Goal: Task Accomplishment & Management: Manage account settings

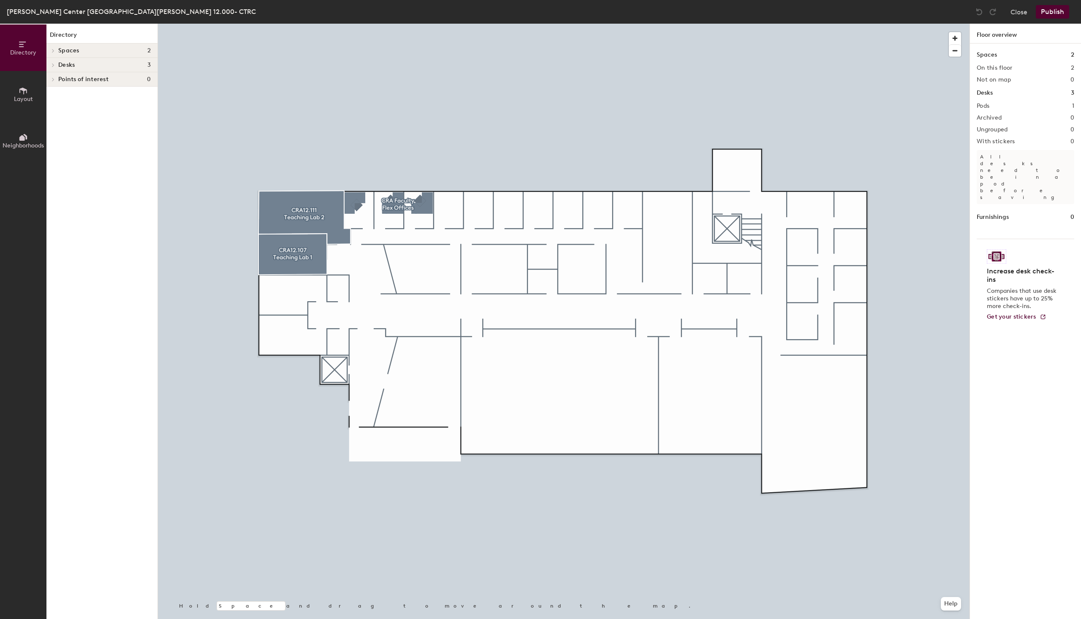
click at [22, 92] on icon at bounding box center [23, 90] width 9 height 9
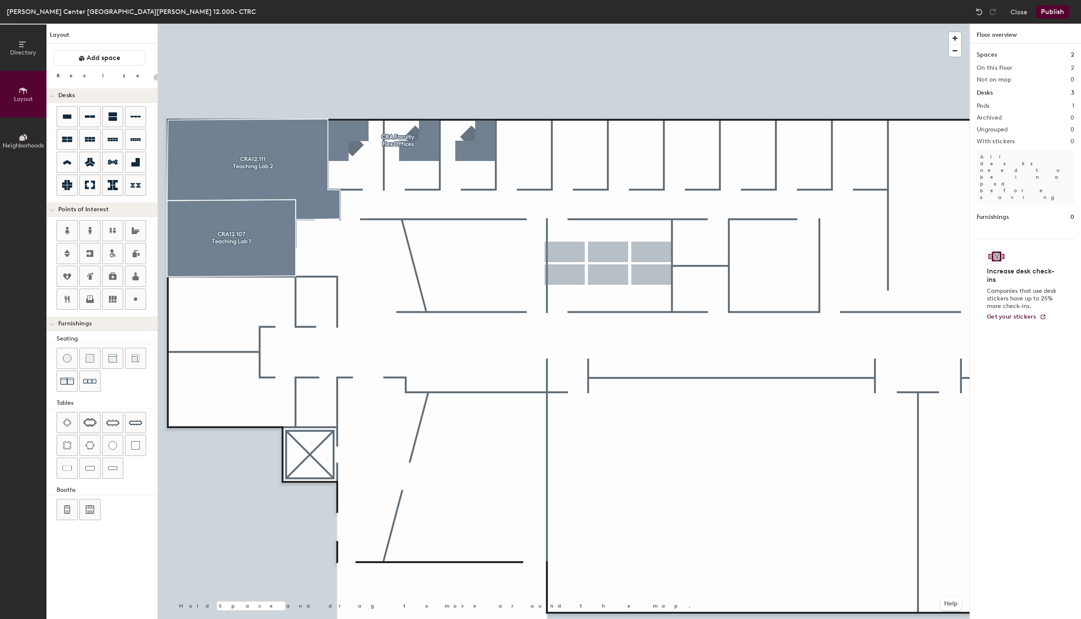
click at [608, 263] on div "Directory Layout Neighborhoods Layout Add space Resize Desks Points of Interest…" at bounding box center [540, 321] width 1081 height 595
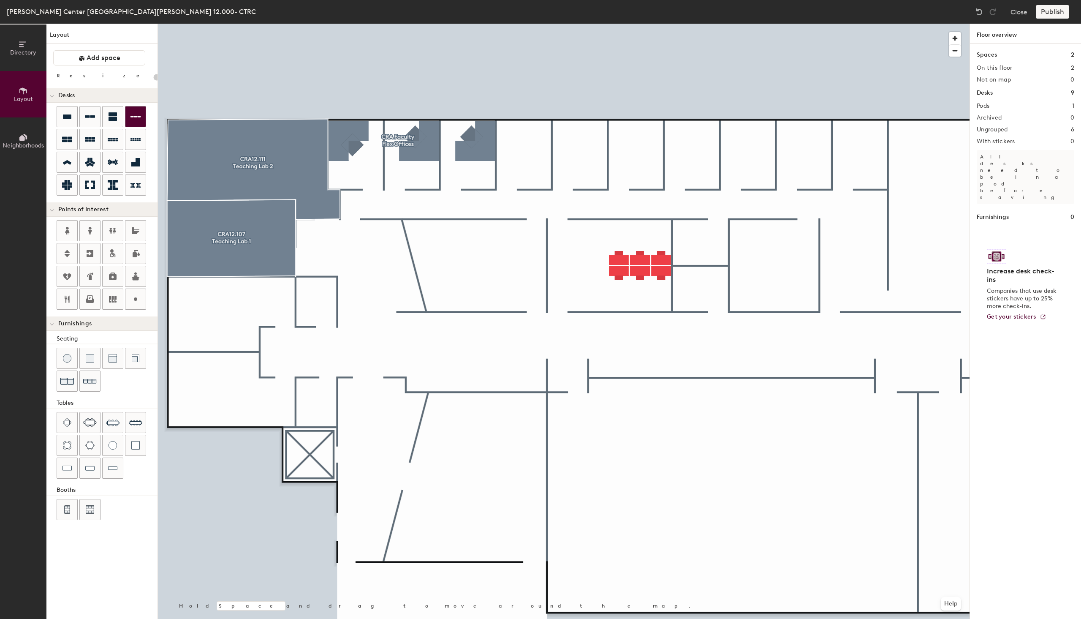
click at [140, 117] on icon at bounding box center [136, 117] width 10 height 2
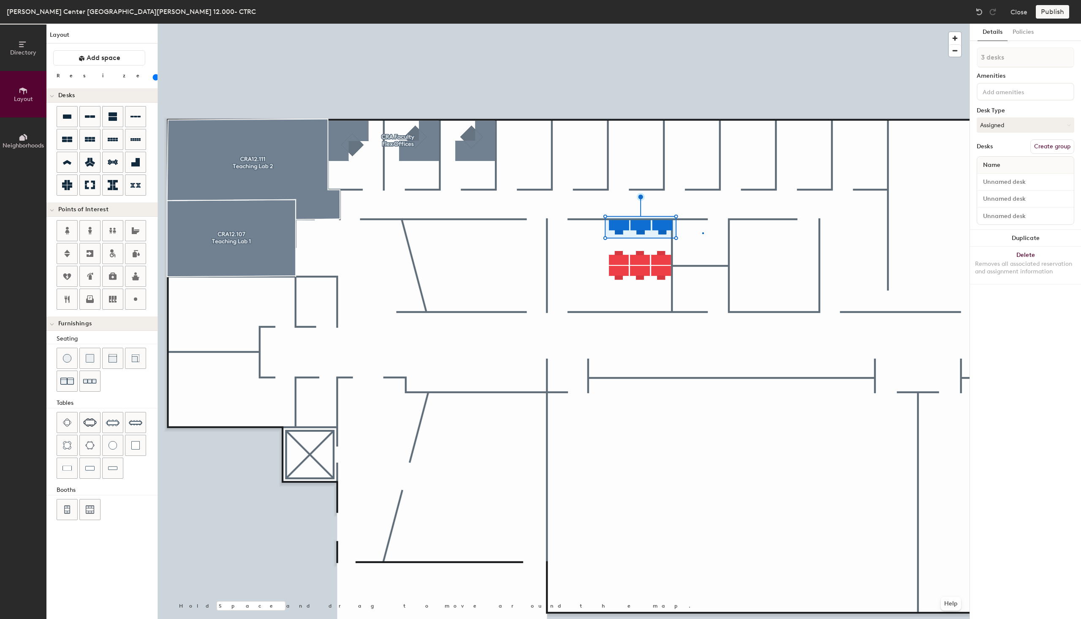
click at [702, 24] on div at bounding box center [564, 24] width 812 height 0
type input "100"
type input "2 desks"
type input "100"
type input "3 desks"
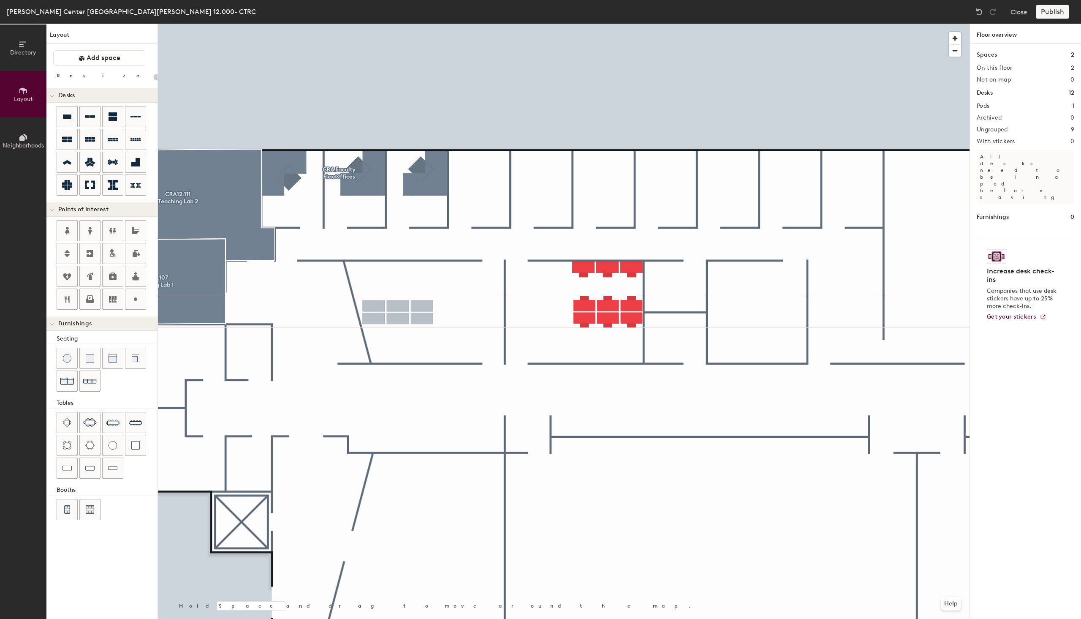
click at [398, 312] on div "Directory Layout Neighborhoods Layout Add space Resize Desks Points of Interest…" at bounding box center [540, 321] width 1081 height 595
click at [397, 274] on div "Directory Layout Neighborhoods Layout Add space Resize Desks Points of Interest…" at bounding box center [540, 321] width 1081 height 595
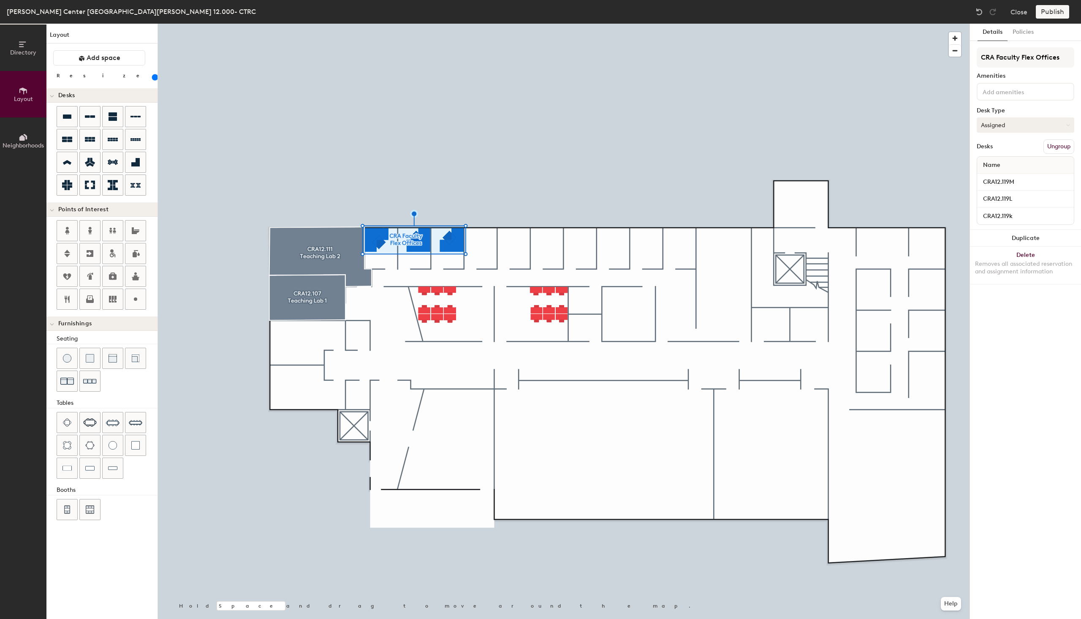
click at [1039, 120] on button "Assigned" at bounding box center [1026, 124] width 98 height 15
click at [998, 175] on div "Hoteled" at bounding box center [1019, 176] width 84 height 13
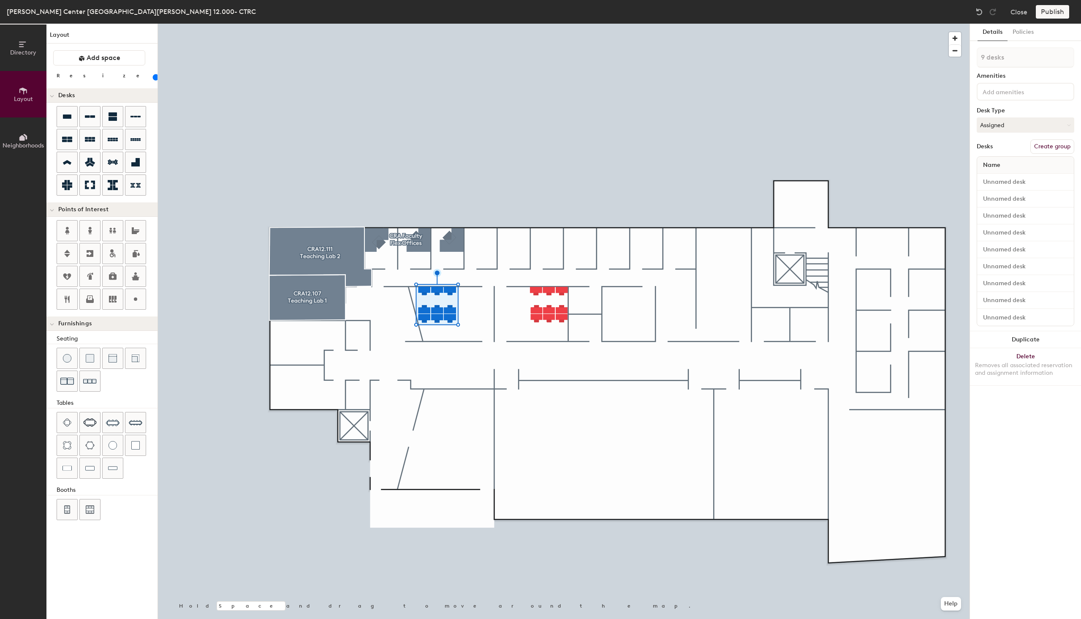
click at [1052, 145] on button "Create group" at bounding box center [1053, 146] width 44 height 14
type input "100"
click at [961, 60] on div "Directory Layout Neighborhoods Layout Add space Resize Desks Points of Interest…" at bounding box center [540, 321] width 1081 height 595
type input "C"
type input "100"
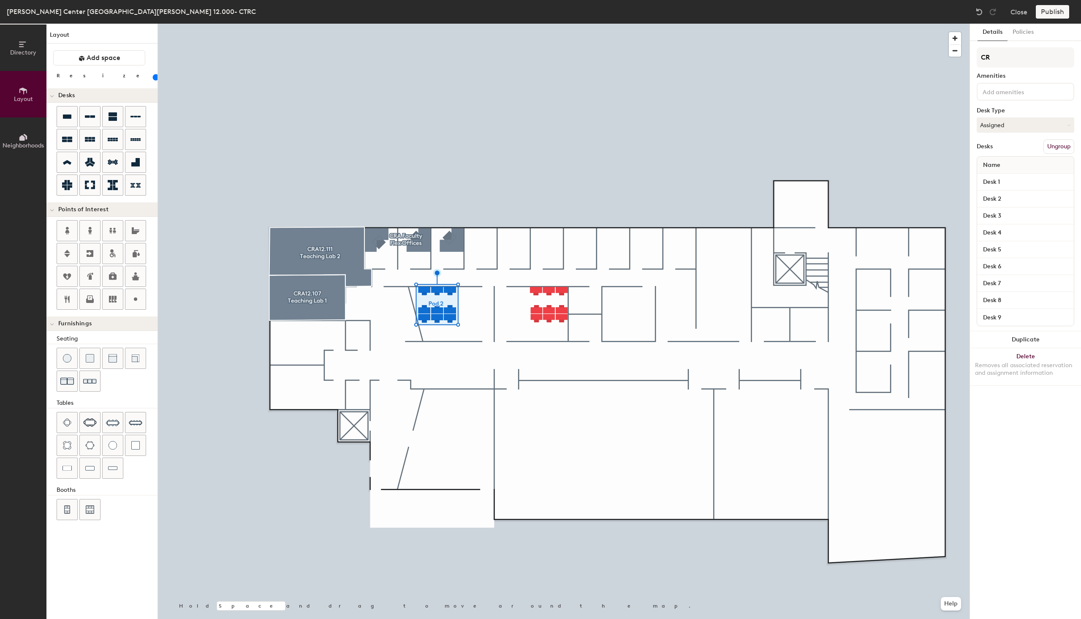
type input "CRA"
type input "100"
type input "CRA12"
type input "100"
type input "CRA12."
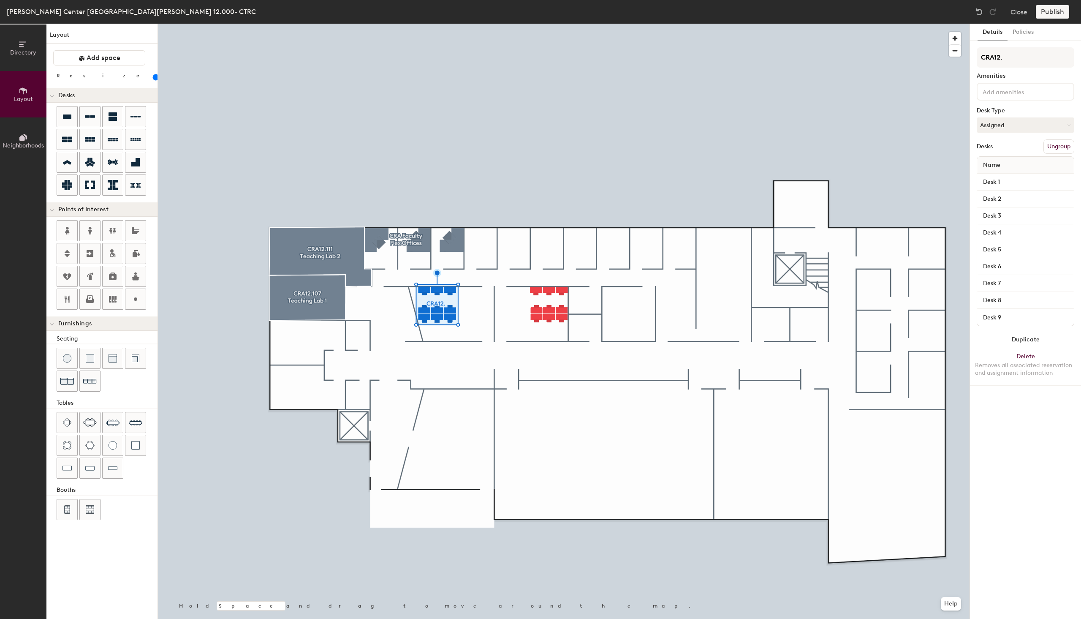
type input "100"
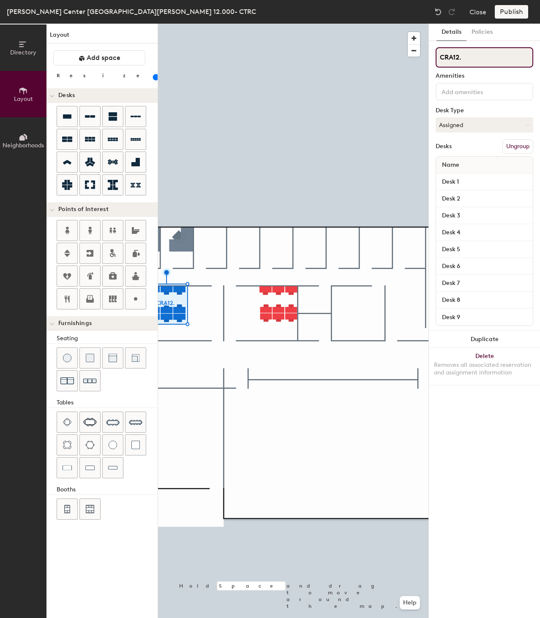
type input "CRA12."
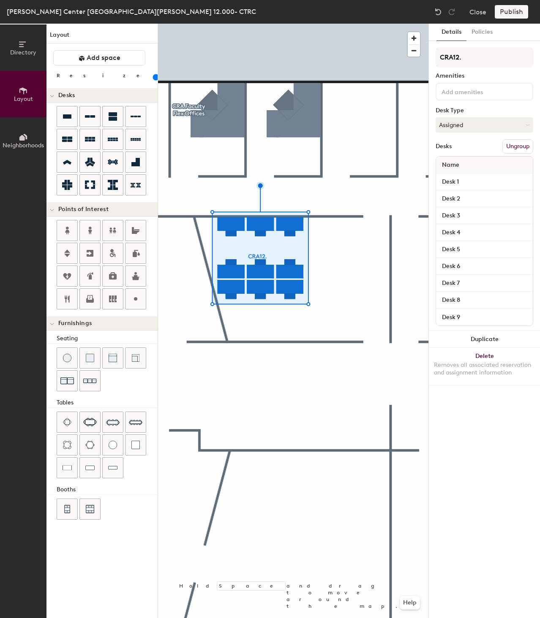
click at [202, 24] on div at bounding box center [293, 24] width 270 height 0
type input "100"
click at [475, 57] on input "CRA12." at bounding box center [484, 57] width 98 height 20
click at [469, 56] on input "CRA12." at bounding box center [484, 57] width 98 height 20
type input "CRA12. 1"
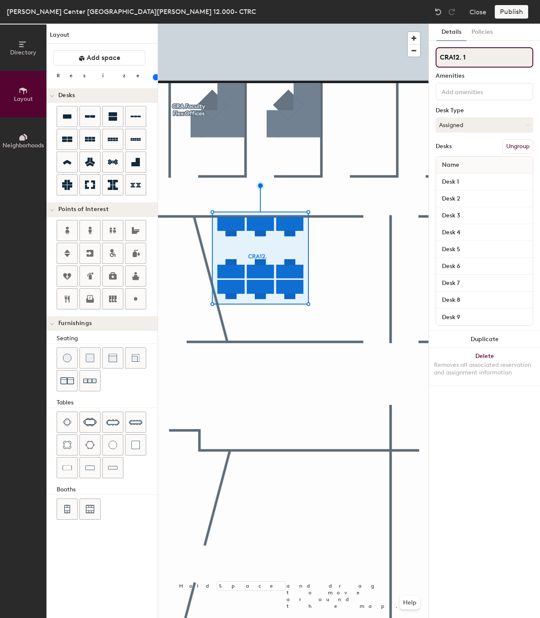
type input "100"
type input "CRA12. 11"
type input "100"
type input "CRA12. 119"
type input "100"
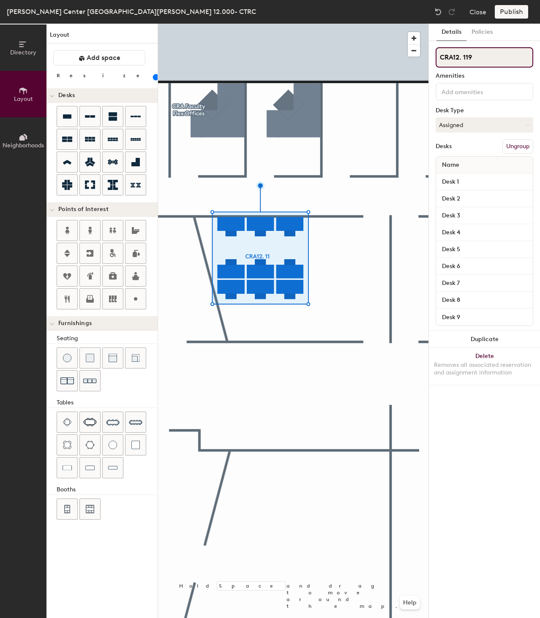
type input "CRA12. 119G"
type input "100"
type input "CRA12. 119G"
type input "100"
type input "CRA12. 119G"
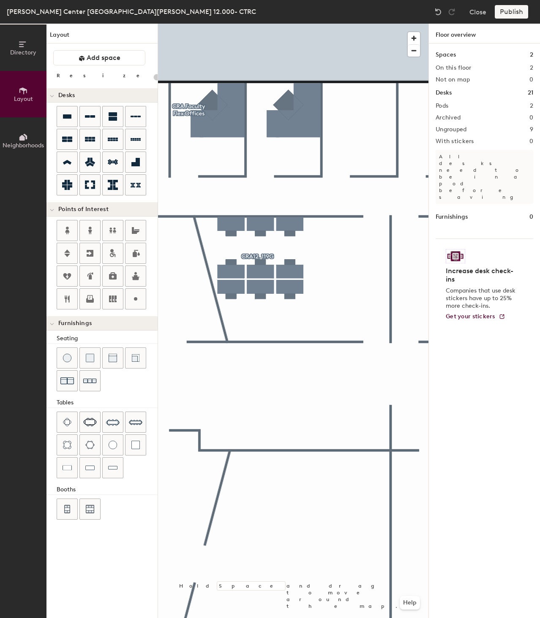
type input "180"
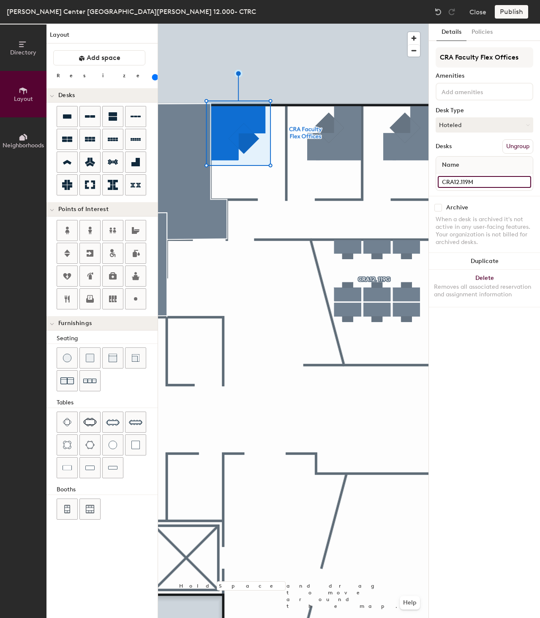
click at [479, 181] on input "CRA12.119M" at bounding box center [484, 182] width 93 height 12
click at [485, 181] on input "CRA12.119M" at bounding box center [484, 182] width 93 height 12
type input "CRA12.119K"
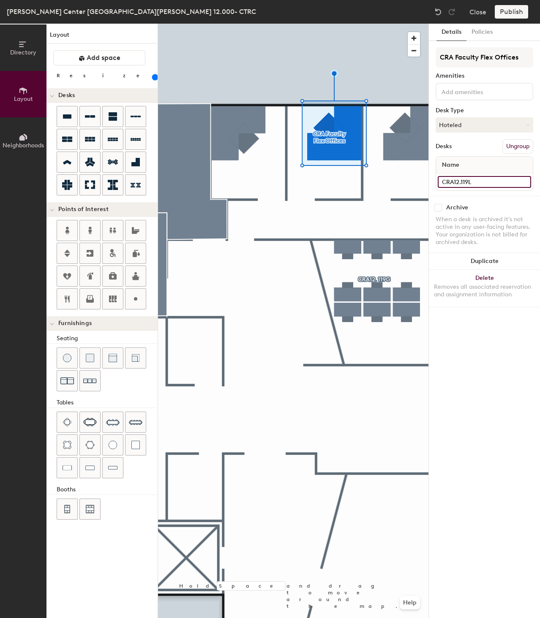
click at [478, 180] on input "CRA12.119L" at bounding box center [484, 182] width 93 height 12
click at [478, 181] on input "CRA12.119L" at bounding box center [484, 182] width 93 height 12
click at [478, 182] on input "CRA12.119L" at bounding box center [484, 182] width 93 height 12
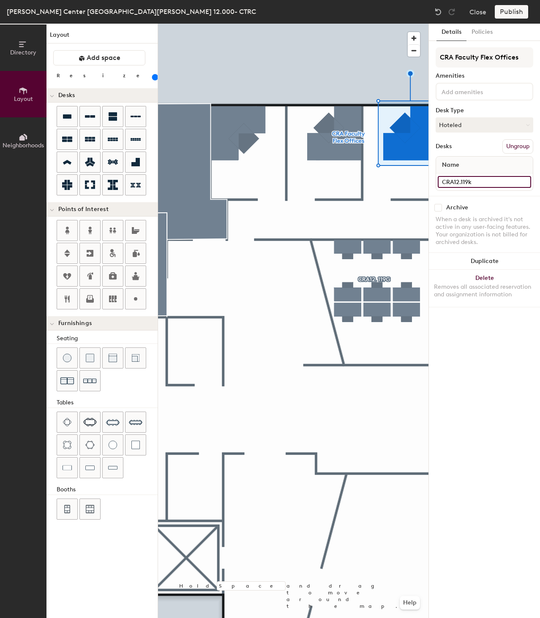
click at [476, 181] on input "CRA12.119k" at bounding box center [484, 182] width 93 height 12
type input "CRA12.119M"
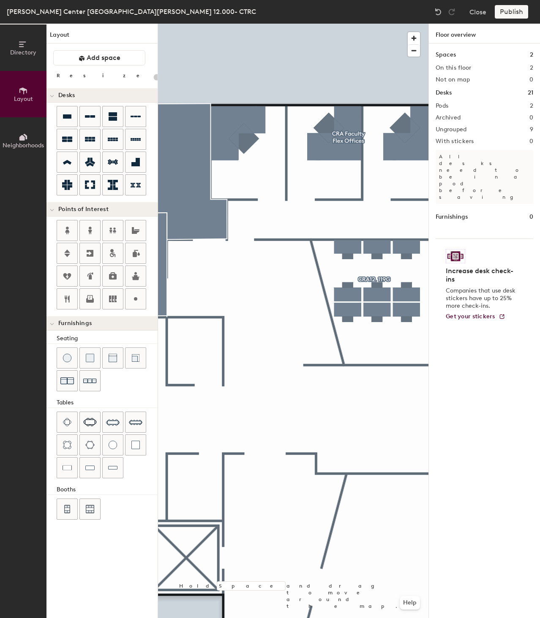
click at [141, 345] on div "Directory Layout Neighborhoods Layout Add space Resize Desks Points of Interest…" at bounding box center [270, 321] width 540 height 595
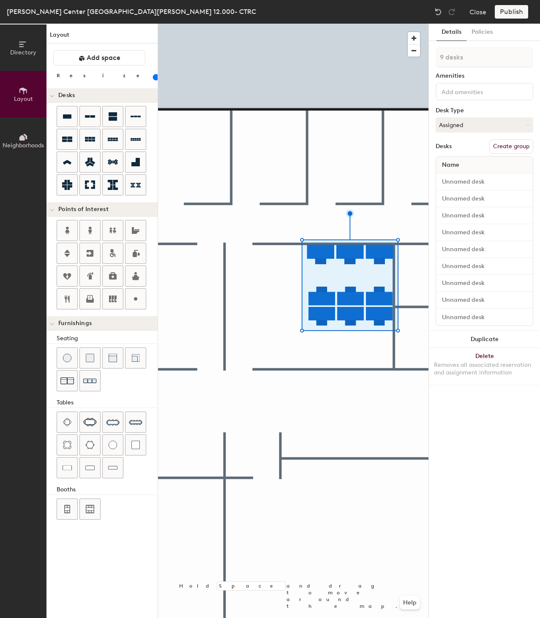
click at [511, 147] on button "Create group" at bounding box center [511, 146] width 44 height 14
click at [420, 58] on div "Directory Layout Neighborhoods Layout Add space Resize Desks Points of Interest…" at bounding box center [270, 321] width 540 height 595
type input "100"
type input "C"
type input "100"
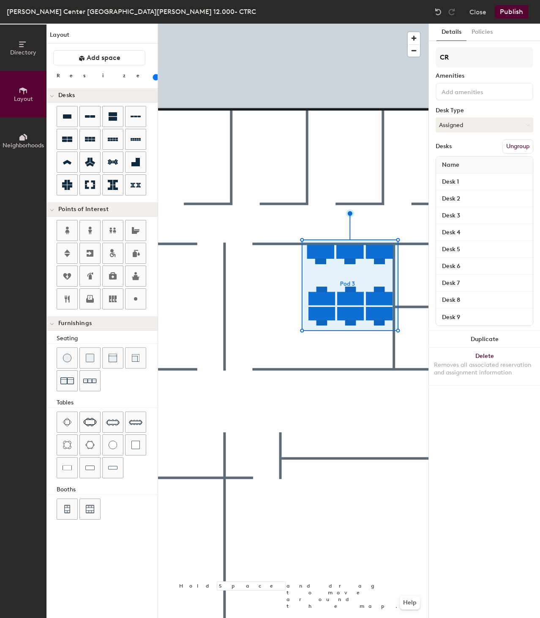
type input "CRA"
type input "100"
type input "CRA12"
type input "100"
type input "CRA12."
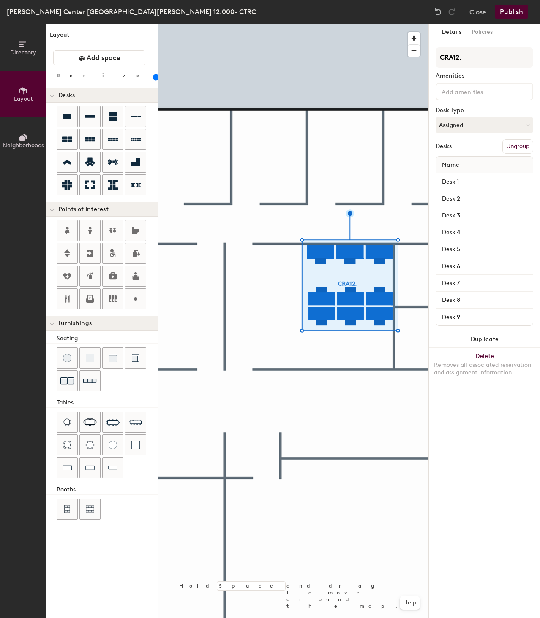
type input "100"
type input "CRA12.11"
type input "100"
type input "CRA12.119"
type input "100"
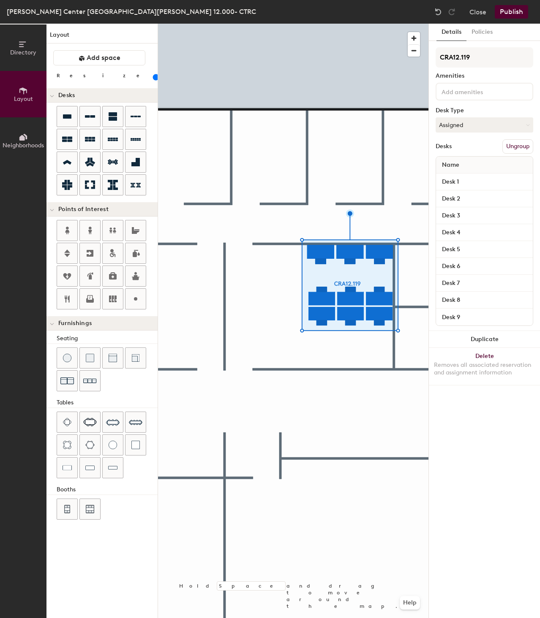
type input "CRA12.119D"
type input "100"
type input "CRA12.119D"
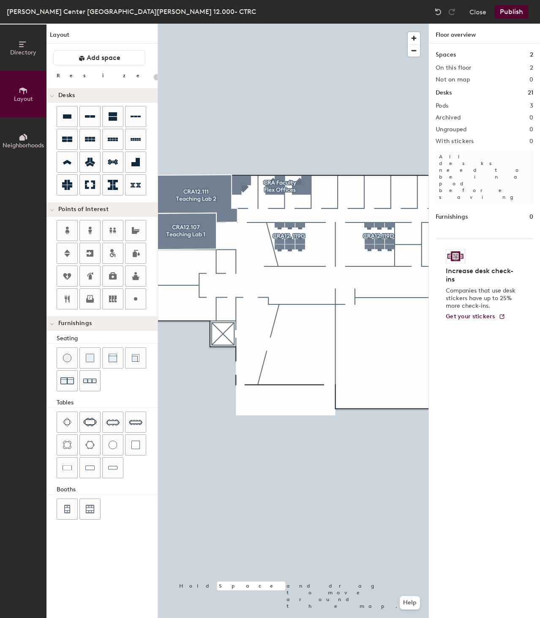
drag, startPoint x: 479, startPoint y: 59, endPoint x: 157, endPoint y: 242, distance: 370.2
click at [154, 241] on div "Directory Layout Neighborhoods Layout Add space Resize Desks Points of Interest…" at bounding box center [270, 321] width 540 height 595
click at [437, 221] on div "Directory Layout Neighborhoods Layout Add space Resize Desks Points of Interest…" at bounding box center [270, 321] width 540 height 595
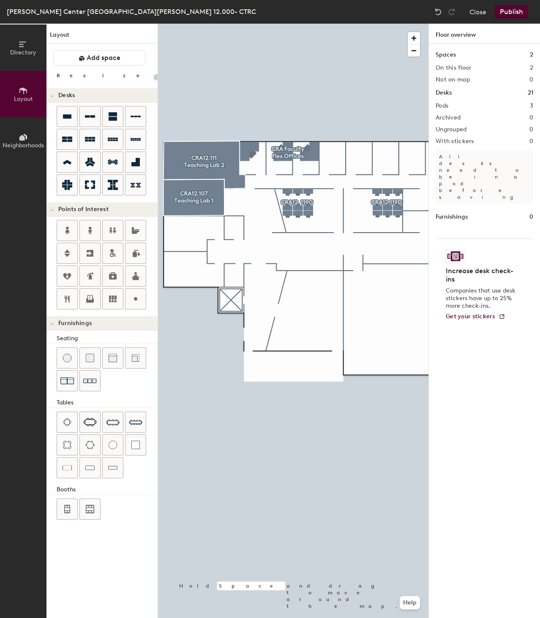
click at [192, 269] on div "Directory Layout Neighborhoods Layout Add space Resize Desks Points of Interest…" at bounding box center [270, 321] width 540 height 595
click at [191, 232] on div "Directory Layout Neighborhoods Layout Add space Resize Desks Points of Interest…" at bounding box center [270, 321] width 540 height 595
click at [231, 300] on div "Directory Layout Neighborhoods Layout Add space Resize Desks Points of Interest…" at bounding box center [270, 321] width 540 height 595
click at [509, 12] on button "Publish" at bounding box center [511, 12] width 33 height 14
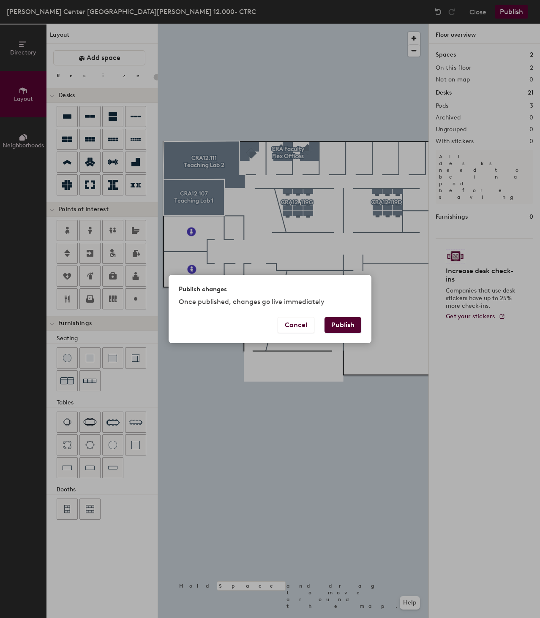
click at [344, 324] on button "Publish" at bounding box center [342, 325] width 37 height 16
type input "20"
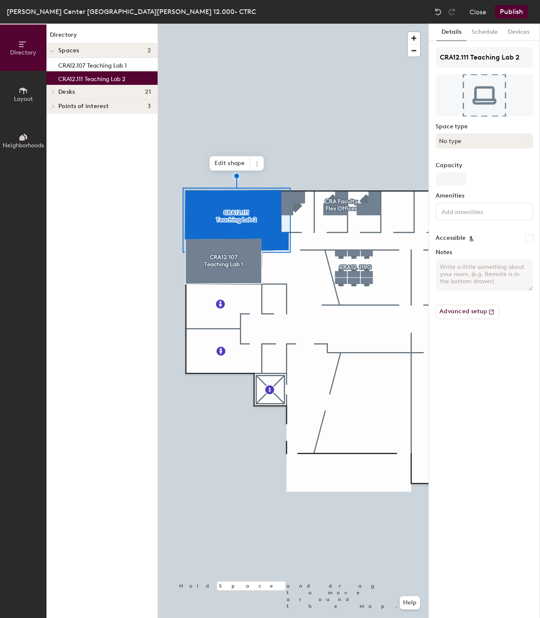
click at [461, 140] on button "No type" at bounding box center [484, 140] width 98 height 15
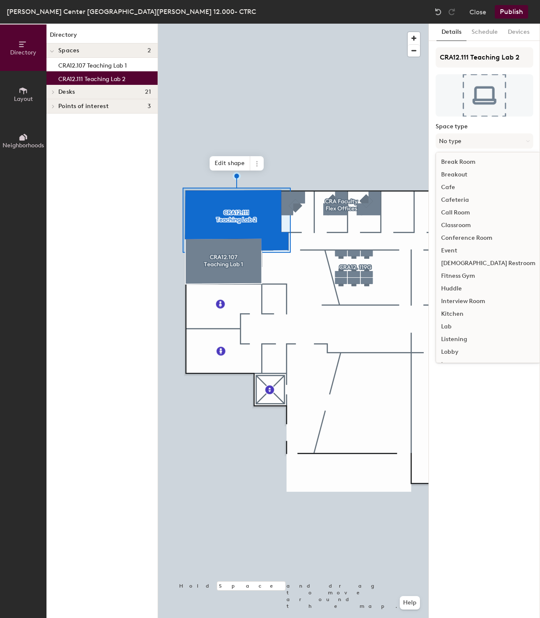
click at [446, 324] on div "Lab" at bounding box center [488, 327] width 104 height 13
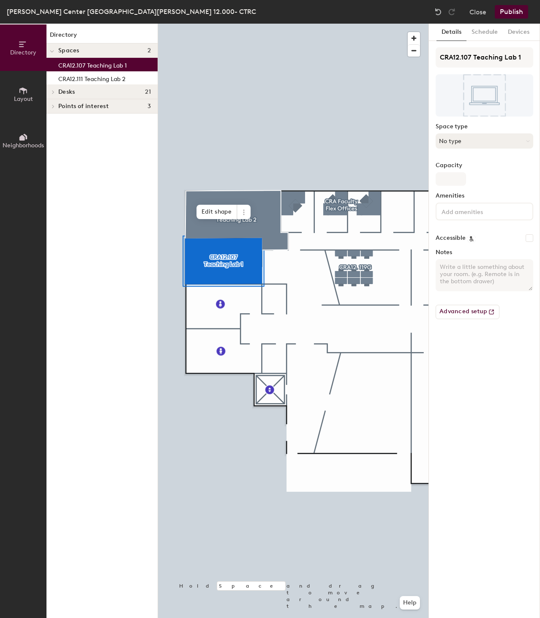
click at [496, 134] on button "No type" at bounding box center [484, 140] width 98 height 15
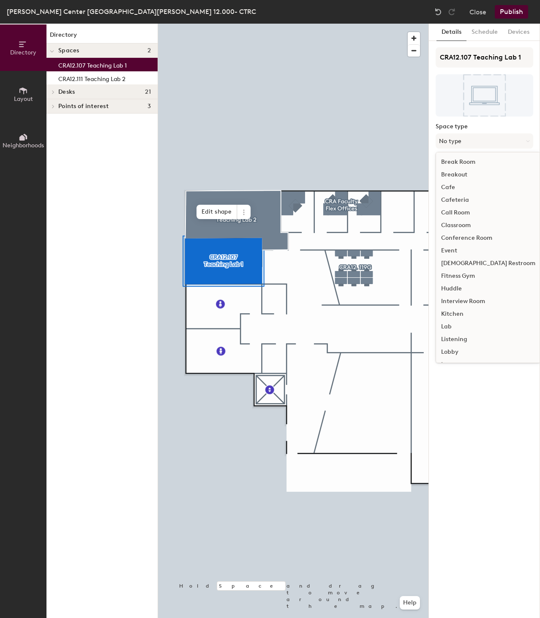
click at [450, 323] on div "Lab" at bounding box center [488, 327] width 104 height 13
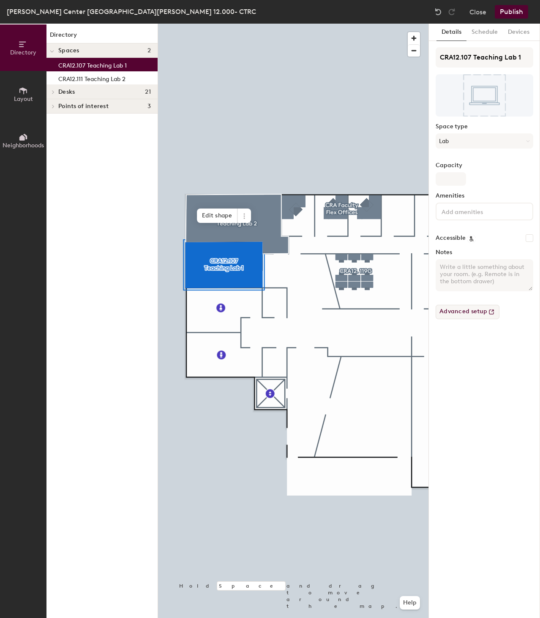
click at [459, 307] on button "Advanced setup" at bounding box center [467, 312] width 64 height 14
click at [506, 11] on button "Publish" at bounding box center [511, 12] width 33 height 14
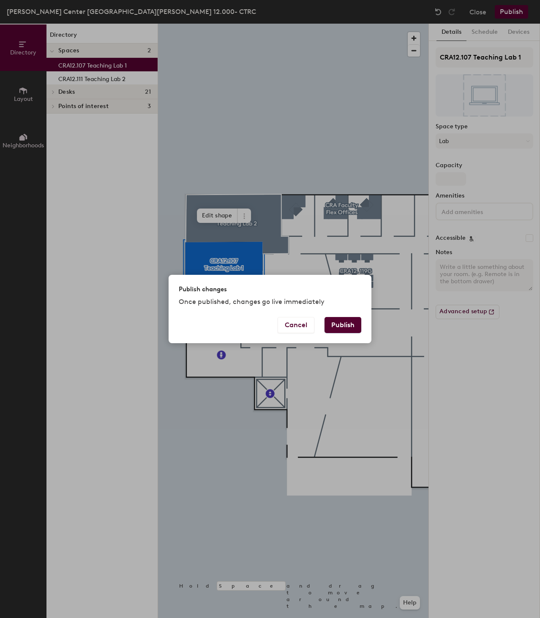
click at [334, 323] on button "Publish" at bounding box center [342, 325] width 37 height 16
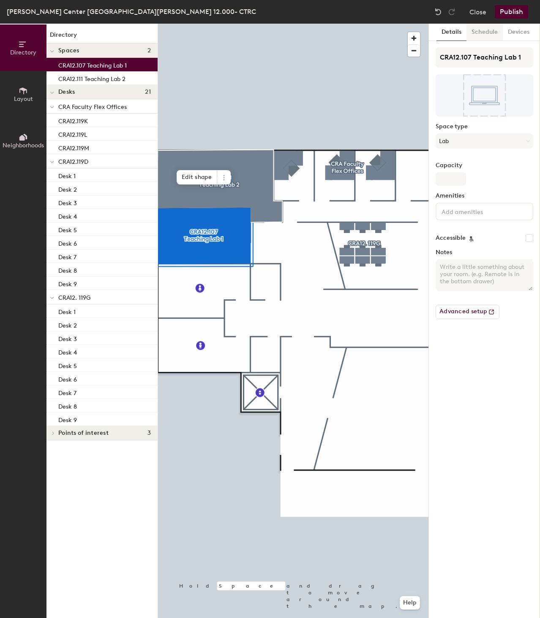
click at [485, 30] on button "Schedule" at bounding box center [484, 32] width 36 height 17
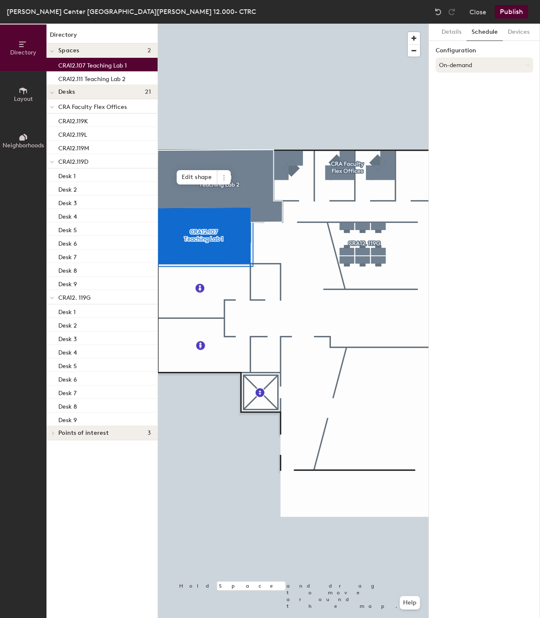
click at [486, 62] on button "On-demand" at bounding box center [484, 64] width 98 height 15
click at [461, 98] on div "Scheduled" at bounding box center [484, 98] width 97 height 13
click at [228, 184] on span at bounding box center [224, 177] width 14 height 14
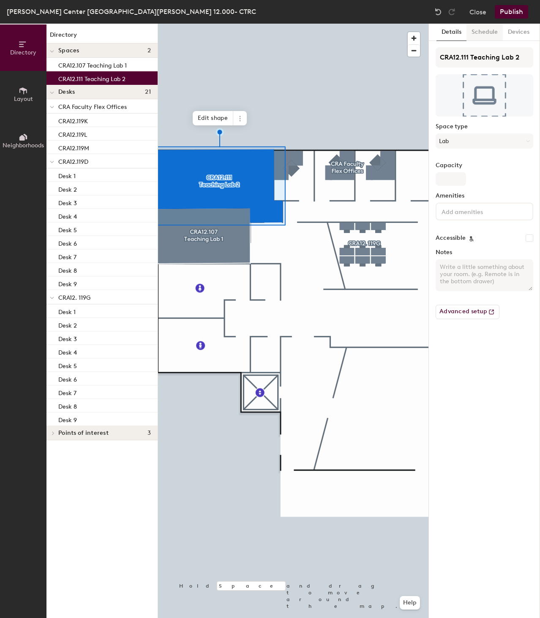
click at [481, 34] on button "Schedule" at bounding box center [484, 32] width 36 height 17
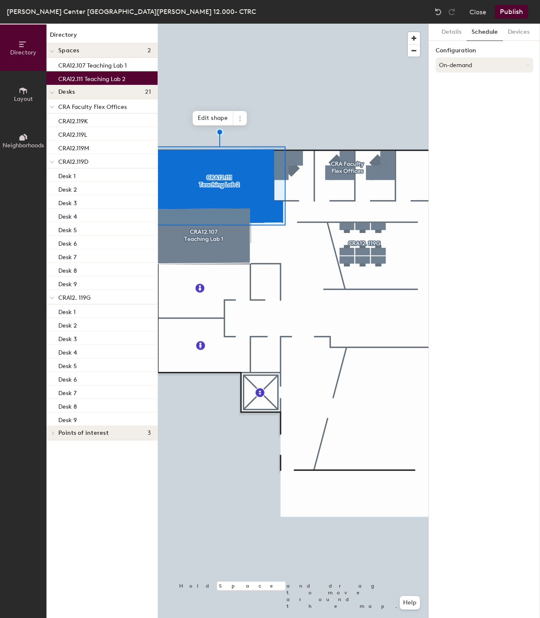
click at [479, 64] on button "On-demand" at bounding box center [484, 64] width 98 height 15
click at [462, 97] on div "Scheduled" at bounding box center [484, 98] width 97 height 13
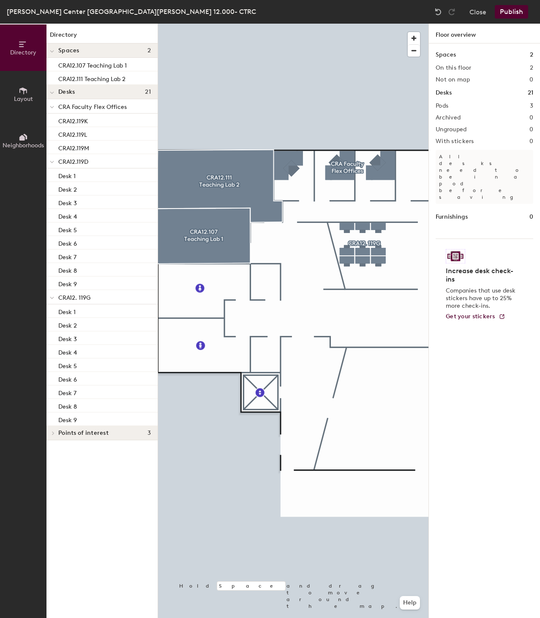
click at [513, 11] on button "Publish" at bounding box center [511, 12] width 33 height 14
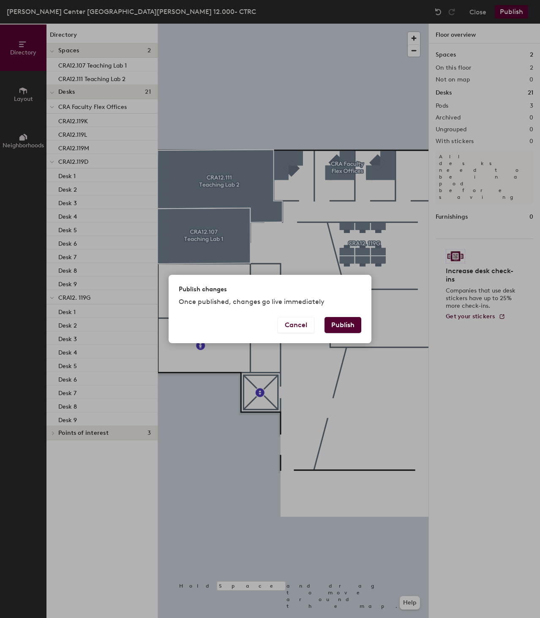
click at [347, 320] on button "Publish" at bounding box center [342, 325] width 37 height 16
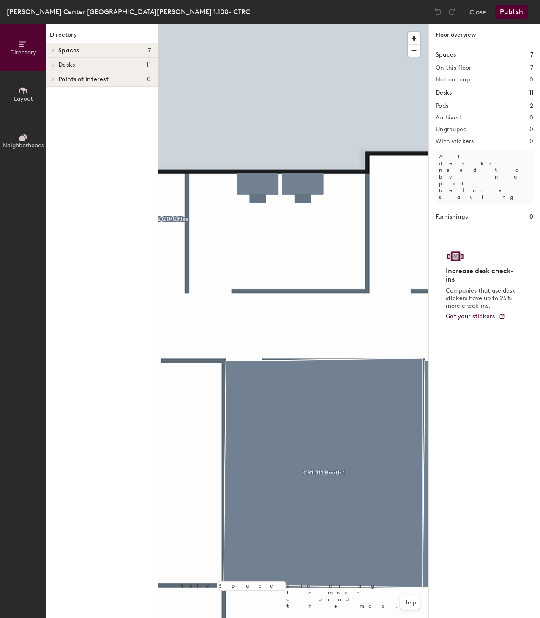
click at [439, 292] on div "Directory Layout Neighborhoods Directory Spaces 7 CR1.312 Booth 1 CR1.312 Booth…" at bounding box center [270, 321] width 540 height 595
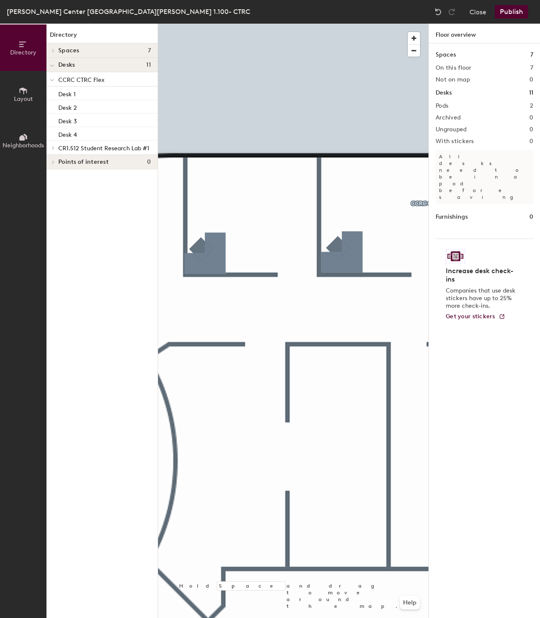
click at [79, 335] on div "Directory Layout Neighborhoods Directory Spaces 7 CR1.312 Booth 1 CR1.312 Booth…" at bounding box center [270, 321] width 540 height 595
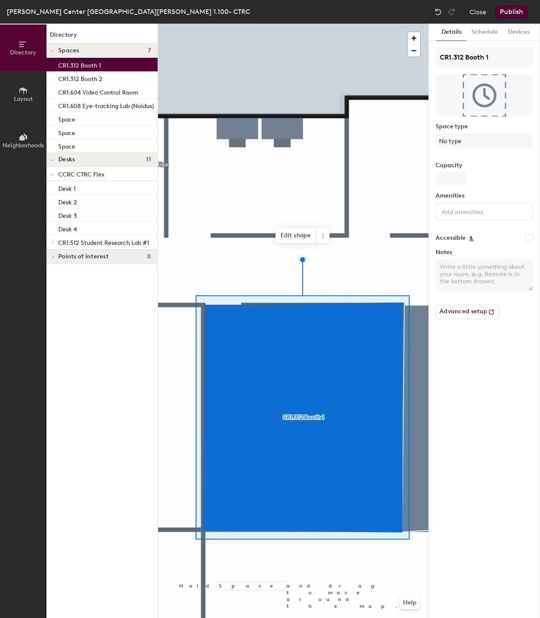
click at [22, 93] on icon at bounding box center [23, 90] width 9 height 9
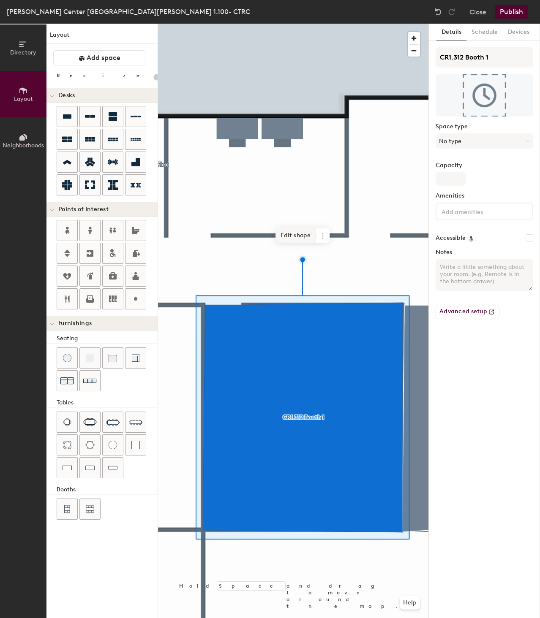
click at [294, 233] on span "Edit shape" at bounding box center [295, 235] width 41 height 14
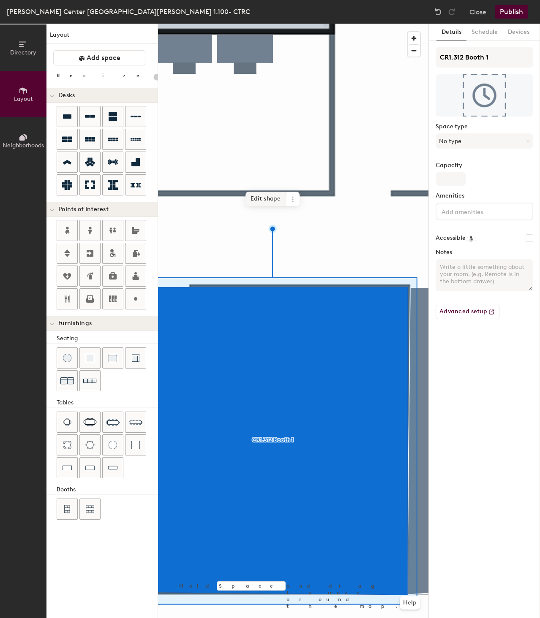
click at [273, 198] on span "Edit shape" at bounding box center [265, 199] width 41 height 14
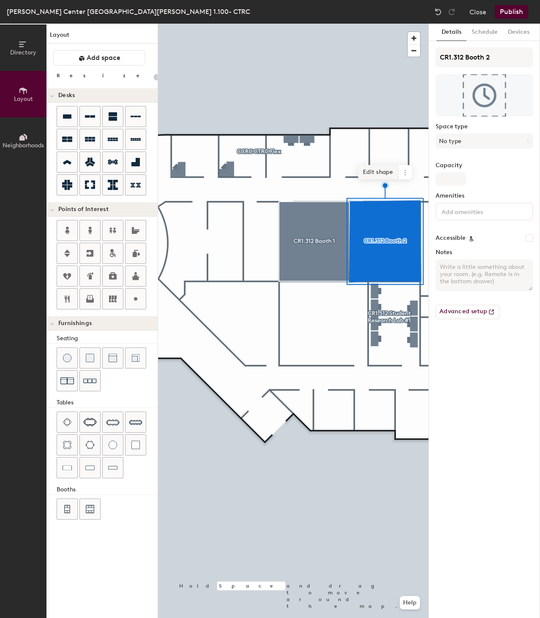
click at [375, 171] on span "Edit shape" at bounding box center [378, 172] width 41 height 14
click at [384, 172] on span "Edit shape" at bounding box center [378, 172] width 41 height 14
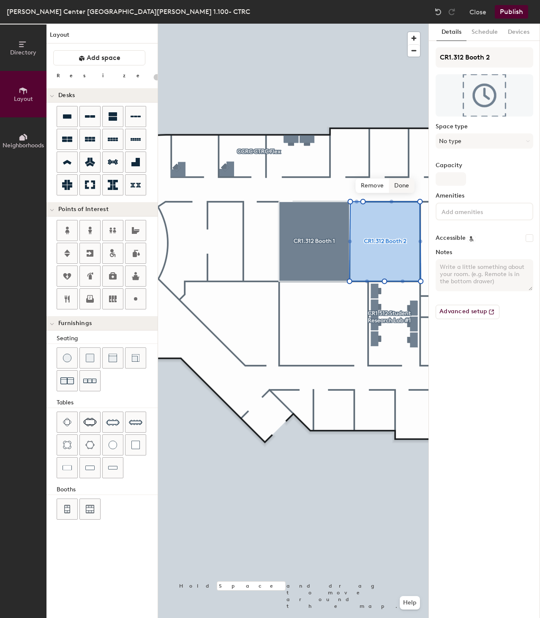
click at [409, 193] on span "Done" at bounding box center [401, 186] width 25 height 14
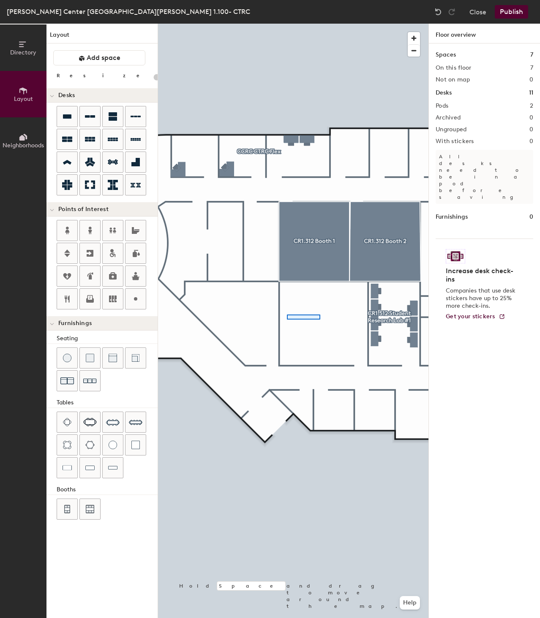
click at [287, 24] on div at bounding box center [293, 24] width 270 height 0
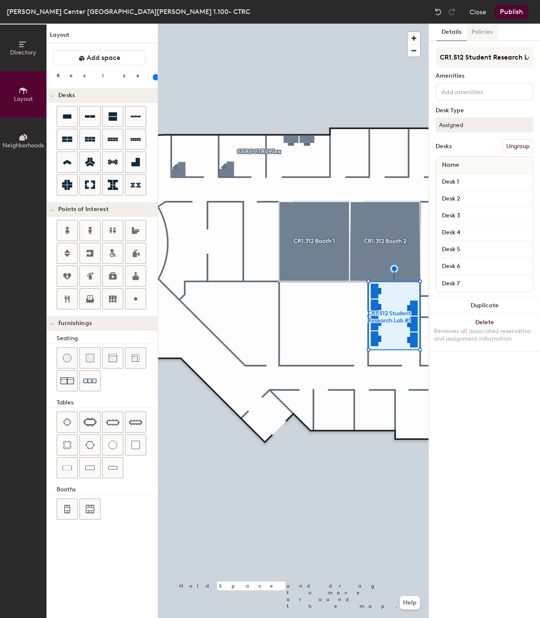
click at [481, 30] on button "Policies" at bounding box center [481, 32] width 31 height 17
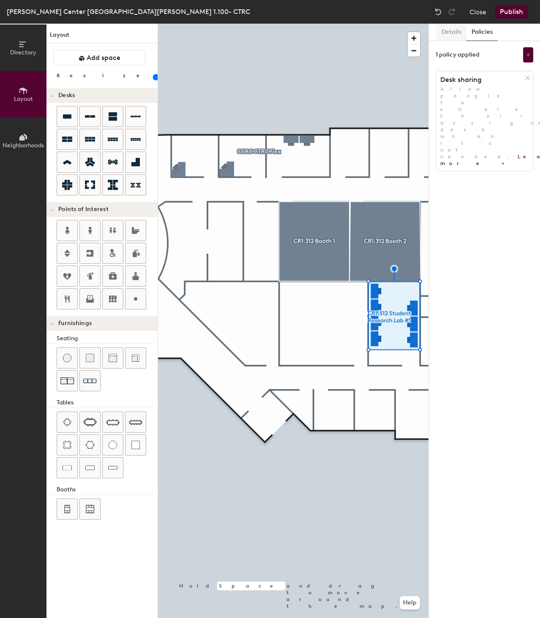
click at [450, 31] on button "Details" at bounding box center [451, 32] width 30 height 17
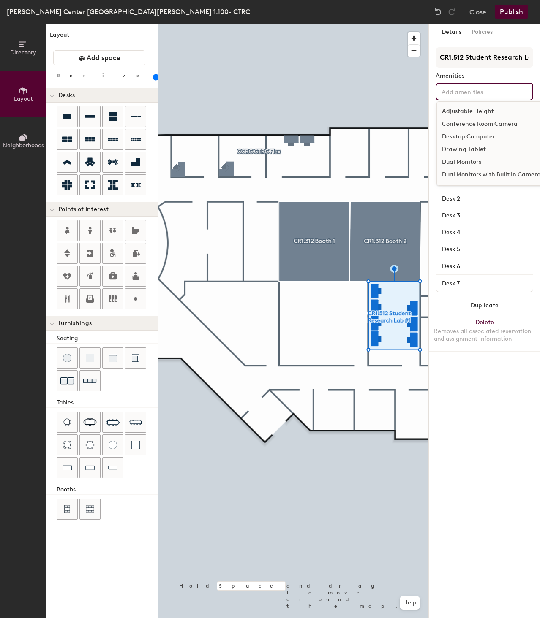
click at [479, 92] on input at bounding box center [478, 91] width 76 height 10
click at [486, 136] on div "Desktop Computer" at bounding box center [491, 137] width 109 height 13
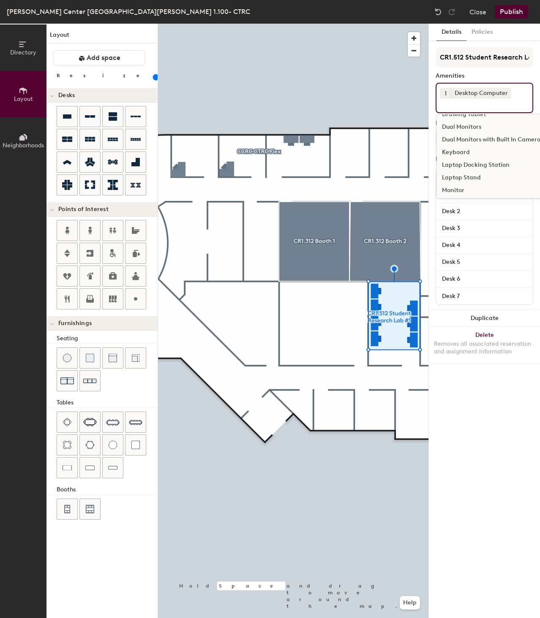
scroll to position [42, 0]
click at [446, 92] on span "1" at bounding box center [445, 93] width 2 height 9
click at [524, 103] on div "1 1 2 3 4 5 Desktop Computer Adjustable Height Conference Room Camera Desktop C…" at bounding box center [484, 98] width 98 height 30
click at [521, 94] on div "1 Desktop Computer Adjustable Height Conference Room Camera Desktop Computer Dr…" at bounding box center [484, 98] width 98 height 30
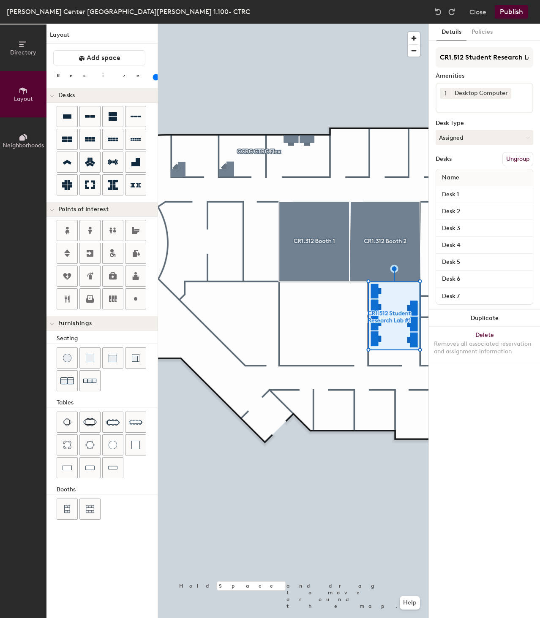
click at [462, 389] on div "Details Policies CR1.512 Student Research Lab #1 Amenities 1 Desktop Computer D…" at bounding box center [484, 321] width 111 height 595
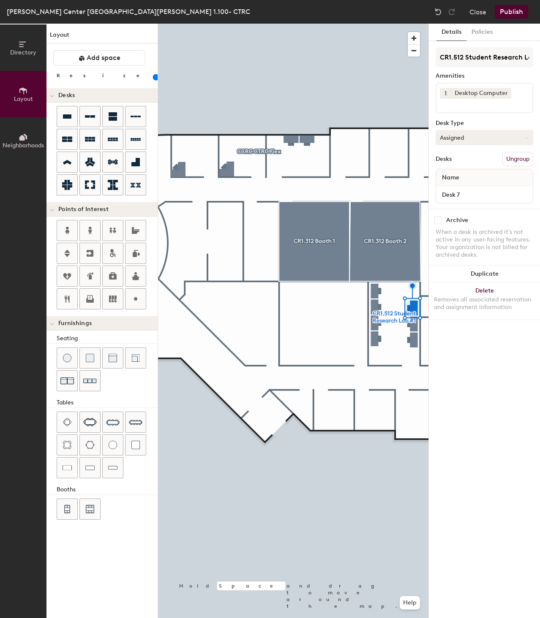
click at [494, 136] on button "Assigned" at bounding box center [484, 137] width 98 height 15
click at [460, 188] on div "Hoteled" at bounding box center [478, 189] width 84 height 13
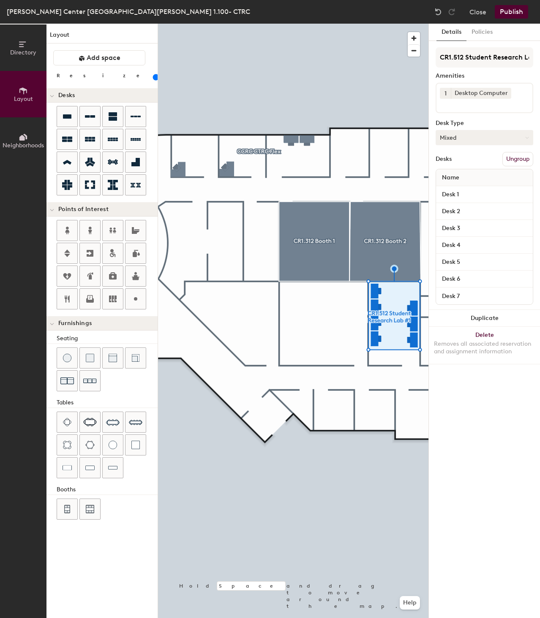
click at [500, 135] on button "Mixed" at bounding box center [484, 137] width 98 height 15
click at [454, 188] on div "Hoteled" at bounding box center [478, 189] width 84 height 13
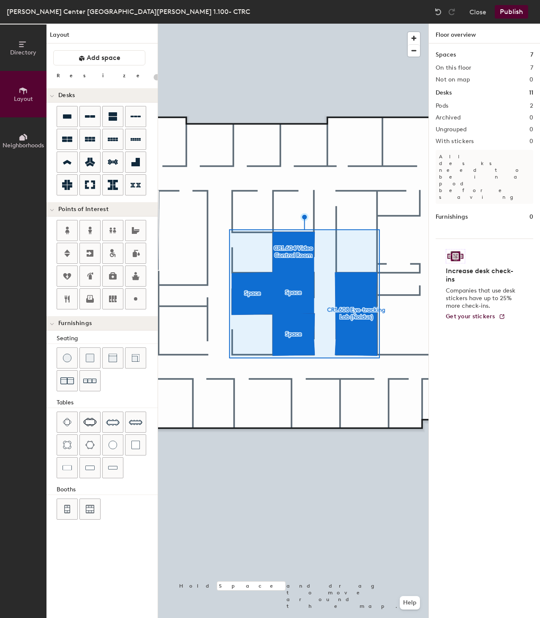
click at [303, 24] on div at bounding box center [293, 24] width 270 height 0
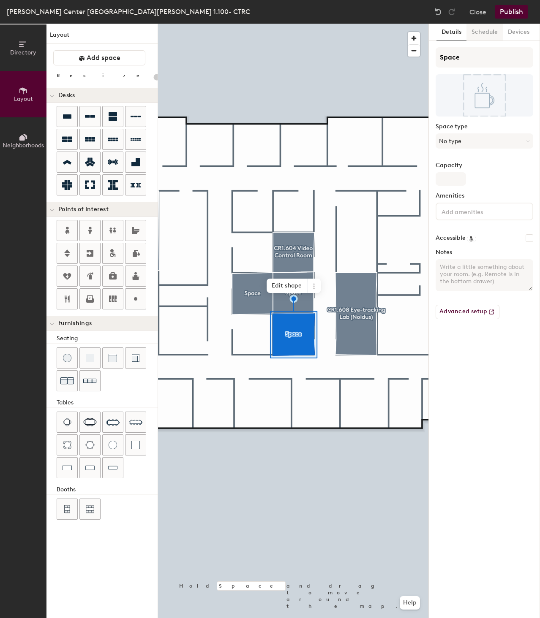
click at [483, 32] on button "Schedule" at bounding box center [484, 32] width 36 height 17
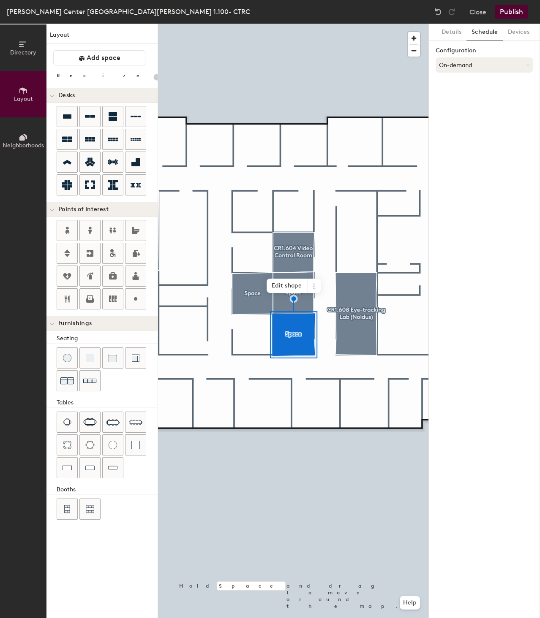
click at [481, 62] on button "On-demand" at bounding box center [484, 64] width 98 height 15
click at [462, 97] on div "Scheduled" at bounding box center [484, 98] width 97 height 13
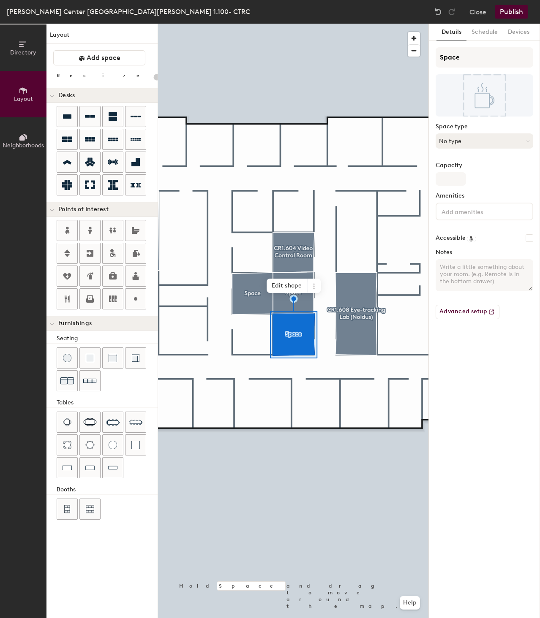
click at [502, 138] on button "No type" at bounding box center [484, 140] width 98 height 15
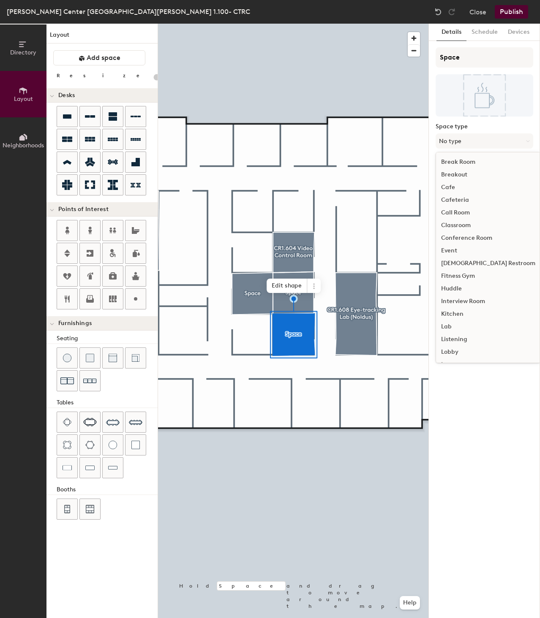
click at [450, 324] on div "Lab" at bounding box center [488, 327] width 104 height 13
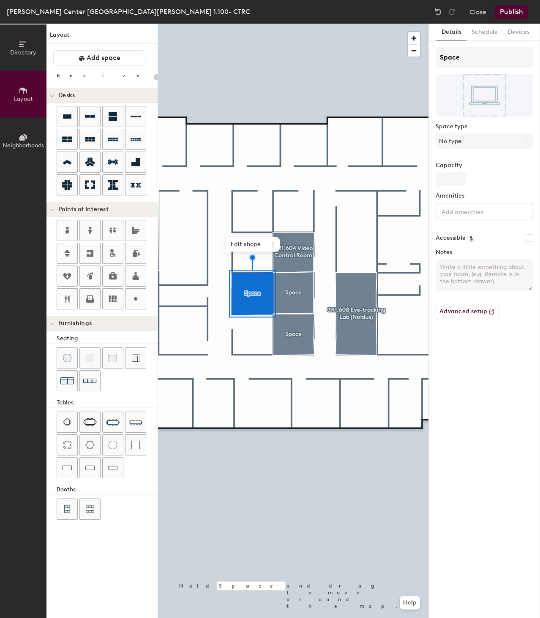
click at [488, 214] on input at bounding box center [478, 211] width 76 height 10
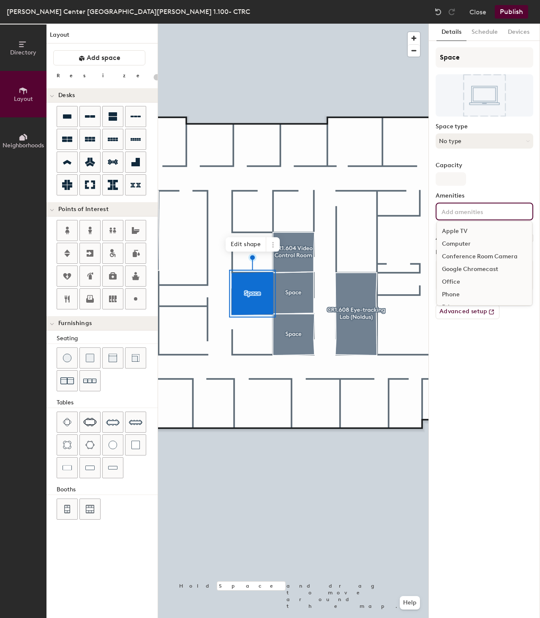
click at [494, 140] on button "No type" at bounding box center [484, 140] width 98 height 15
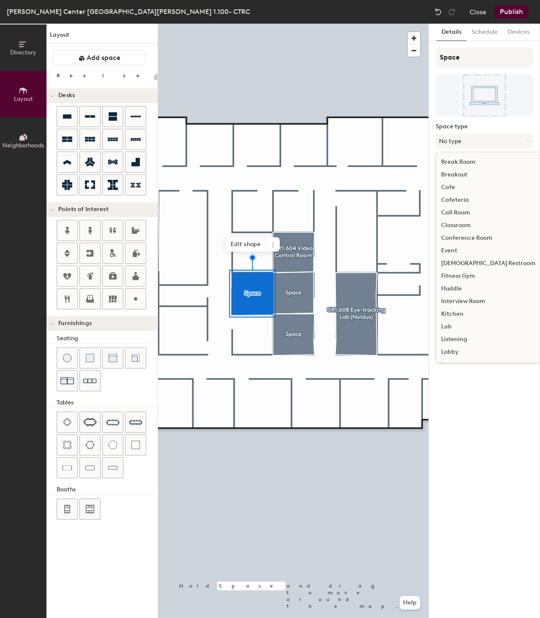
click at [448, 324] on div "Lab" at bounding box center [488, 327] width 104 height 13
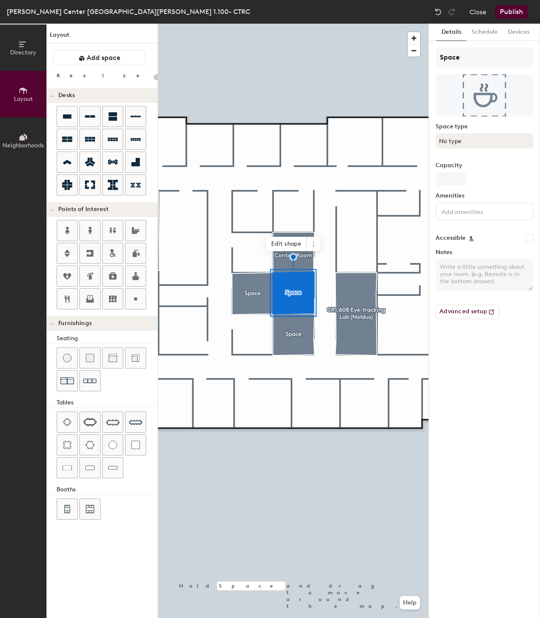
click at [488, 140] on button "No type" at bounding box center [484, 140] width 98 height 15
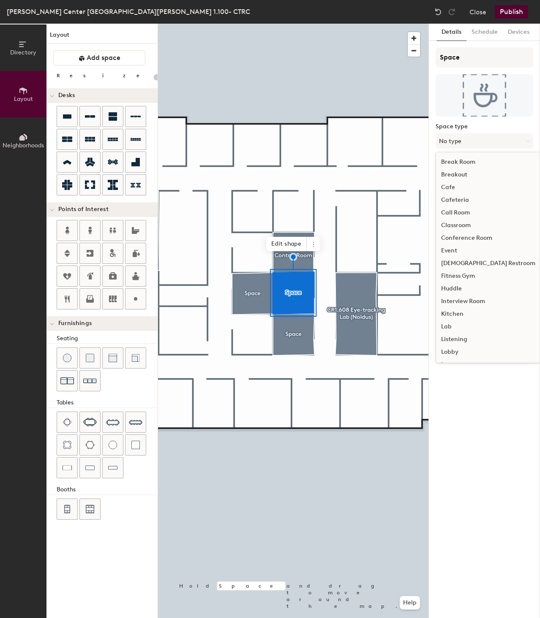
click at [446, 326] on div "Lab" at bounding box center [488, 327] width 104 height 13
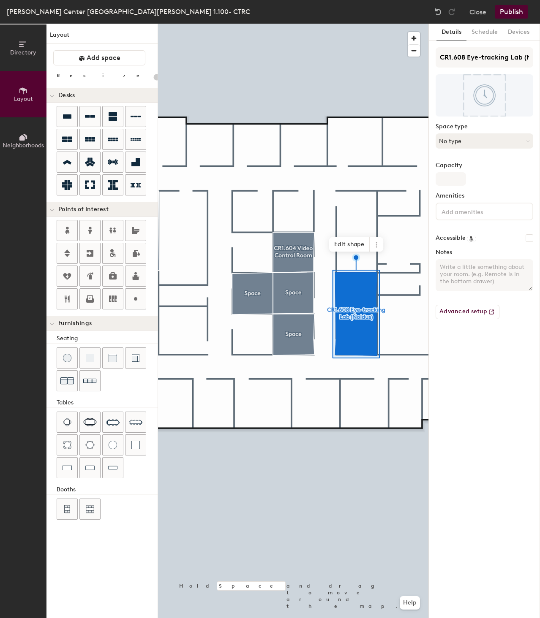
click at [495, 139] on button "No type" at bounding box center [484, 140] width 98 height 15
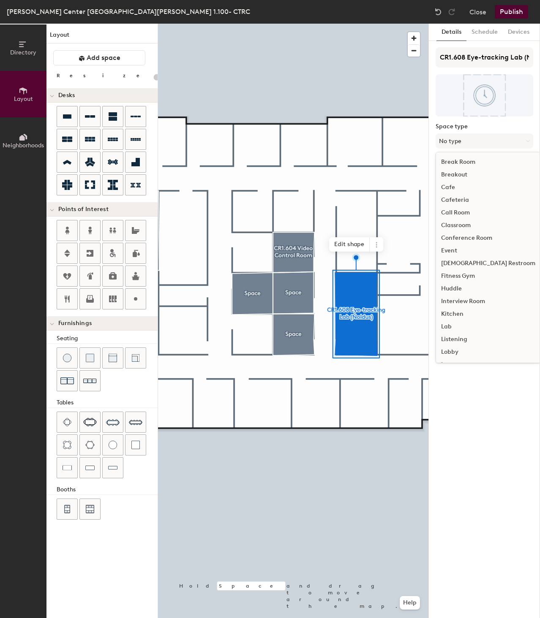
click at [448, 324] on div "Lab" at bounding box center [488, 327] width 104 height 13
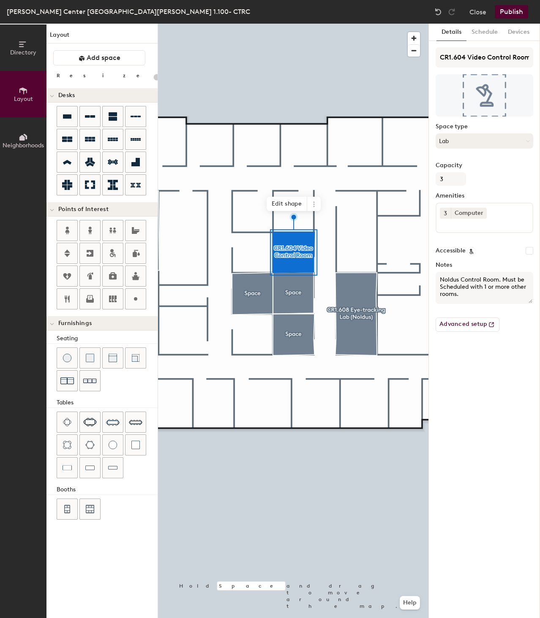
click at [498, 136] on button "Lab" at bounding box center [484, 140] width 98 height 15
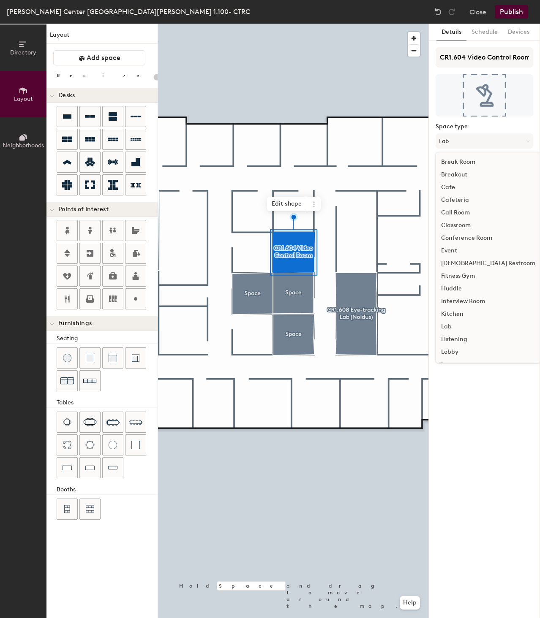
click at [448, 326] on div "Lab" at bounding box center [488, 327] width 104 height 13
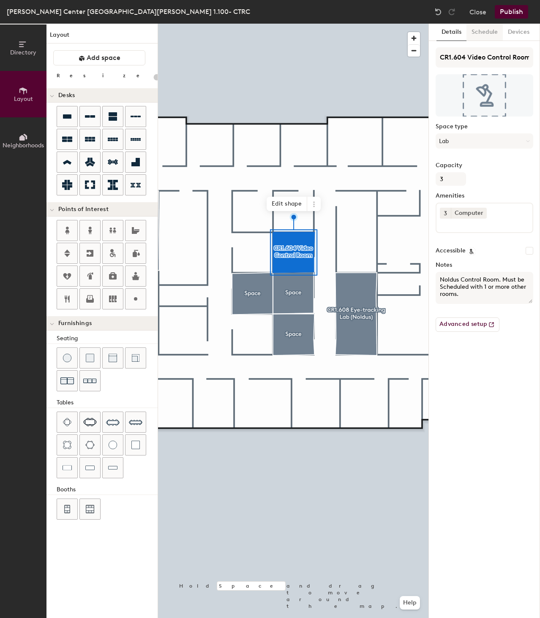
click at [487, 29] on button "Schedule" at bounding box center [484, 32] width 36 height 17
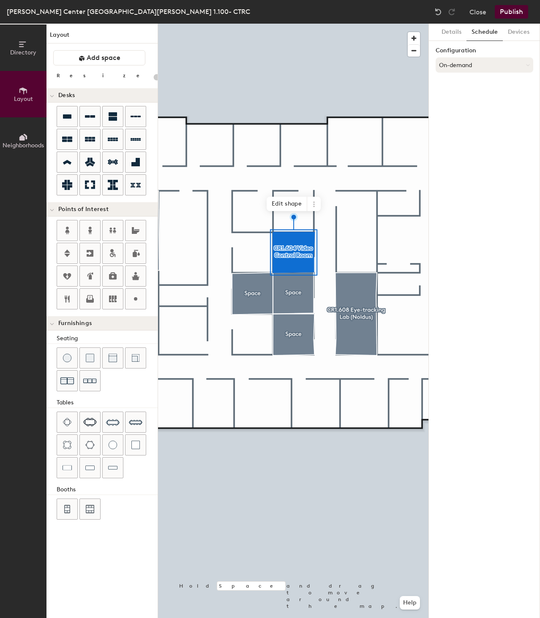
click at [484, 65] on button "On-demand" at bounding box center [484, 64] width 98 height 15
click at [462, 95] on div "Scheduled" at bounding box center [484, 98] width 97 height 13
click at [481, 65] on button "Scheduled" at bounding box center [484, 64] width 98 height 15
click at [469, 112] on div "Request-only" at bounding box center [484, 111] width 97 height 13
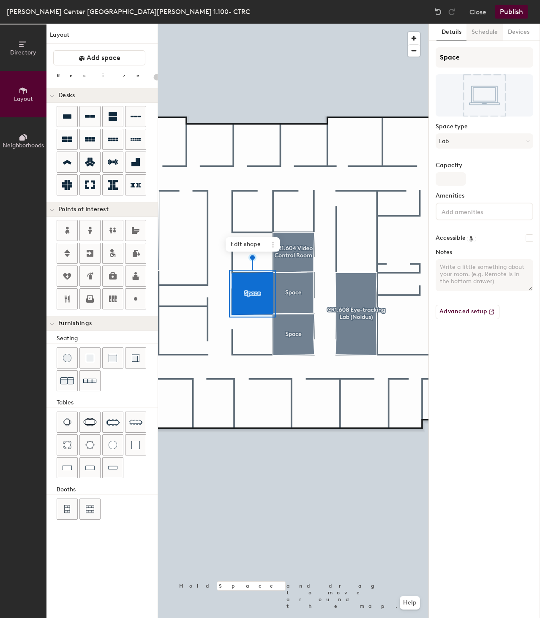
click at [484, 31] on button "Schedule" at bounding box center [484, 32] width 36 height 17
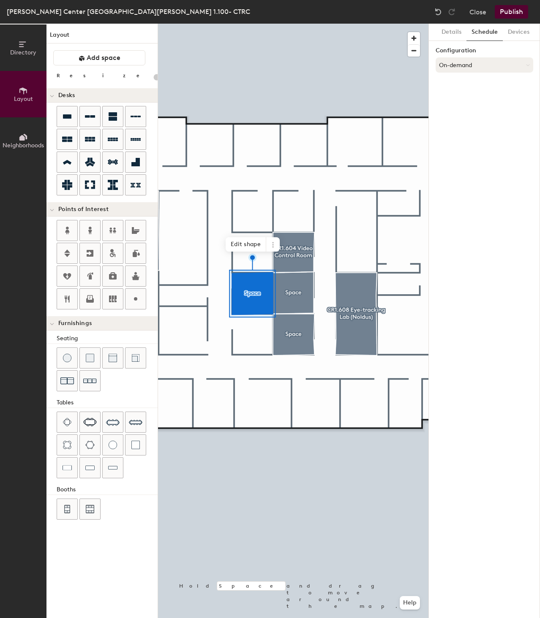
click at [479, 60] on button "On-demand" at bounding box center [484, 64] width 98 height 15
click at [470, 111] on div "Request-only" at bounding box center [484, 111] width 97 height 13
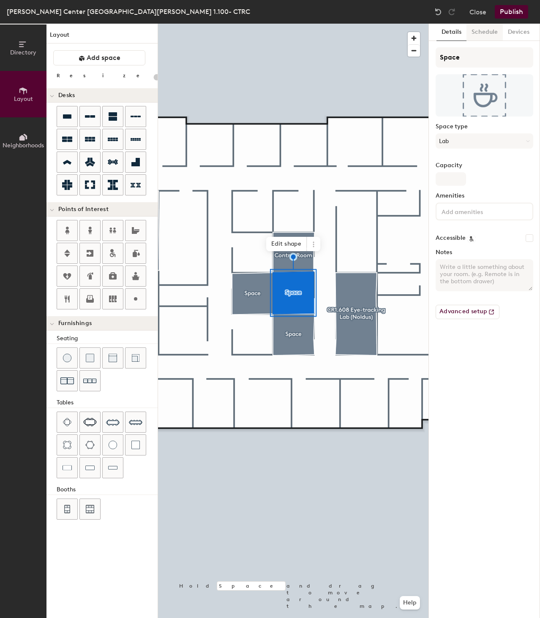
click at [487, 30] on button "Schedule" at bounding box center [484, 32] width 36 height 17
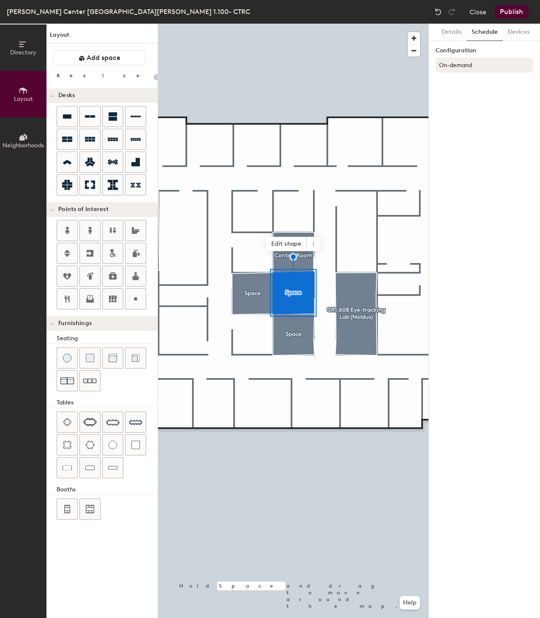
click at [489, 65] on button "On-demand" at bounding box center [484, 64] width 98 height 15
click at [469, 111] on div "Request-only" at bounding box center [484, 111] width 97 height 13
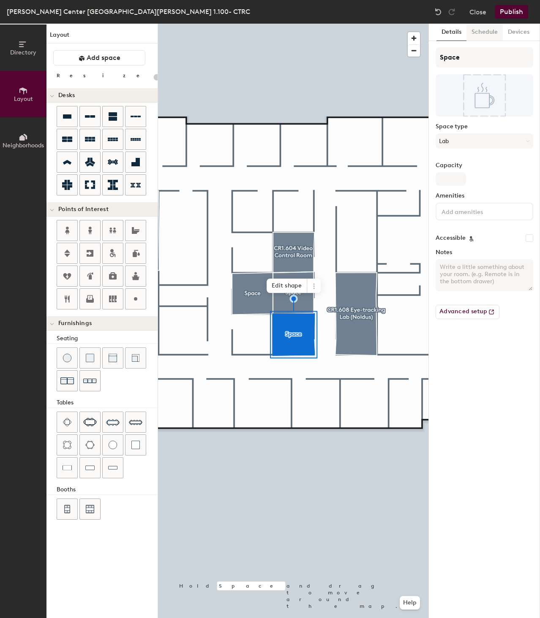
click at [485, 31] on button "Schedule" at bounding box center [484, 32] width 36 height 17
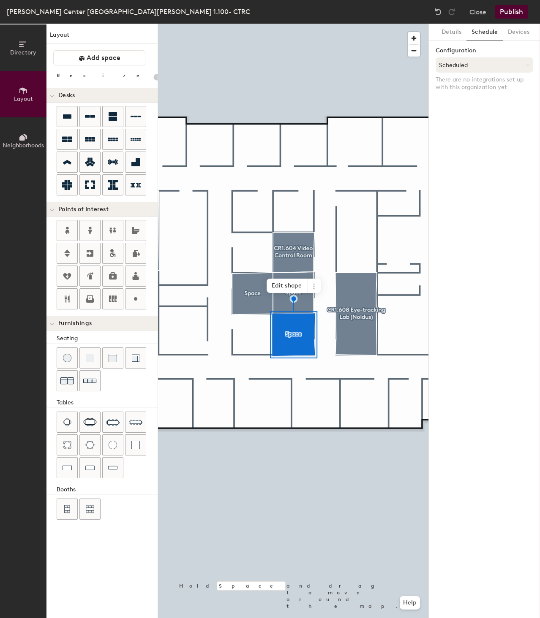
click at [491, 68] on button "Scheduled" at bounding box center [484, 64] width 98 height 15
click at [472, 109] on div "Request-only" at bounding box center [484, 111] width 97 height 13
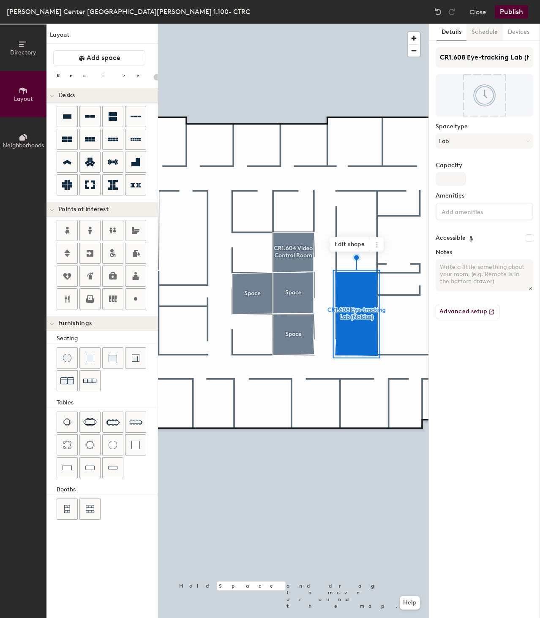
click at [492, 29] on button "Schedule" at bounding box center [484, 32] width 36 height 17
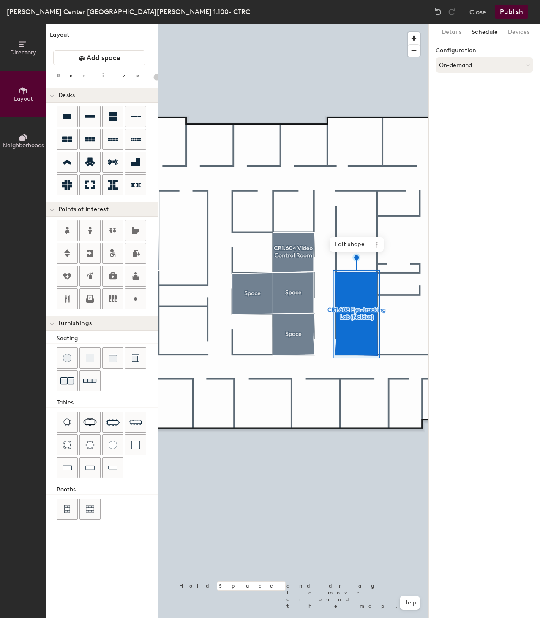
click at [487, 60] on button "On-demand" at bounding box center [484, 64] width 98 height 15
click at [474, 111] on div "Request-only" at bounding box center [484, 111] width 97 height 13
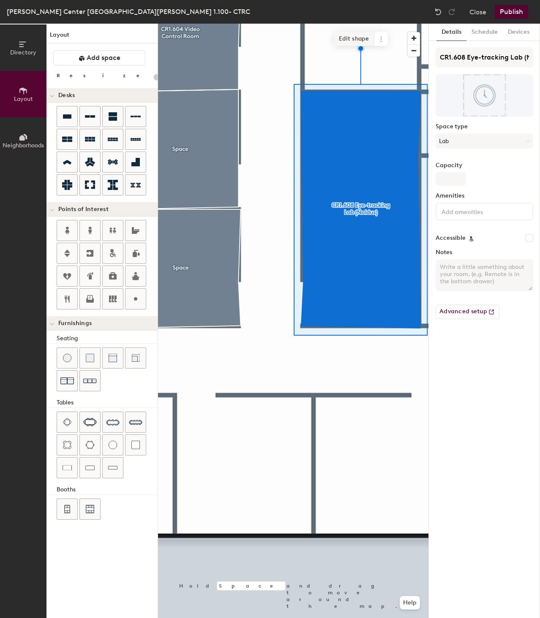
click at [344, 37] on span "Edit shape" at bounding box center [354, 39] width 41 height 14
click at [347, 38] on span "Edit shape" at bounding box center [354, 39] width 41 height 14
click at [356, 38] on span "Edit shape" at bounding box center [354, 39] width 41 height 14
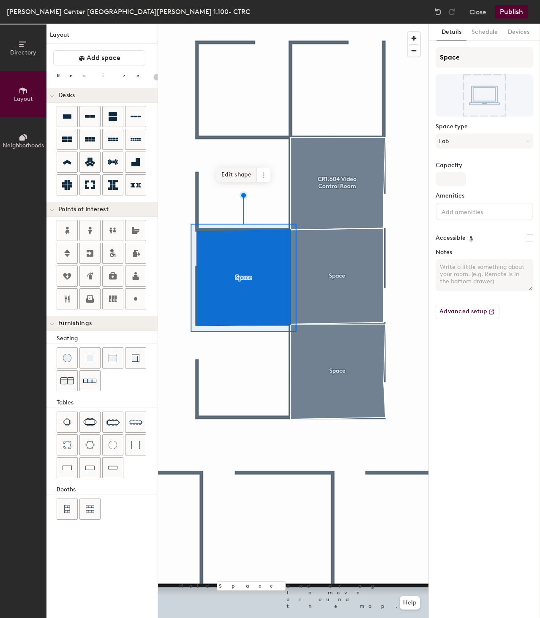
click at [235, 175] on span "Edit shape" at bounding box center [236, 175] width 41 height 14
click at [233, 173] on span "Edit shape" at bounding box center [236, 175] width 41 height 14
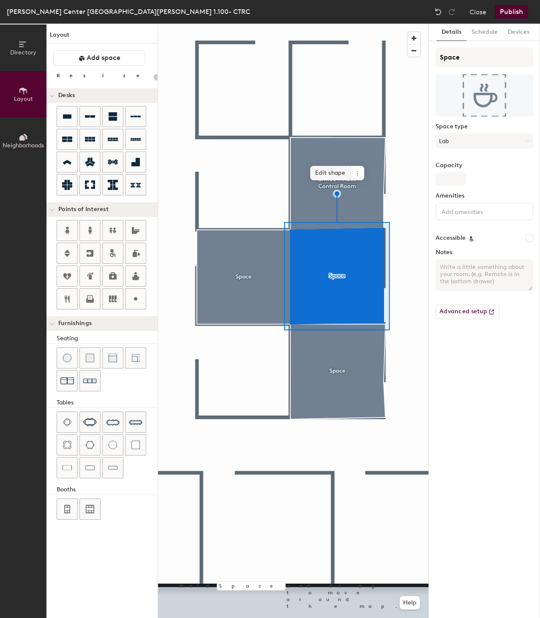
click at [324, 170] on span "Edit shape" at bounding box center [330, 173] width 41 height 14
click at [329, 171] on span "Edit shape" at bounding box center [330, 173] width 41 height 14
click at [333, 170] on span "Edit shape" at bounding box center [330, 173] width 41 height 14
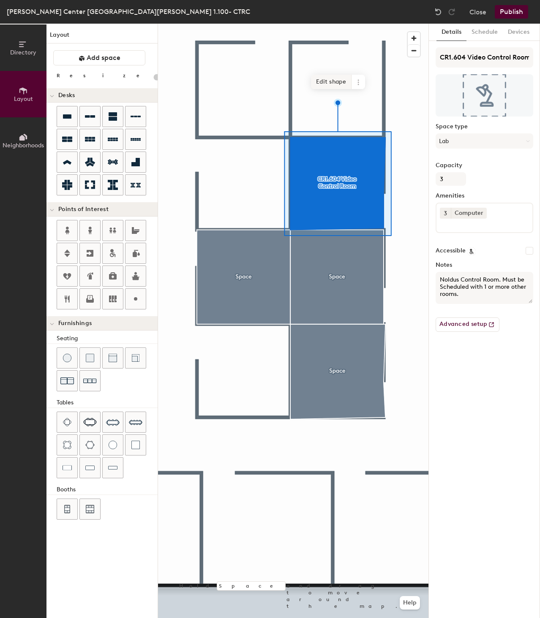
click at [335, 79] on span "Edit shape" at bounding box center [331, 82] width 41 height 14
click at [328, 82] on span "Edit shape" at bounding box center [331, 82] width 41 height 14
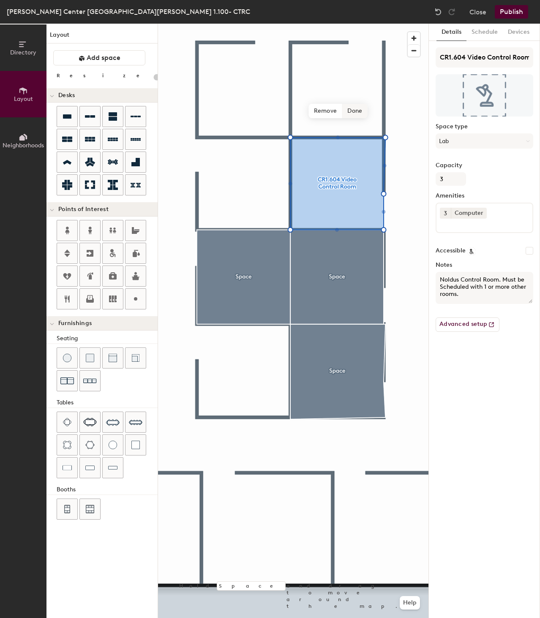
click at [364, 110] on span "Done" at bounding box center [354, 111] width 25 height 14
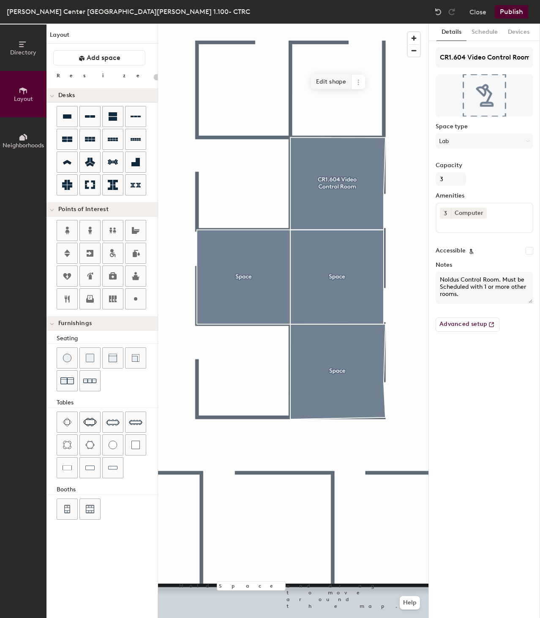
click at [329, 81] on span "Edit shape" at bounding box center [331, 82] width 41 height 14
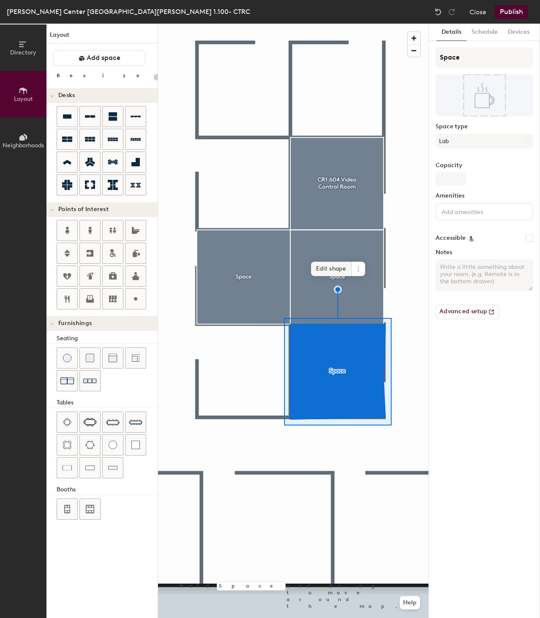
click at [331, 267] on span "Edit shape" at bounding box center [331, 269] width 41 height 14
click at [337, 265] on span "Edit shape" at bounding box center [331, 269] width 41 height 14
click at [338, 269] on span "Edit shape" at bounding box center [330, 269] width 41 height 14
click at [331, 264] on span "Edit shape" at bounding box center [330, 269] width 41 height 14
click at [335, 265] on span "Edit shape" at bounding box center [330, 269] width 41 height 14
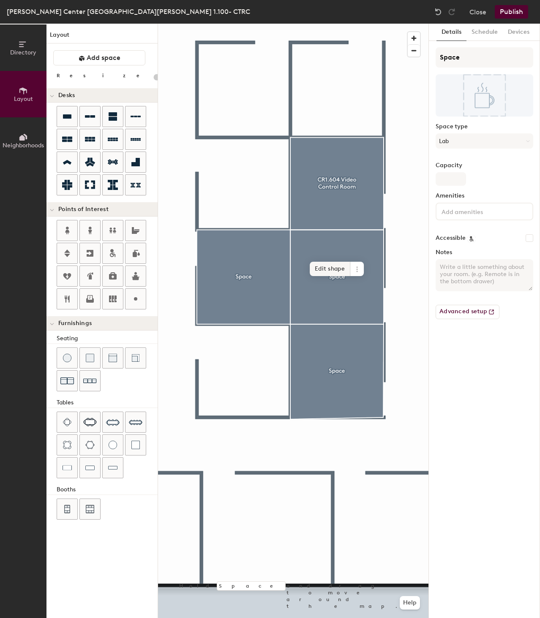
click at [327, 266] on span "Edit shape" at bounding box center [330, 269] width 41 height 14
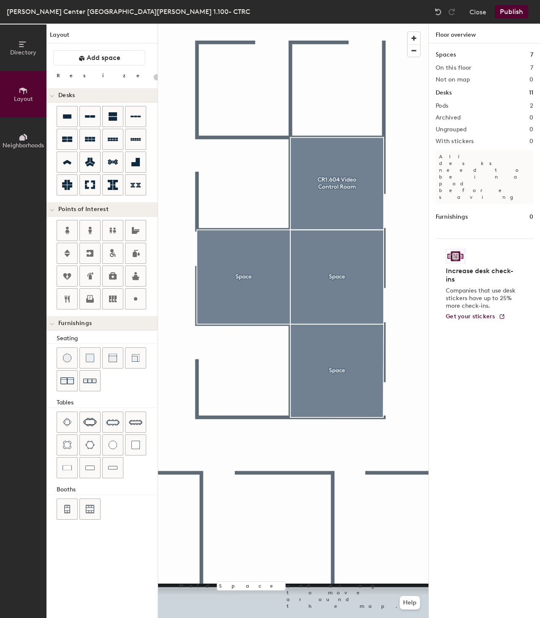
click at [513, 9] on button "Publish" at bounding box center [511, 12] width 33 height 14
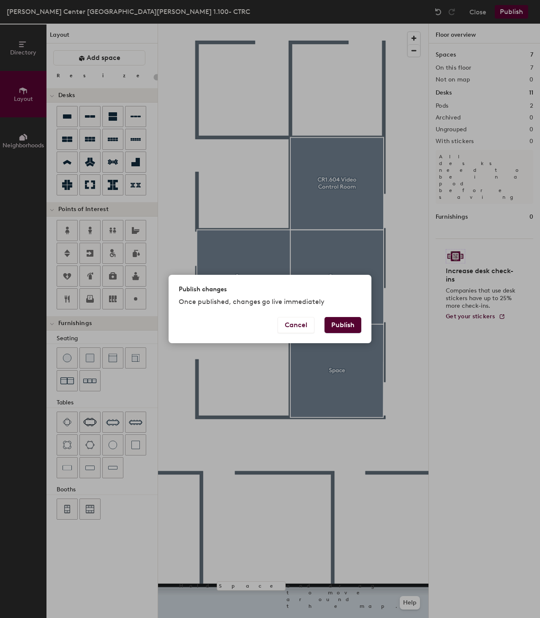
click at [348, 322] on button "Publish" at bounding box center [342, 325] width 37 height 16
type input "20"
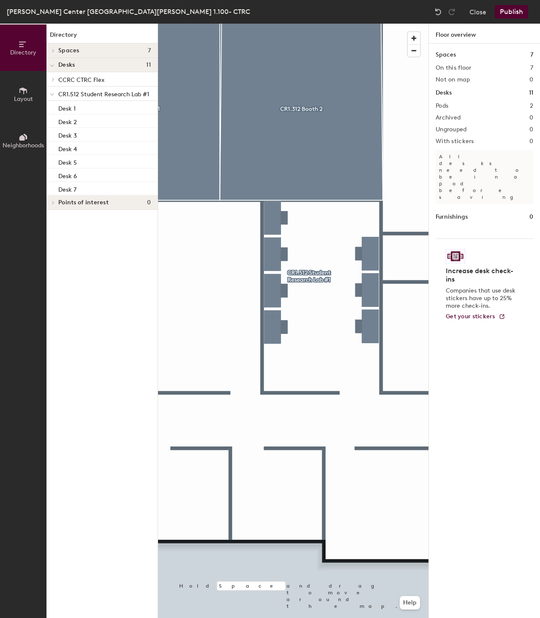
click at [514, 12] on button "Publish" at bounding box center [511, 12] width 33 height 14
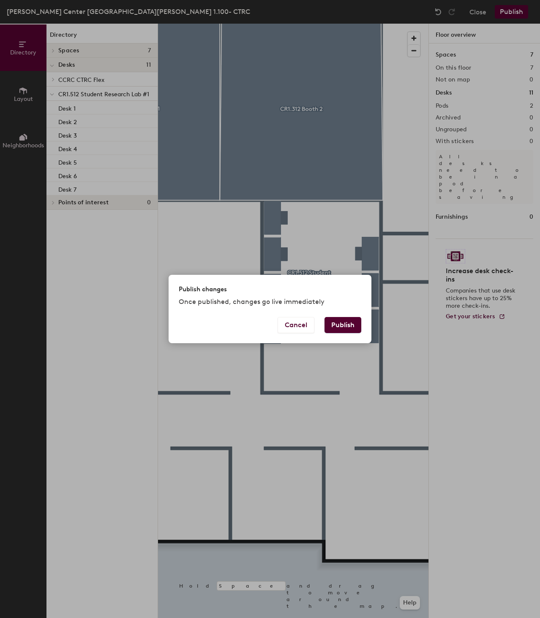
click at [341, 324] on button "Publish" at bounding box center [342, 325] width 37 height 16
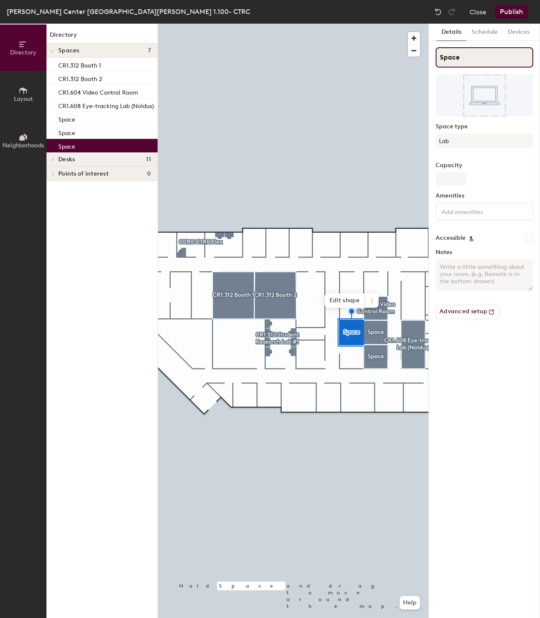
click at [426, 61] on div "Directory Layout Neighborhoods Directory Spaces 7 CR1.312 Booth 1 CR1.312 Booth…" at bounding box center [270, 321] width 540 height 595
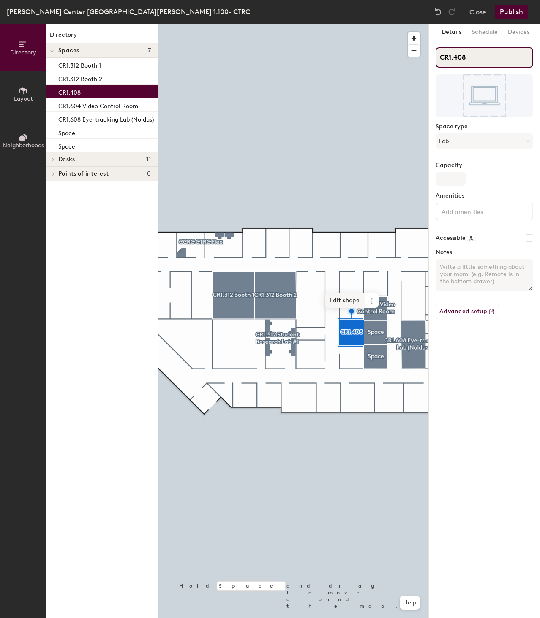
type input "CR1.408"
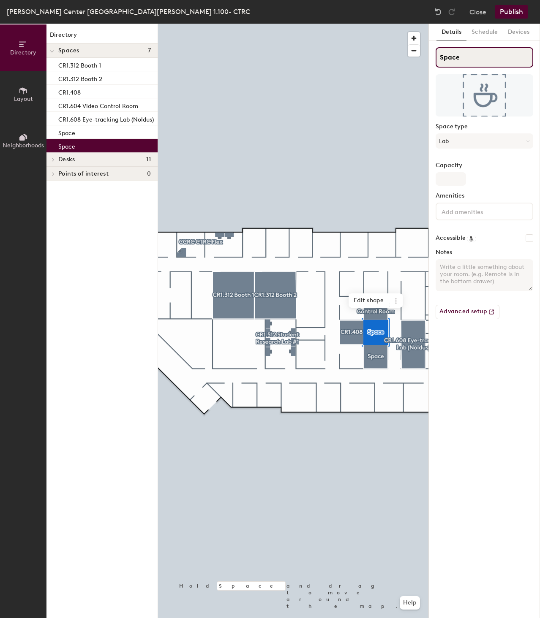
click at [427, 57] on div "Directory Layout Neighborhoods Directory Spaces 7 CR1.312 Booth 1 CR1.312 Booth…" at bounding box center [270, 321] width 540 height 595
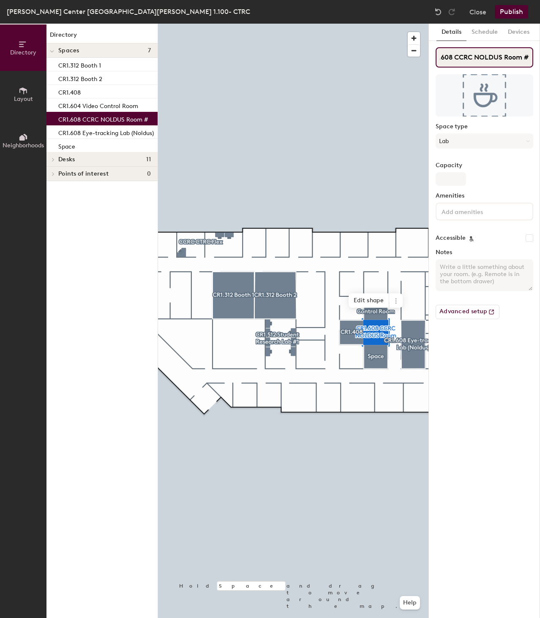
scroll to position [0, 15]
type input "CR1.608 CCRC NOLDUS Room #1"
click at [465, 59] on input "CR1.608 CCRC NOLDUS Room #1" at bounding box center [484, 57] width 98 height 20
type input "CR1.606 CCRC NOLDUS Room #1"
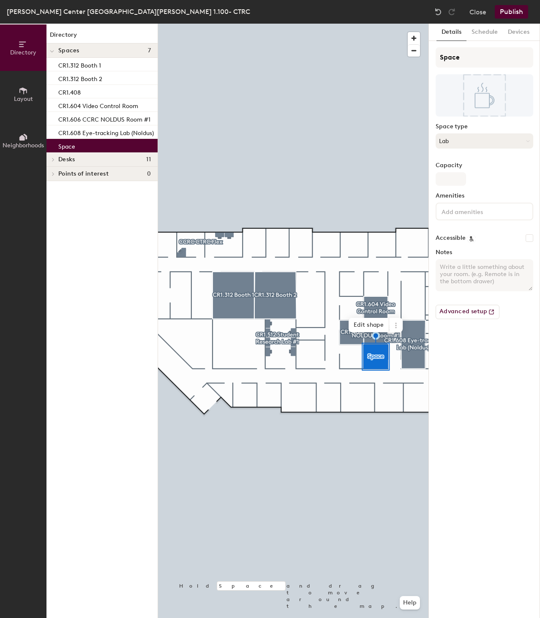
click at [460, 142] on button "Lab" at bounding box center [484, 140] width 98 height 15
drag, startPoint x: 463, startPoint y: 60, endPoint x: 411, endPoint y: 54, distance: 51.8
click at [411, 54] on div "Directory Layout Neighborhoods Directory Spaces 7 CR1.312 Booth 1 CR1.312 Booth…" at bounding box center [270, 321] width 540 height 595
type input "CR1.610 CCRC Noldus Room #2"
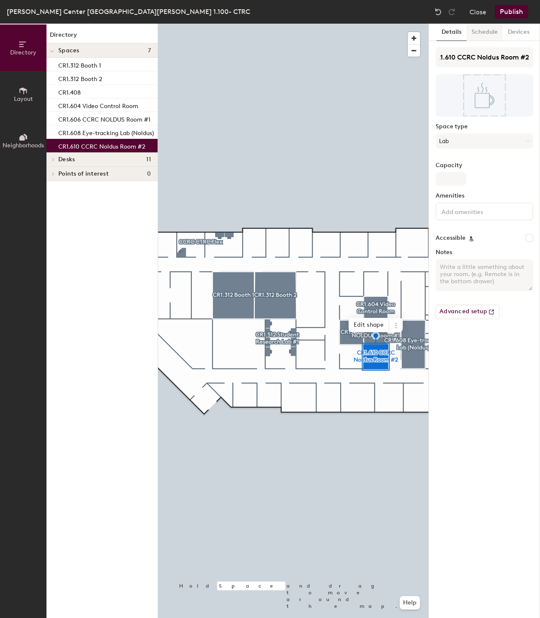
scroll to position [0, 0]
click at [486, 32] on button "Schedule" at bounding box center [484, 32] width 36 height 17
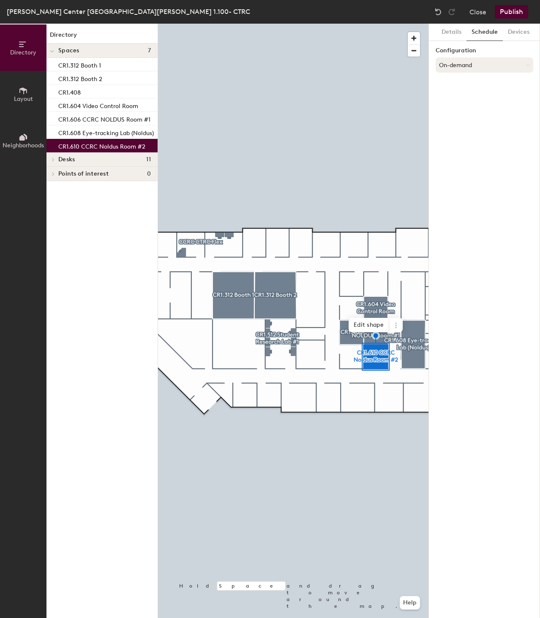
click at [485, 65] on button "On-demand" at bounding box center [484, 64] width 98 height 15
click at [464, 111] on div "Request-only" at bounding box center [484, 111] width 97 height 13
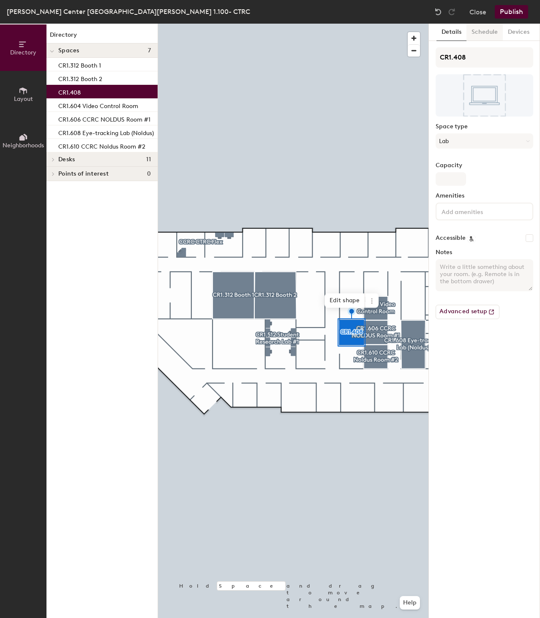
click at [481, 37] on button "Schedule" at bounding box center [484, 32] width 36 height 17
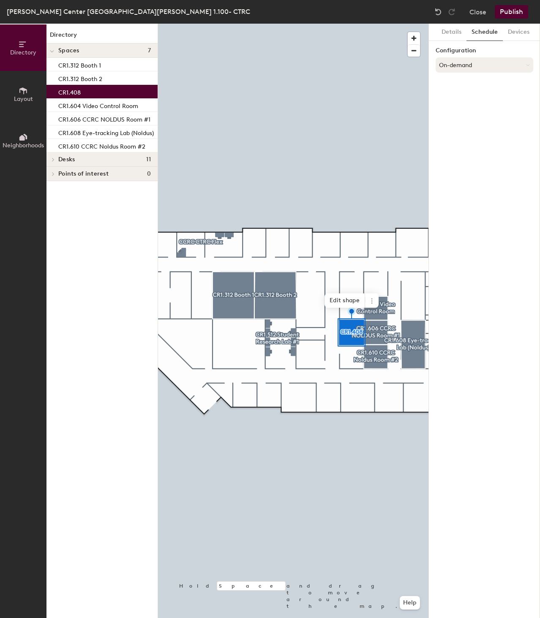
click at [483, 66] on button "On-demand" at bounding box center [484, 64] width 98 height 15
click at [469, 111] on div "Request-only" at bounding box center [484, 111] width 97 height 13
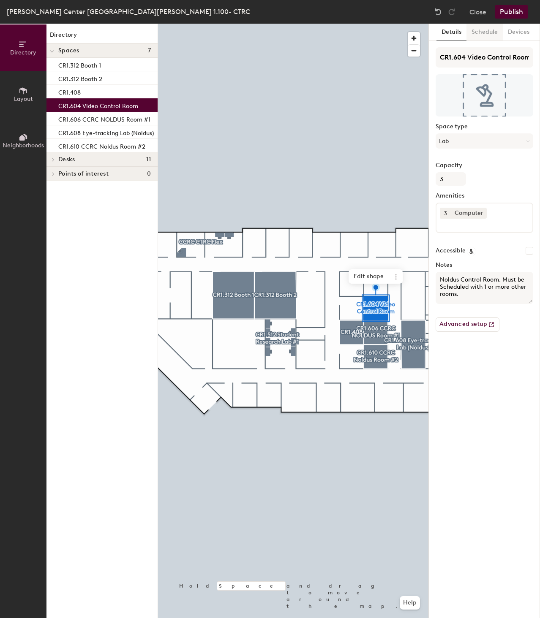
click at [482, 35] on button "Schedule" at bounding box center [484, 32] width 36 height 17
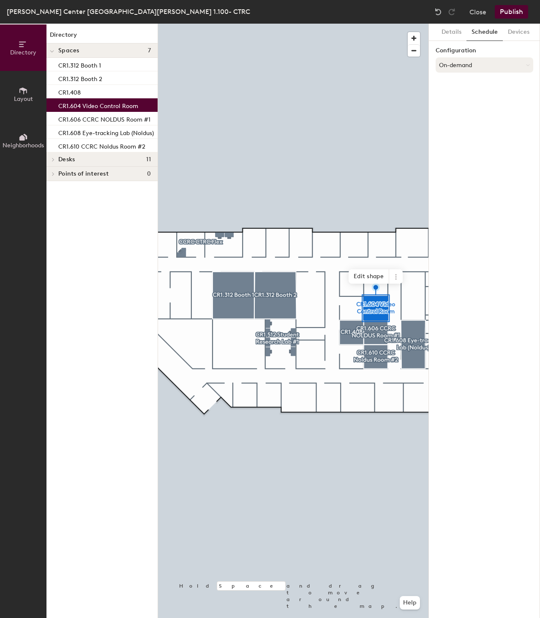
click at [469, 61] on button "On-demand" at bounding box center [484, 64] width 98 height 15
click at [464, 110] on div "Request-only" at bounding box center [484, 111] width 97 height 13
click at [377, 24] on div at bounding box center [293, 24] width 270 height 0
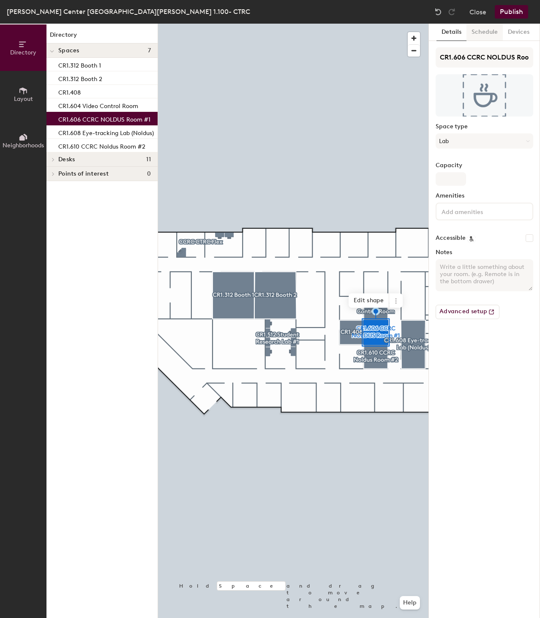
click at [480, 33] on button "Schedule" at bounding box center [484, 32] width 36 height 17
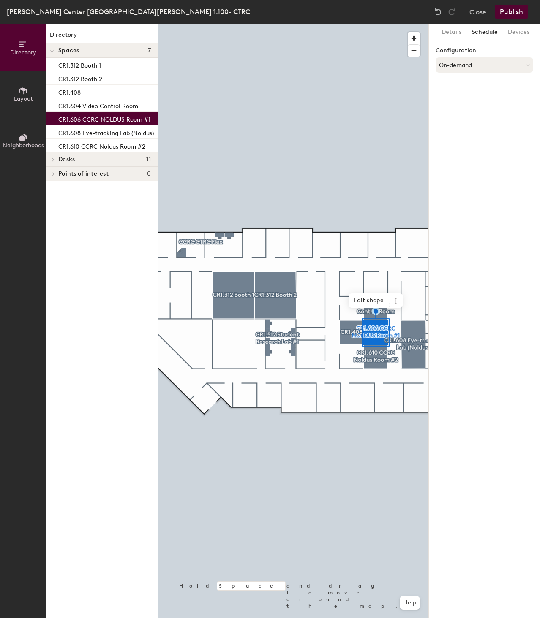
click at [473, 64] on button "On-demand" at bounding box center [484, 64] width 98 height 15
click at [464, 110] on div "Request-only" at bounding box center [484, 111] width 97 height 13
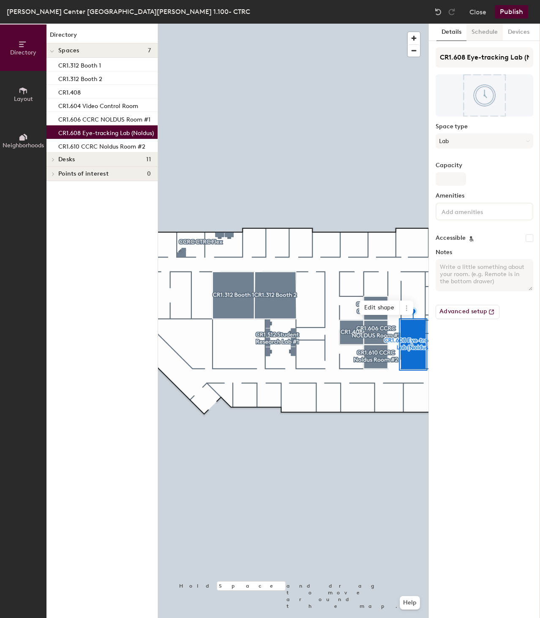
click at [489, 32] on button "Schedule" at bounding box center [484, 32] width 36 height 17
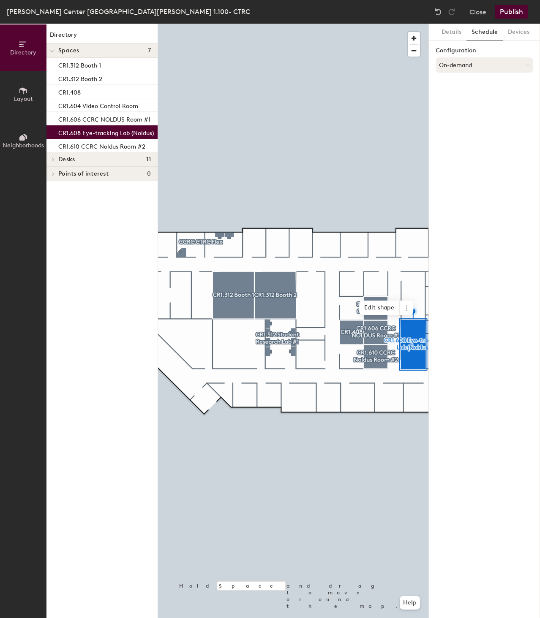
click at [466, 64] on button "On-demand" at bounding box center [484, 64] width 98 height 15
click at [465, 111] on div "Request-only" at bounding box center [484, 111] width 97 height 13
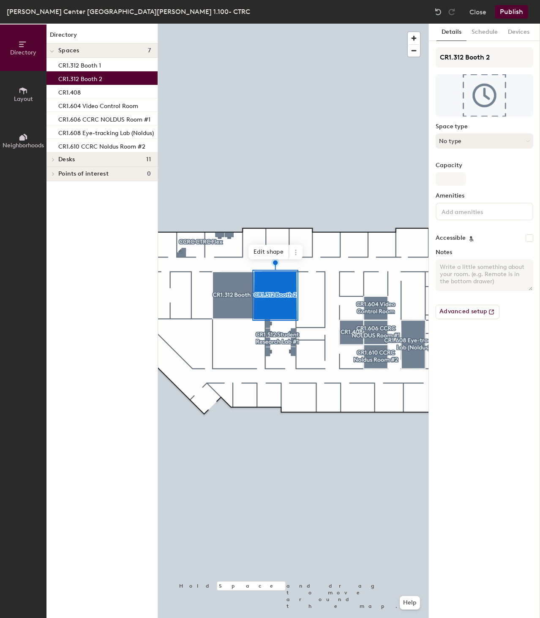
click at [471, 137] on button "No type" at bounding box center [484, 140] width 98 height 15
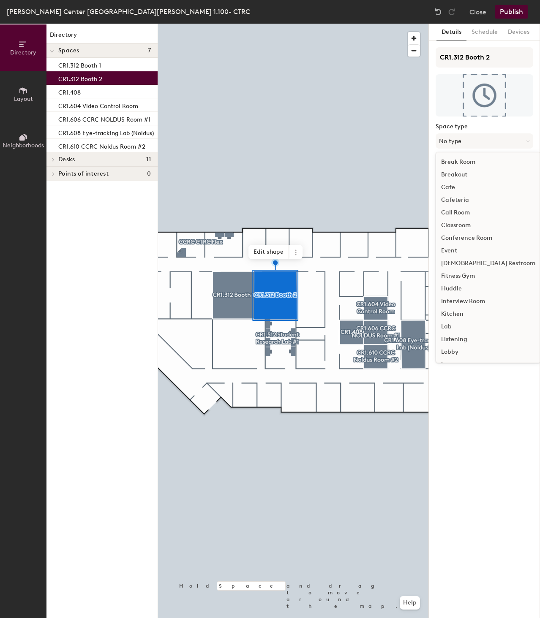
click at [449, 324] on div "Lab" at bounding box center [488, 327] width 104 height 13
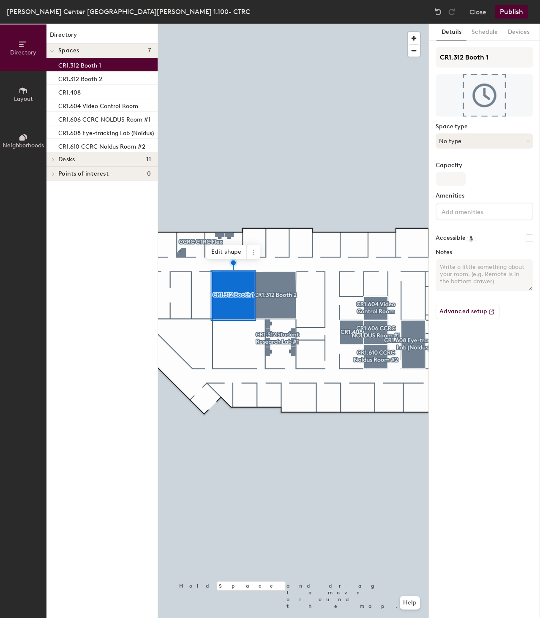
click at [471, 142] on button "No type" at bounding box center [484, 140] width 98 height 15
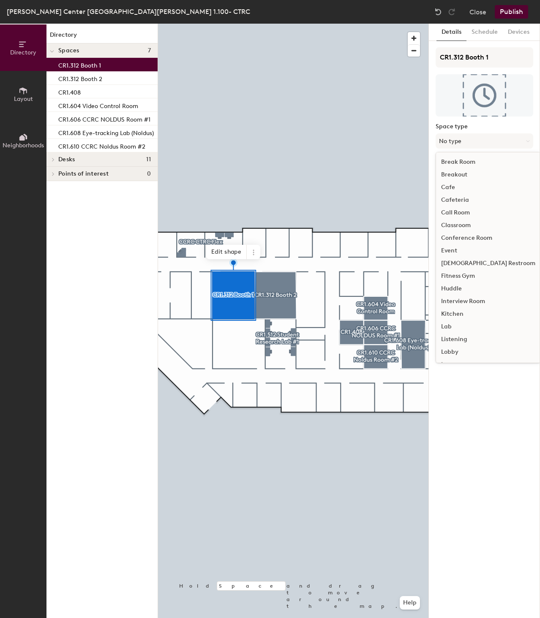
click at [452, 325] on div "Lab" at bounding box center [488, 327] width 104 height 13
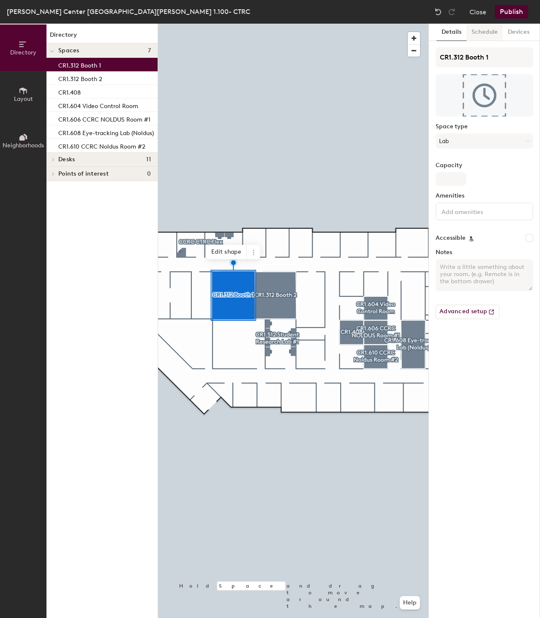
click at [481, 29] on button "Schedule" at bounding box center [484, 32] width 36 height 17
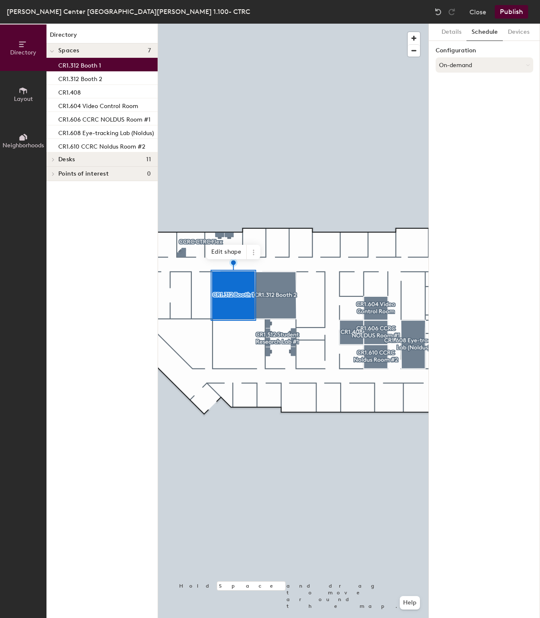
click at [471, 63] on button "On-demand" at bounding box center [484, 64] width 98 height 15
click at [457, 109] on div "Request-only" at bounding box center [484, 111] width 97 height 13
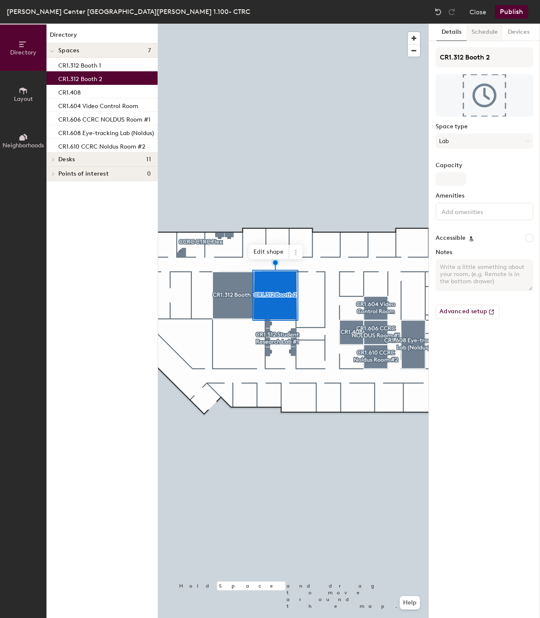
click at [482, 34] on button "Schedule" at bounding box center [484, 32] width 36 height 17
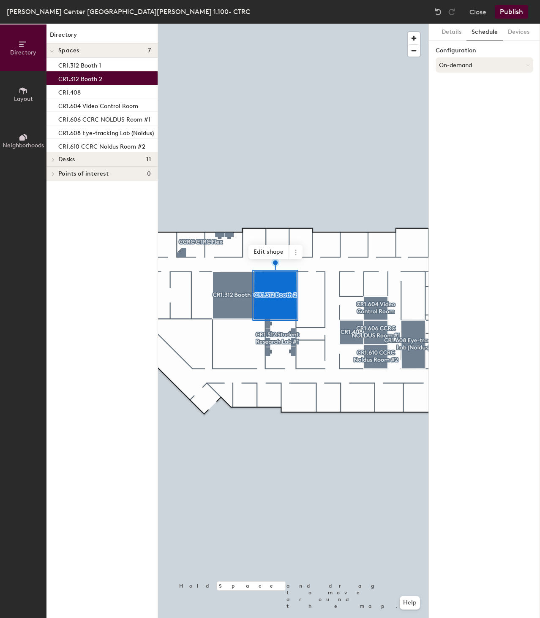
click at [471, 66] on button "On-demand" at bounding box center [484, 64] width 98 height 15
click at [464, 110] on div "Request-only" at bounding box center [484, 111] width 97 height 13
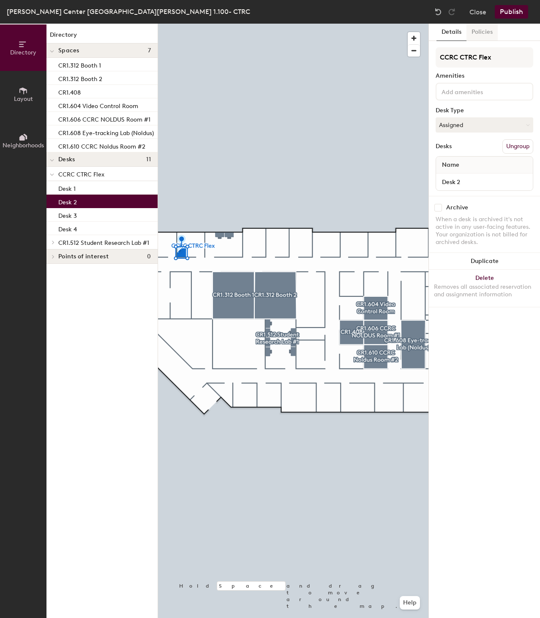
click at [487, 30] on button "Policies" at bounding box center [481, 32] width 31 height 17
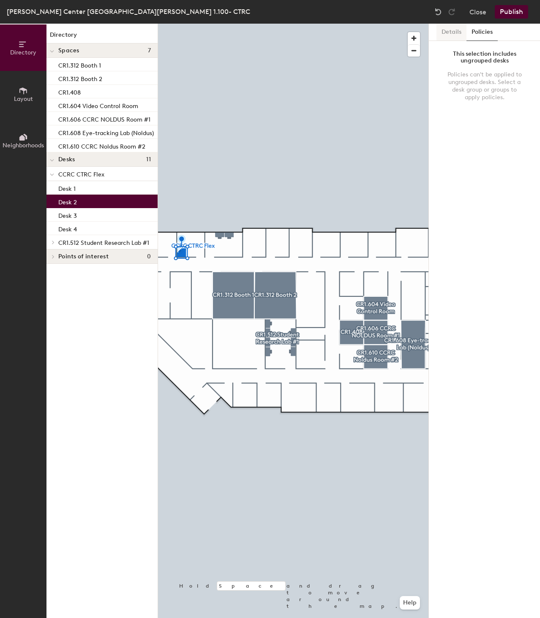
click at [445, 35] on button "Details" at bounding box center [451, 32] width 30 height 17
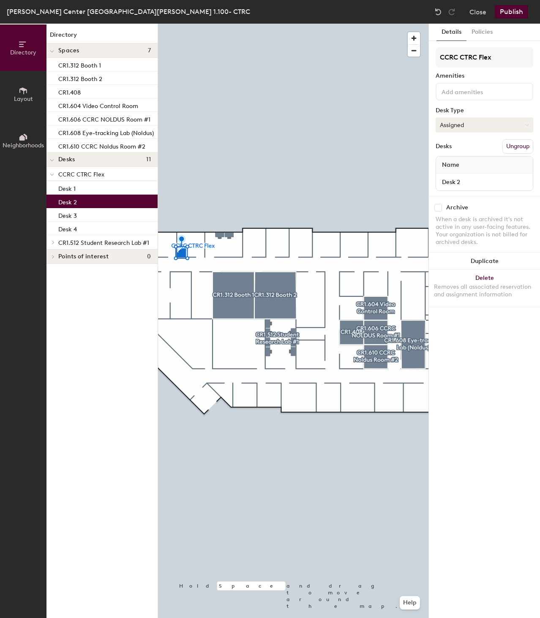
click at [473, 124] on button "Assigned" at bounding box center [484, 124] width 98 height 15
click at [459, 174] on div "Hoteled" at bounding box center [478, 176] width 84 height 13
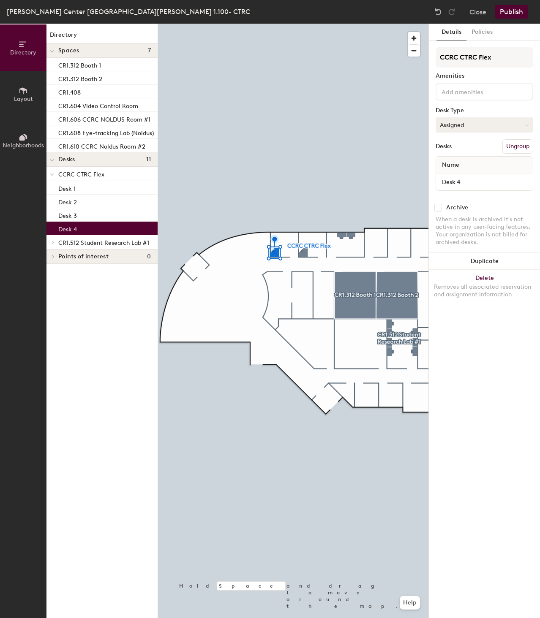
click at [470, 126] on button "Assigned" at bounding box center [484, 124] width 98 height 15
click at [462, 176] on div "Hoteled" at bounding box center [478, 176] width 84 height 13
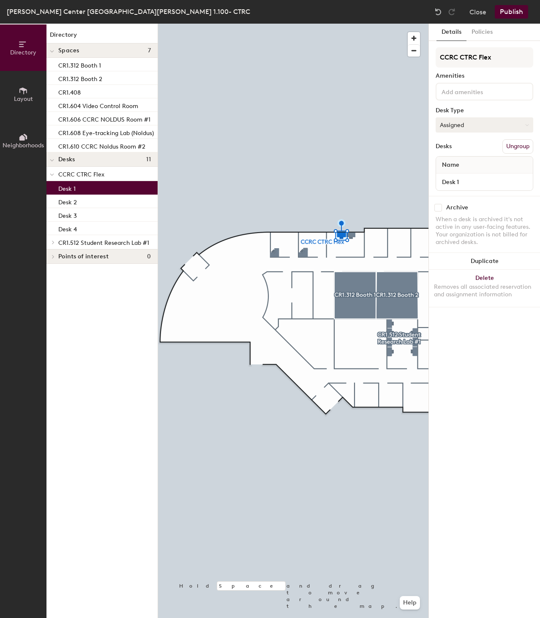
click at [476, 123] on button "Assigned" at bounding box center [484, 124] width 98 height 15
click at [459, 175] on div "Hoteled" at bounding box center [478, 176] width 84 height 13
click at [339, 24] on div at bounding box center [293, 24] width 270 height 0
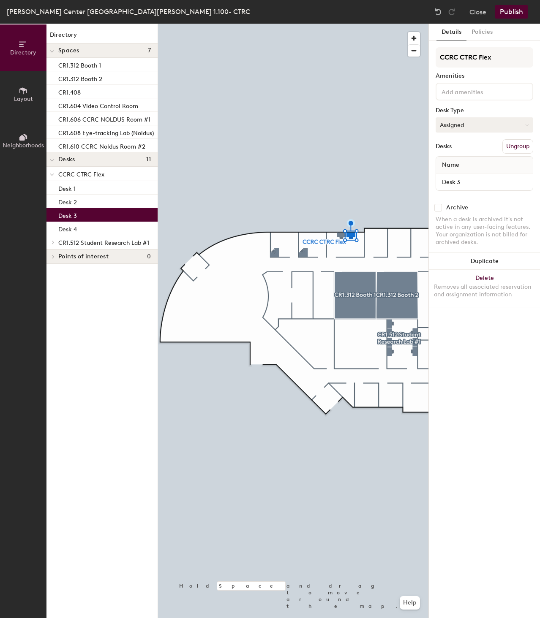
click at [473, 124] on button "Assigned" at bounding box center [484, 124] width 98 height 15
click at [458, 176] on div "Hoteled" at bounding box center [478, 176] width 84 height 13
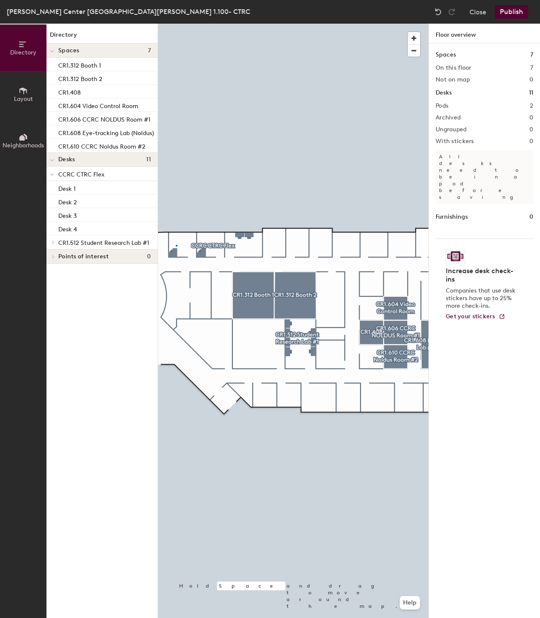
click at [176, 24] on div at bounding box center [293, 24] width 270 height 0
click at [255, 24] on div at bounding box center [293, 24] width 270 height 0
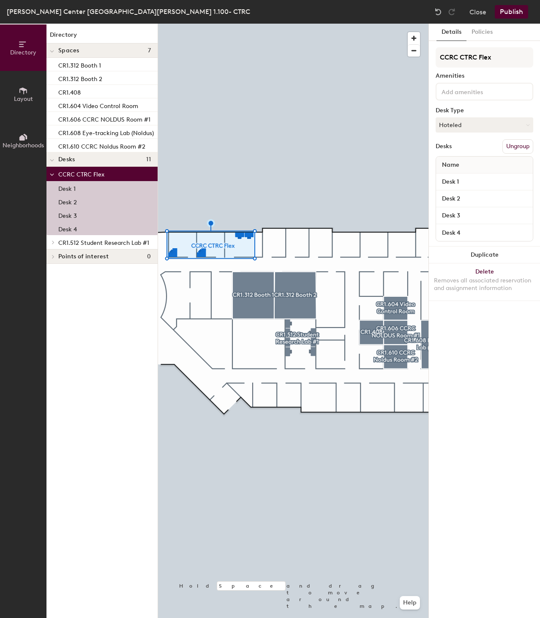
click at [521, 145] on button "Ungroup" at bounding box center [517, 146] width 31 height 14
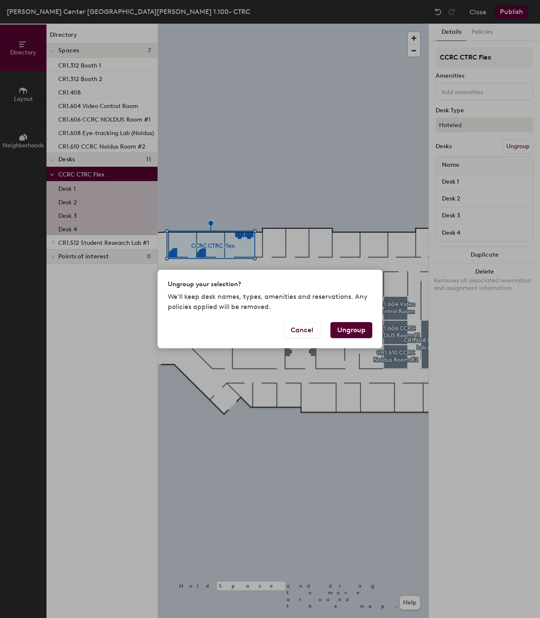
click at [350, 329] on button "Ungroup" at bounding box center [351, 330] width 42 height 16
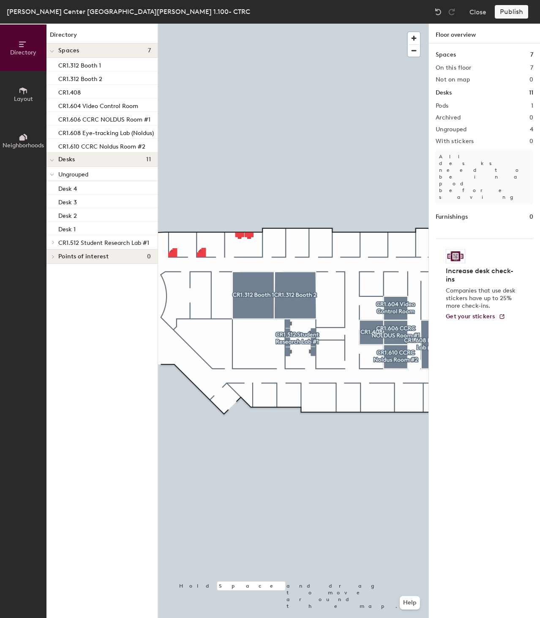
click at [243, 24] on div at bounding box center [293, 24] width 270 height 0
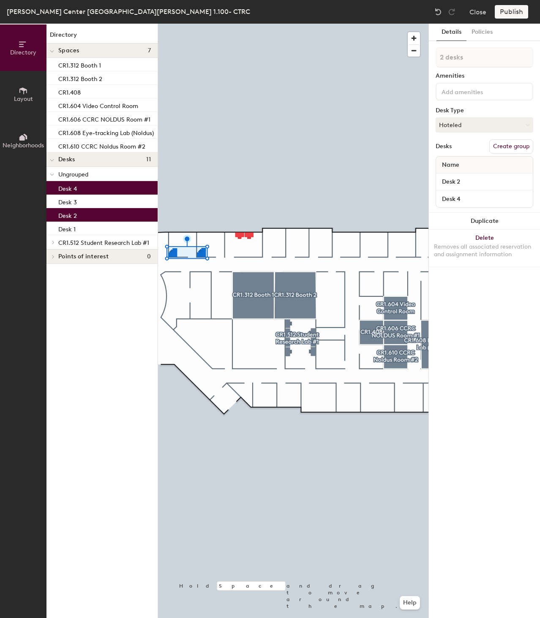
click at [511, 147] on button "Create group" at bounding box center [511, 146] width 44 height 14
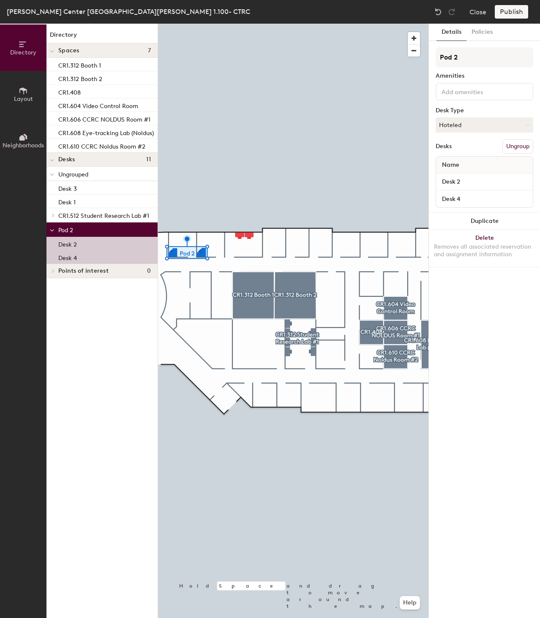
click at [415, 59] on div "Directory Layout Neighborhoods Directory Spaces 7 CR1.312 Booth 1 CR1.312 Booth…" at bounding box center [270, 321] width 540 height 595
type input "CTRC Flex Offices"
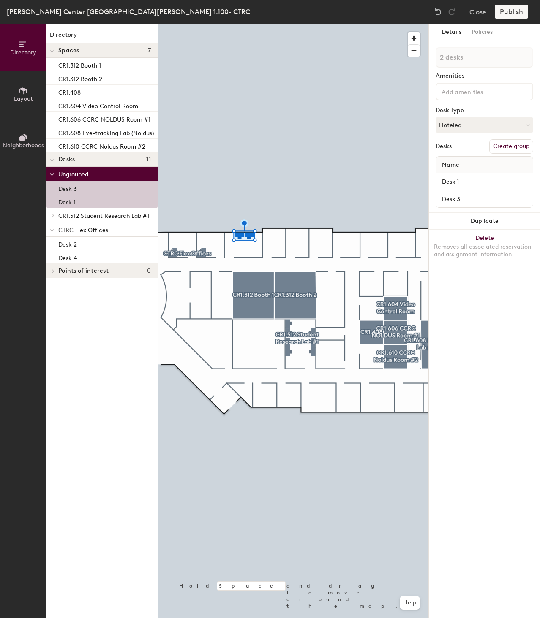
click at [462, 92] on input at bounding box center [478, 91] width 76 height 10
click at [507, 141] on button "Create group" at bounding box center [511, 146] width 44 height 14
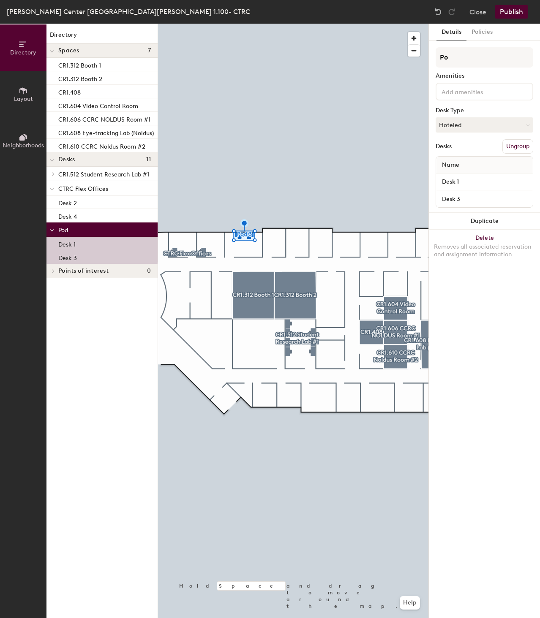
type input "P"
type input "CCRC Flex Office"
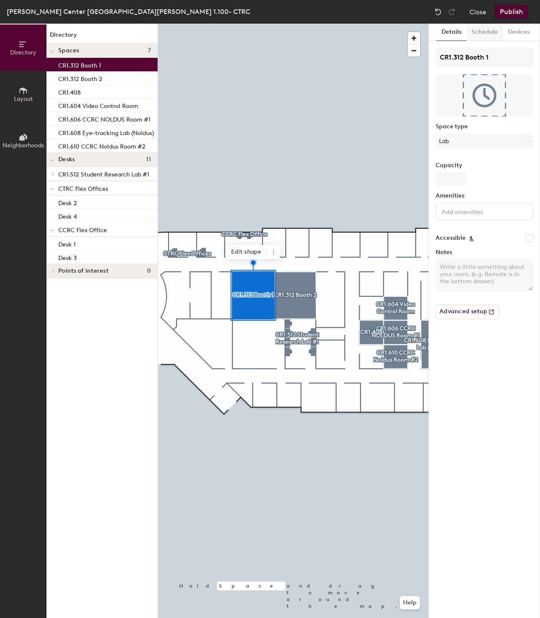
click at [487, 33] on button "Schedule" at bounding box center [484, 32] width 36 height 17
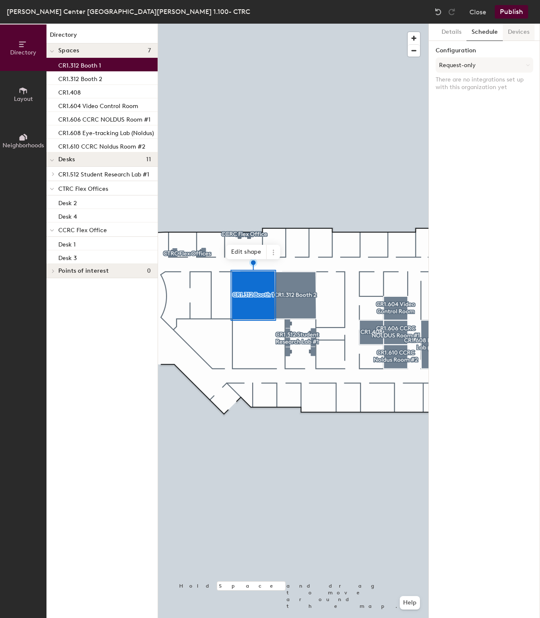
click at [521, 34] on button "Devices" at bounding box center [519, 32] width 32 height 17
click at [450, 29] on button "Details" at bounding box center [451, 32] width 30 height 17
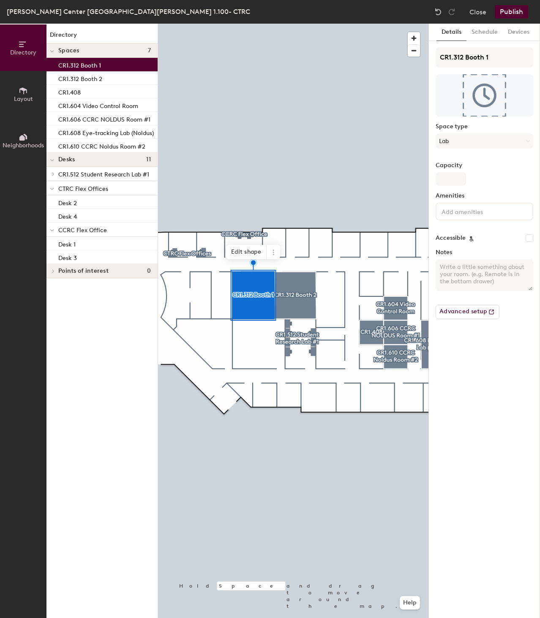
click at [523, 11] on button "Publish" at bounding box center [511, 12] width 33 height 14
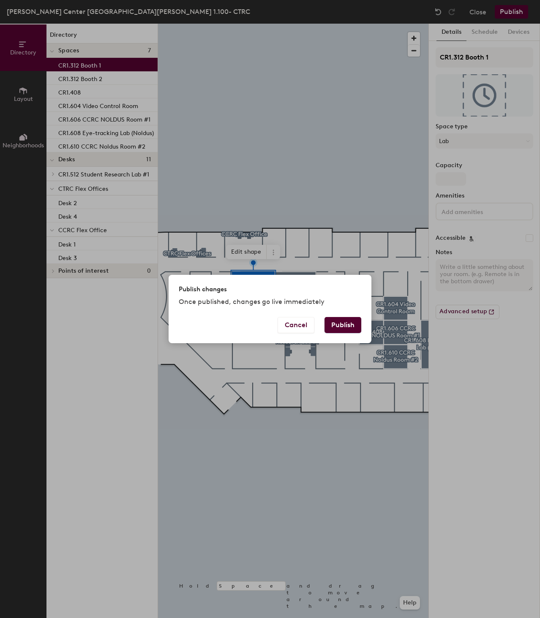
click at [348, 319] on button "Publish" at bounding box center [342, 325] width 37 height 16
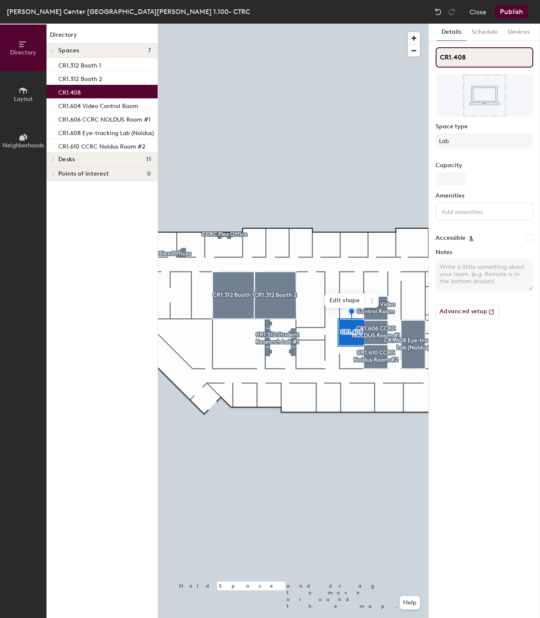
click at [483, 61] on input "CR1.408" at bounding box center [484, 57] width 98 height 20
type input "CR1.408 CCRC Noldus Room #"
click at [491, 31] on button "Schedule" at bounding box center [484, 32] width 36 height 17
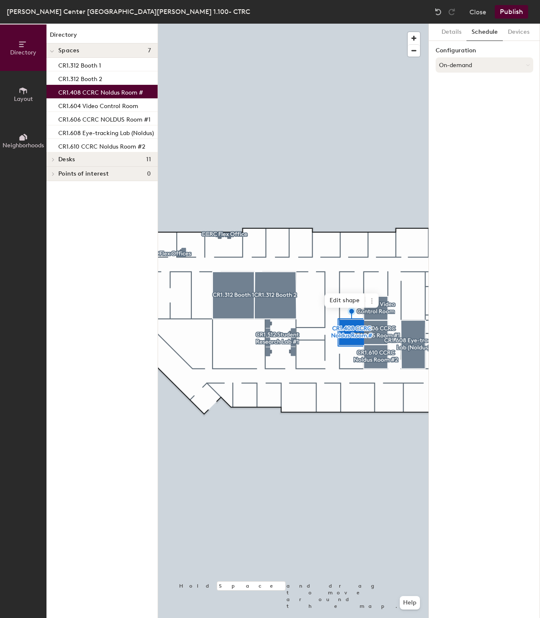
click at [487, 63] on button "On-demand" at bounding box center [484, 64] width 98 height 15
click at [465, 111] on div "Request-only" at bounding box center [484, 111] width 97 height 13
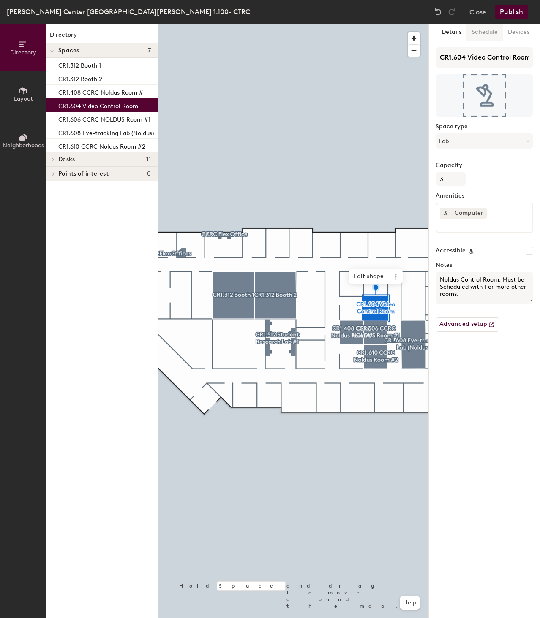
click at [486, 30] on button "Schedule" at bounding box center [484, 32] width 36 height 17
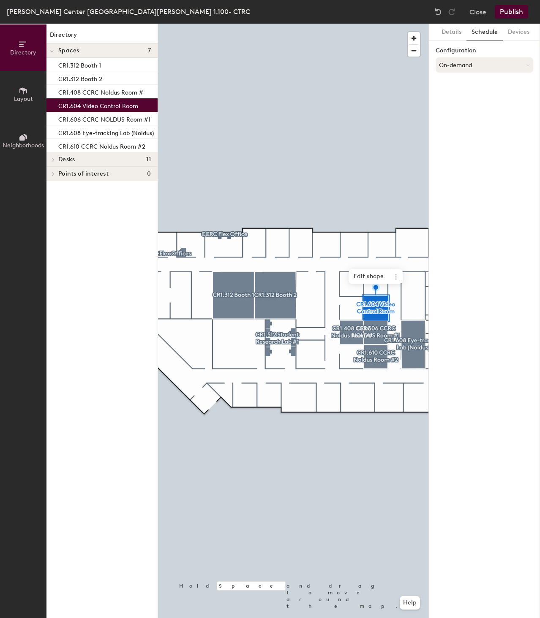
click at [478, 64] on button "On-demand" at bounding box center [484, 64] width 98 height 15
click at [463, 111] on div "Request-only" at bounding box center [484, 111] width 97 height 13
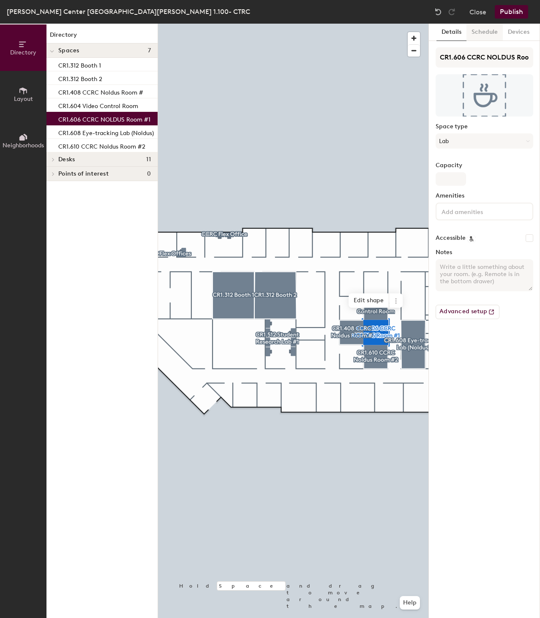
click at [490, 29] on button "Schedule" at bounding box center [484, 32] width 36 height 17
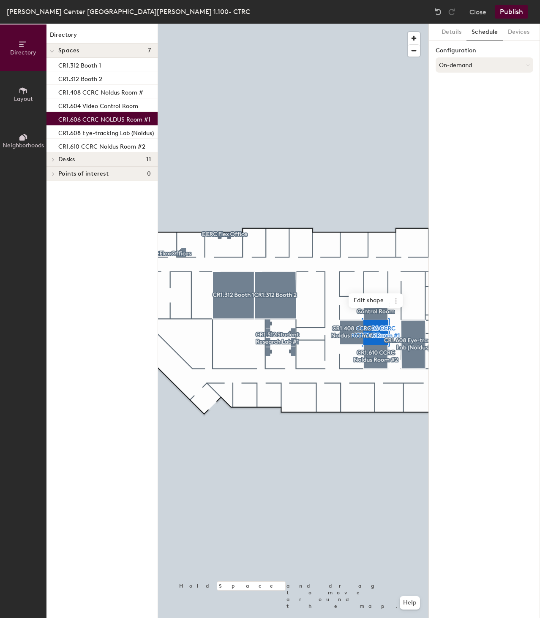
click at [478, 68] on button "On-demand" at bounding box center [484, 64] width 98 height 15
click at [468, 111] on div "Request-only" at bounding box center [484, 111] width 97 height 13
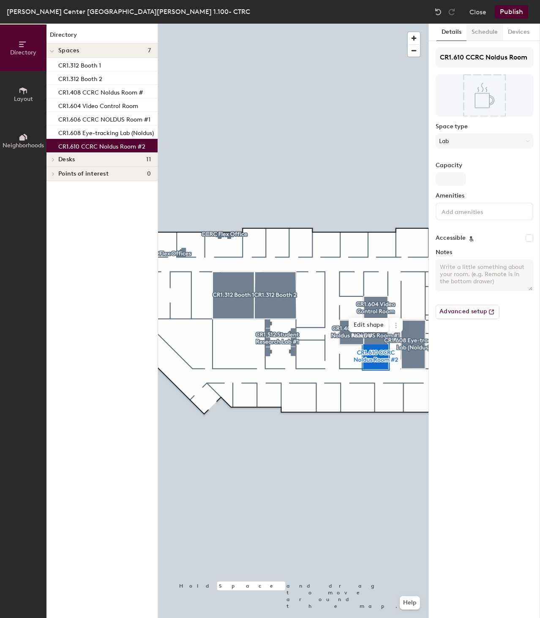
click at [487, 30] on button "Schedule" at bounding box center [484, 32] width 36 height 17
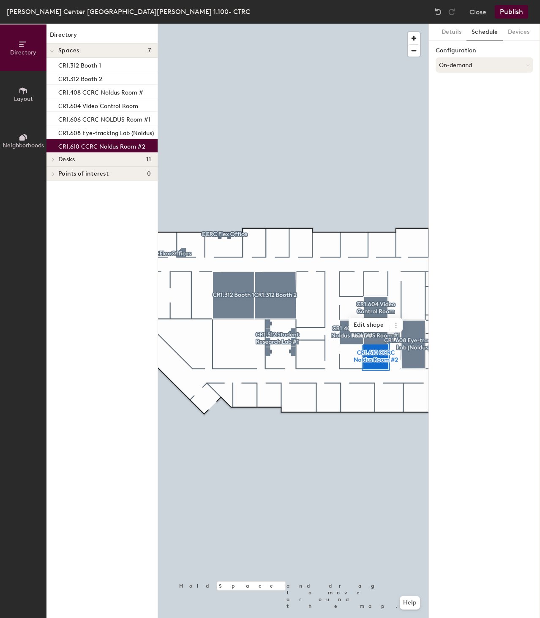
click at [486, 61] on button "On-demand" at bounding box center [484, 64] width 98 height 15
click at [468, 109] on div "Request-only" at bounding box center [484, 111] width 97 height 13
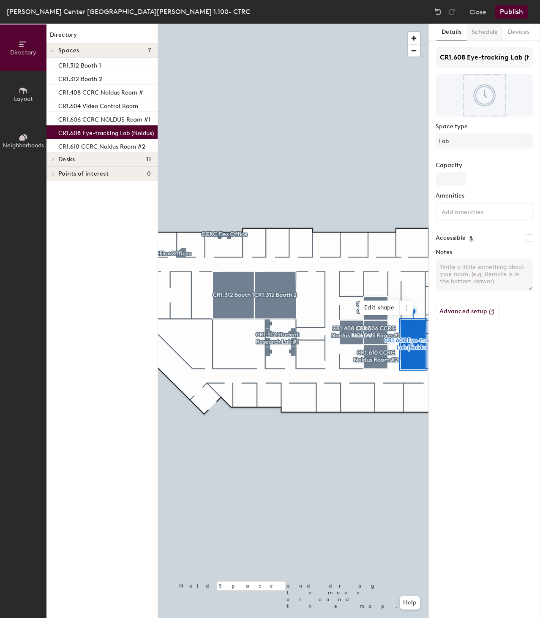
click at [487, 30] on button "Schedule" at bounding box center [484, 32] width 36 height 17
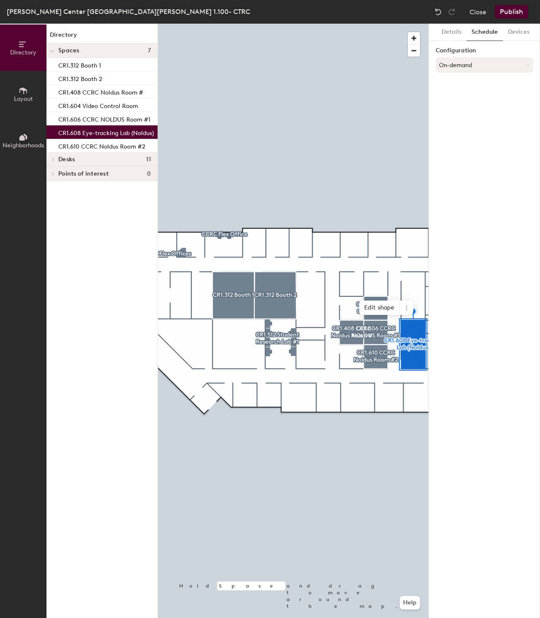
click at [475, 63] on button "On-demand" at bounding box center [484, 64] width 98 height 15
click at [464, 109] on div "Request-only" at bounding box center [484, 111] width 97 height 13
click at [512, 7] on button "Publish" at bounding box center [511, 12] width 33 height 14
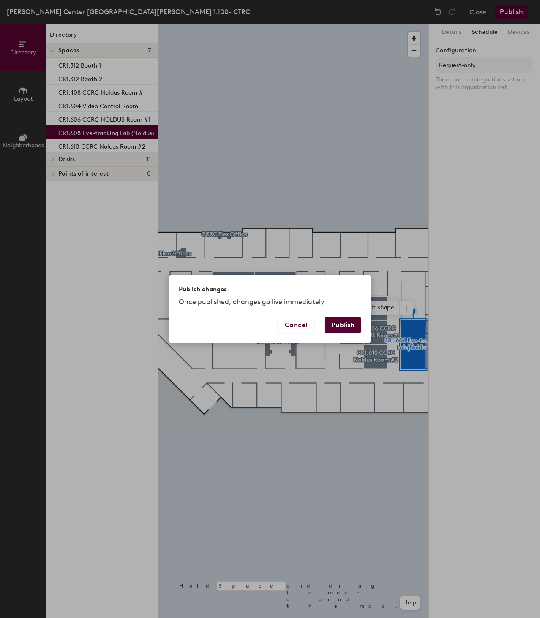
click at [344, 326] on button "Publish" at bounding box center [342, 325] width 37 height 16
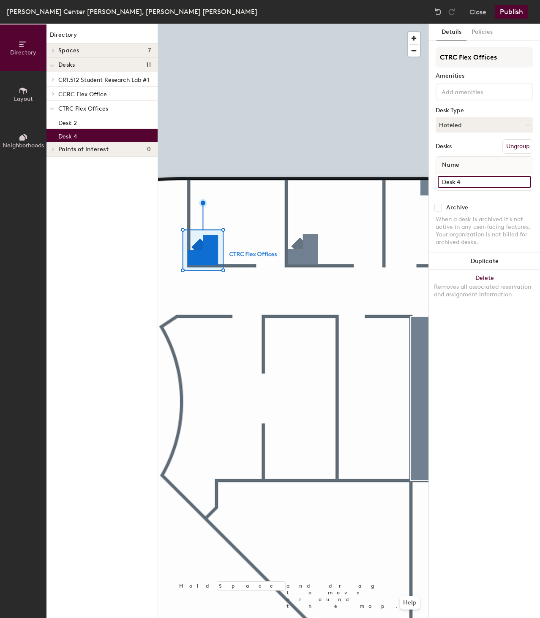
click at [474, 181] on input "Desk 4" at bounding box center [484, 182] width 93 height 12
type input "CR1.304"
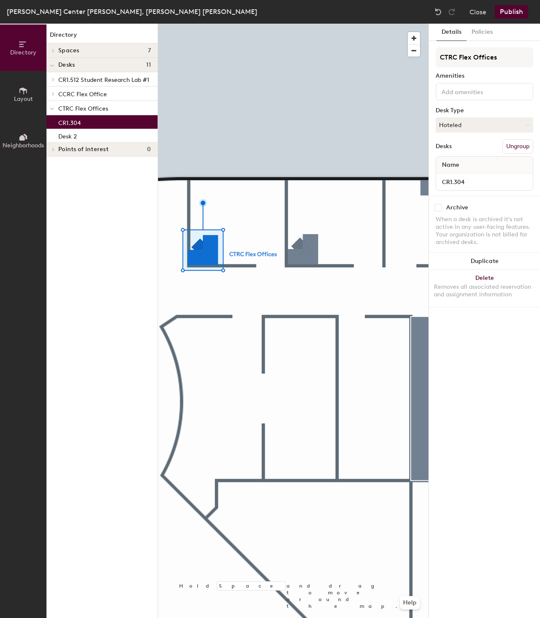
click at [492, 197] on div "Archive When a desk is archived it's not active in any user-facing features. Yo…" at bounding box center [484, 226] width 111 height 60
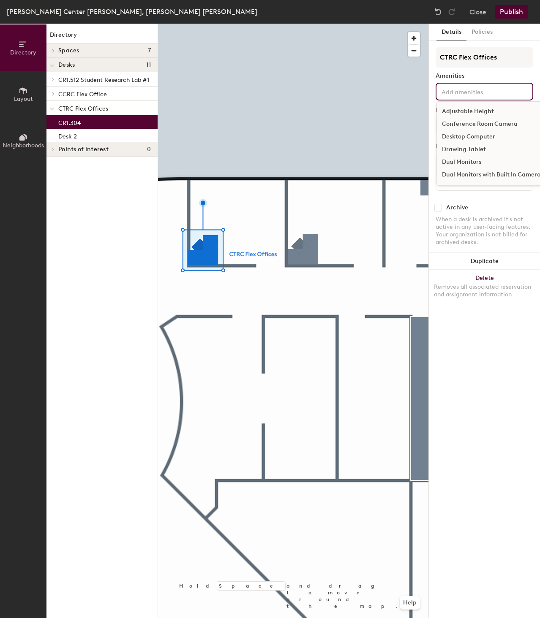
click at [473, 92] on input at bounding box center [478, 91] width 76 height 10
click at [459, 138] on div "Monitor" at bounding box center [491, 141] width 109 height 13
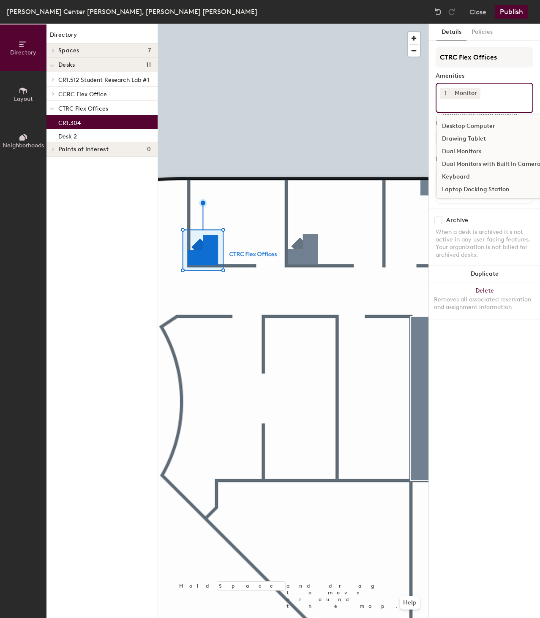
scroll to position [0, 0]
click at [461, 145] on div "Desktop Computer" at bounding box center [491, 149] width 109 height 13
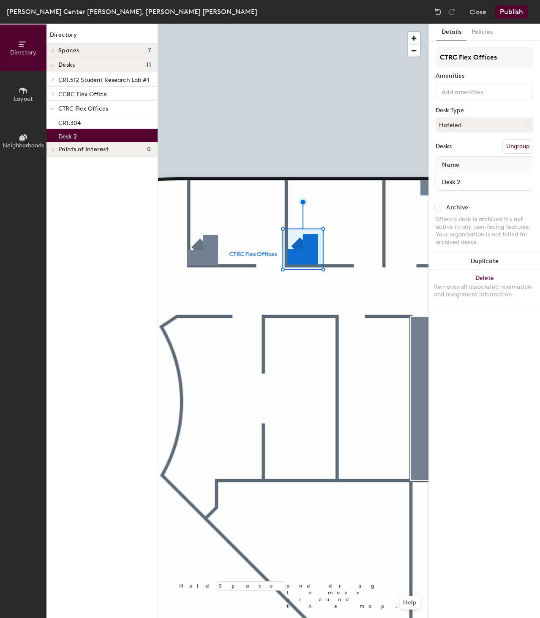
click at [479, 93] on input at bounding box center [478, 91] width 76 height 10
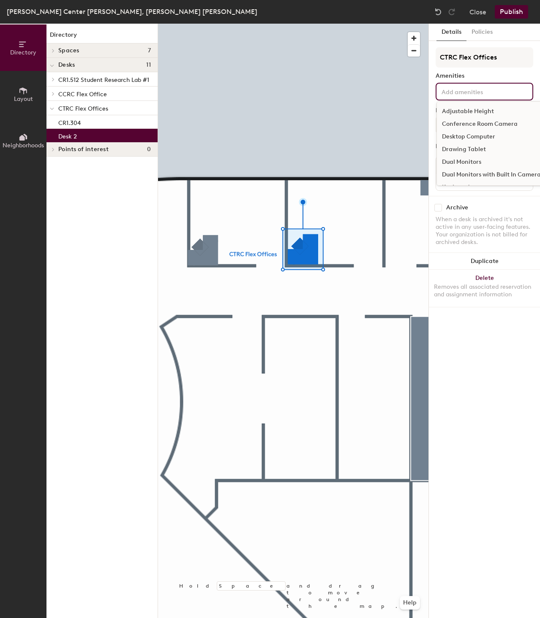
click at [479, 136] on div "Desktop Computer" at bounding box center [491, 137] width 109 height 13
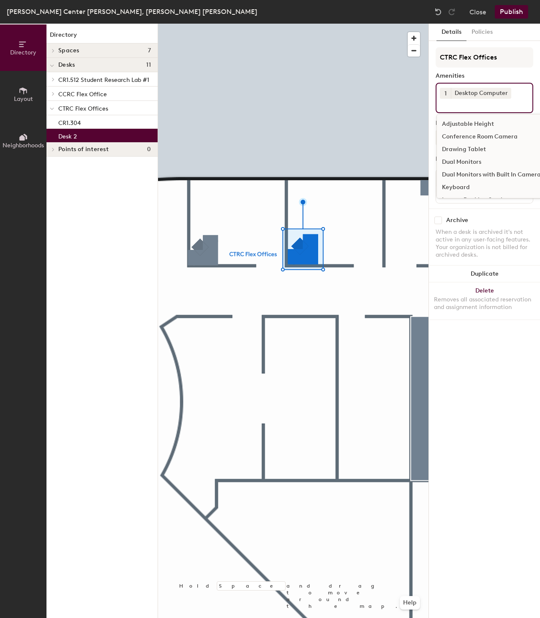
click at [474, 106] on input at bounding box center [478, 104] width 76 height 10
click at [460, 140] on div "Monitor" at bounding box center [491, 141] width 109 height 13
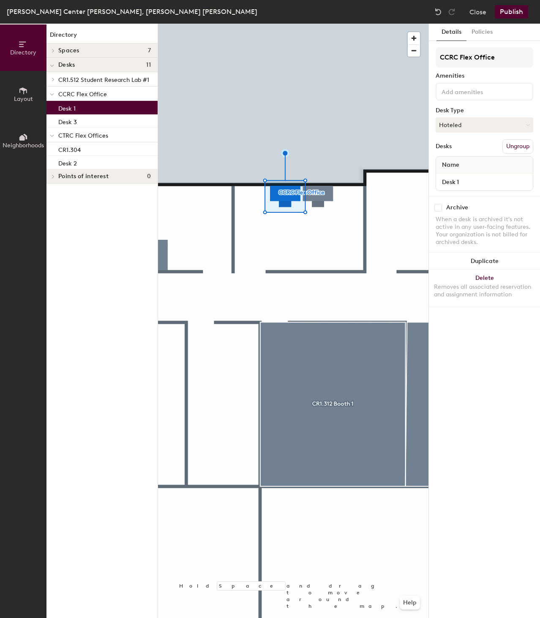
click at [485, 91] on input at bounding box center [478, 91] width 76 height 10
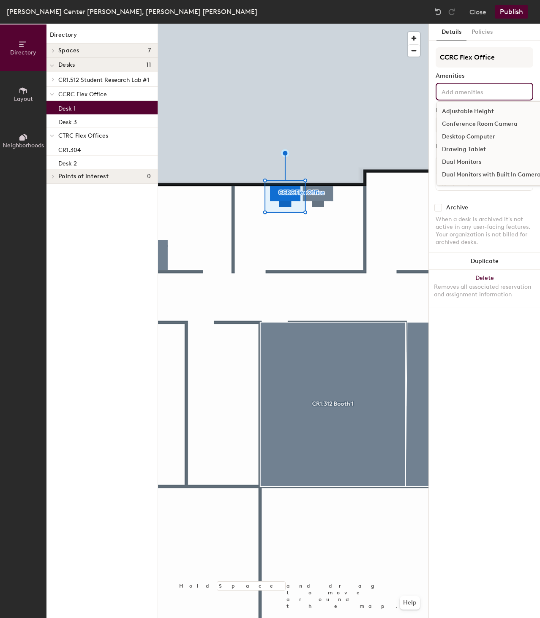
click at [486, 136] on div "Desktop Computer" at bounding box center [491, 137] width 109 height 13
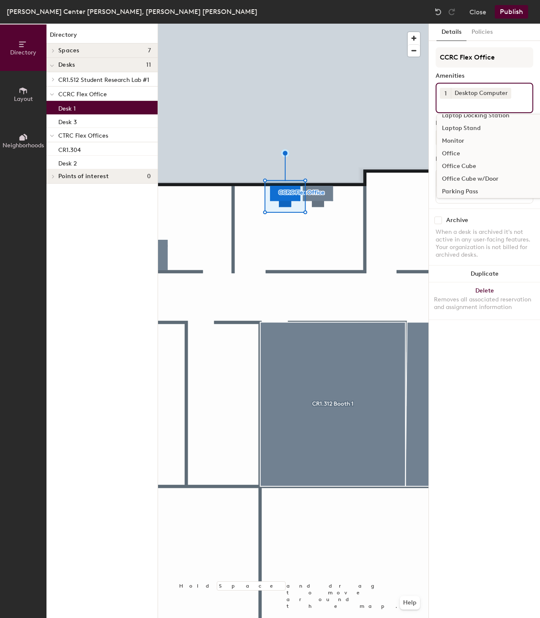
click at [451, 140] on div "Monitor" at bounding box center [491, 141] width 109 height 13
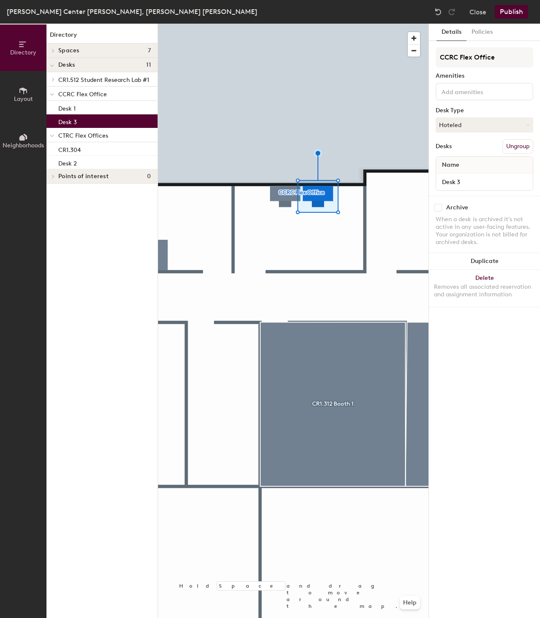
click at [478, 90] on input at bounding box center [478, 91] width 76 height 10
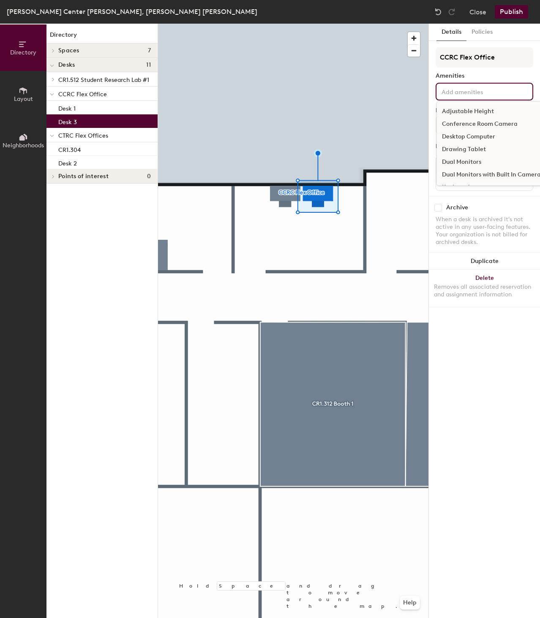
click at [482, 135] on div "Desktop Computer" at bounding box center [491, 137] width 109 height 13
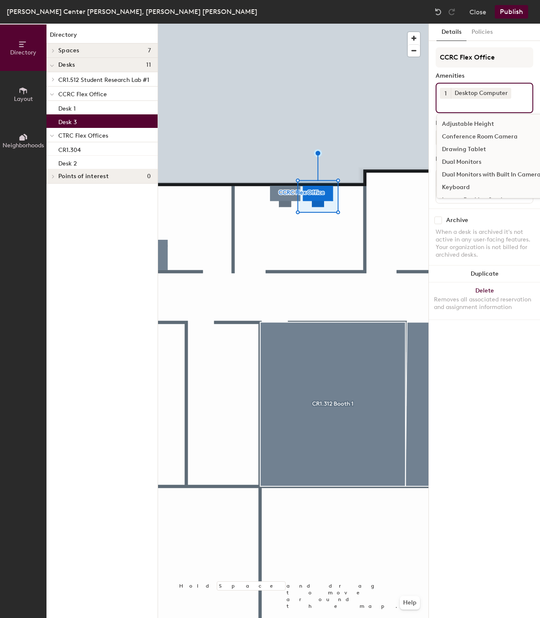
click at [490, 105] on input at bounding box center [478, 104] width 76 height 10
click at [459, 139] on div "Monitor" at bounding box center [491, 141] width 109 height 13
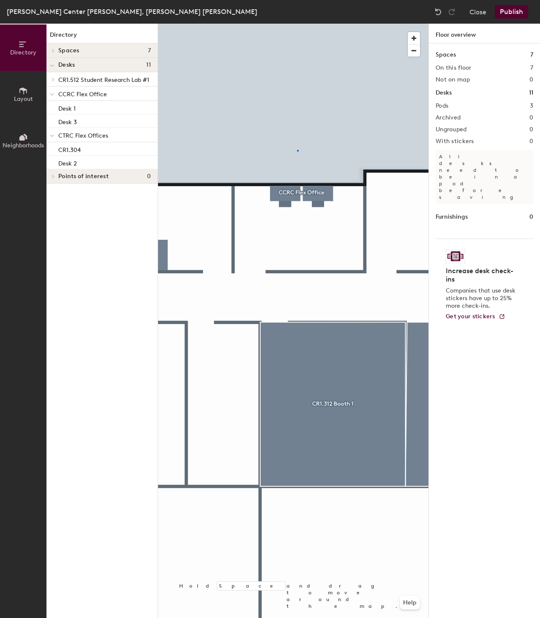
click at [297, 24] on div at bounding box center [293, 24] width 270 height 0
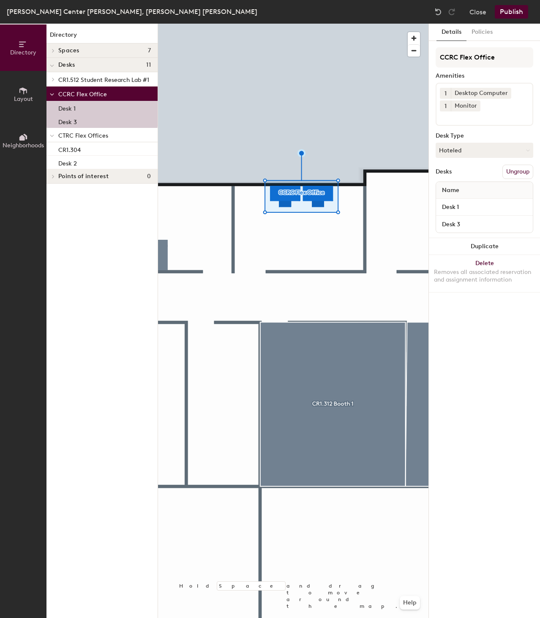
click at [495, 120] on input at bounding box center [478, 117] width 76 height 10
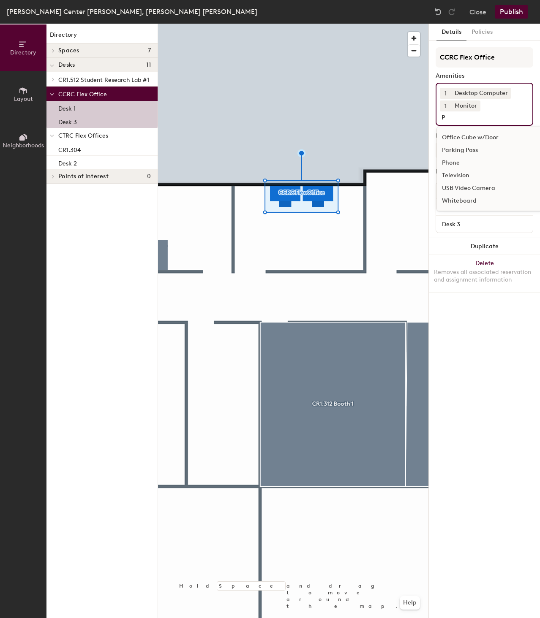
scroll to position [0, 0]
click at [480, 118] on input "MonochromePrinter" at bounding box center [480, 117] width 80 height 10
type input "B/W Printer"
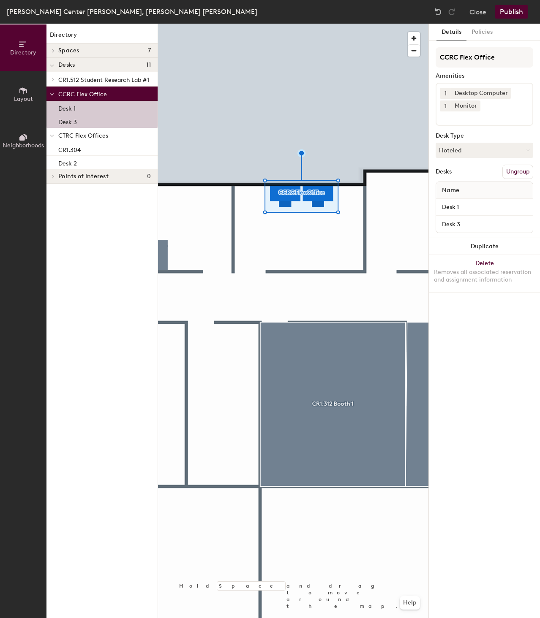
click at [468, 122] on div "1 Desktop Computer 1 Monitor" at bounding box center [484, 104] width 98 height 43
type input "p"
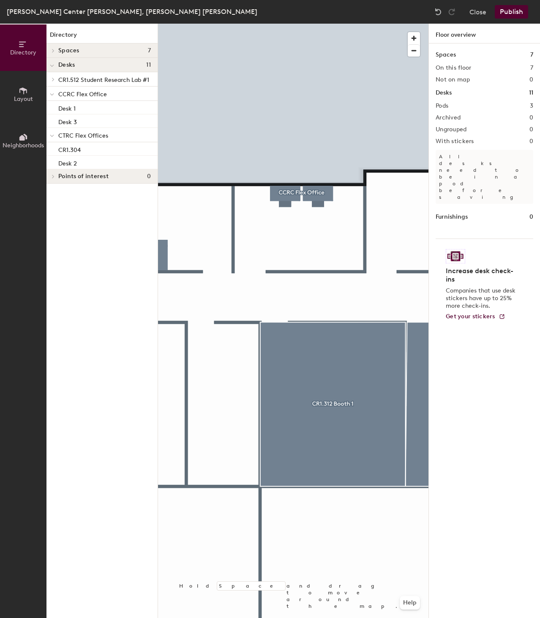
click at [303, 24] on div at bounding box center [293, 24] width 270 height 0
click at [331, 24] on div at bounding box center [293, 24] width 270 height 0
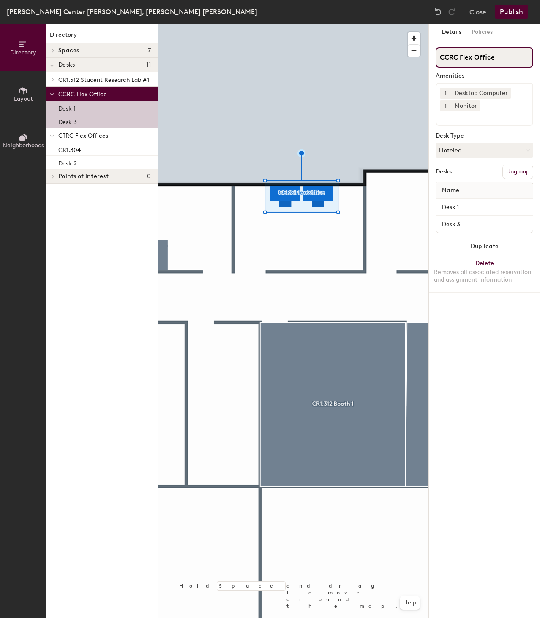
click at [441, 57] on input "CCRC Flex Office" at bounding box center [484, 57] width 98 height 20
type input "CR1.310 CCRC Flex Office"
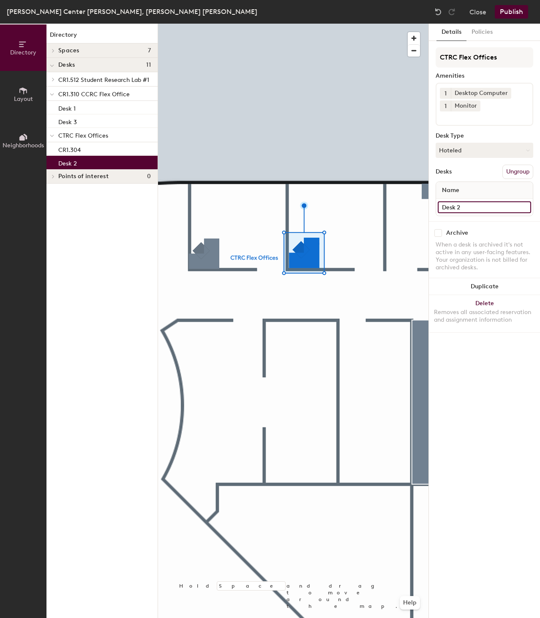
click at [427, 205] on div "Directory Layout Neighborhoods Directory Spaces 7 CR1.312 Booth 1 CR1.312 Booth…" at bounding box center [270, 321] width 540 height 595
type input "CR1.308"
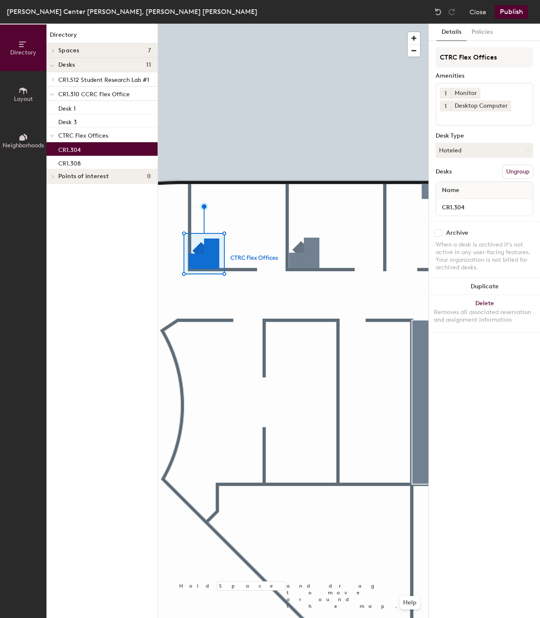
click at [513, 12] on button "Publish" at bounding box center [511, 12] width 33 height 14
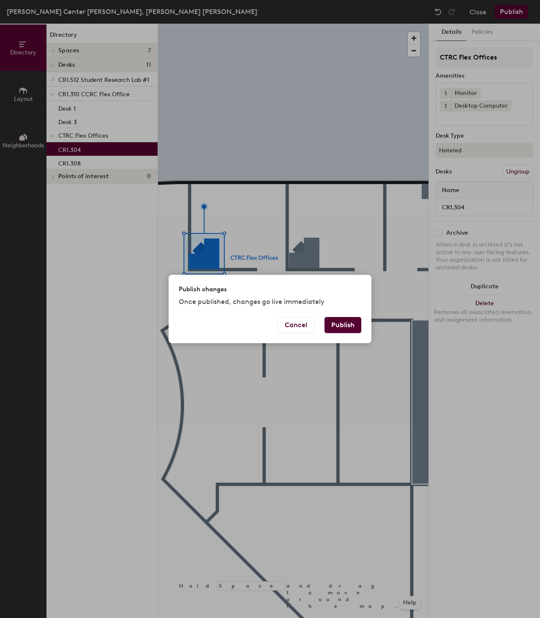
click at [341, 319] on button "Publish" at bounding box center [342, 325] width 37 height 16
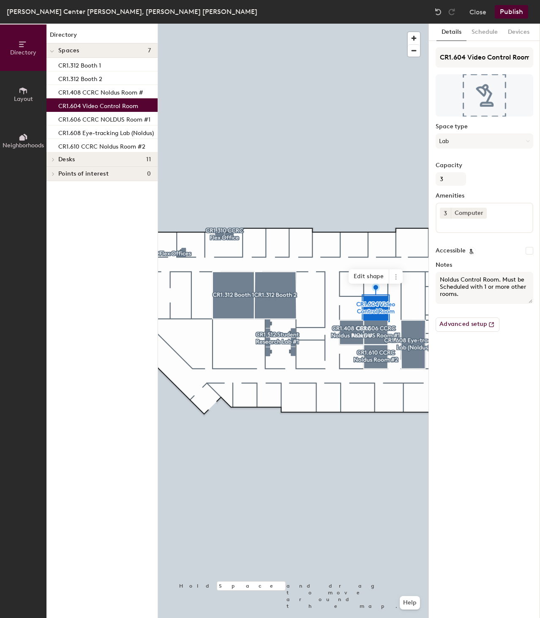
drag, startPoint x: 511, startPoint y: 288, endPoint x: 526, endPoint y: 288, distance: 15.2
click at [526, 288] on textarea "Noldus Control Room. Must be Scheduled with 1 or more other rooms." at bounding box center [484, 288] width 98 height 32
type textarea "Noldus Control Room. Must be Scheduled with 1 or more Noldus Rooms."
click at [516, 316] on div "Advanced setup" at bounding box center [484, 321] width 98 height 21
click at [511, 12] on button "Publish" at bounding box center [511, 12] width 33 height 14
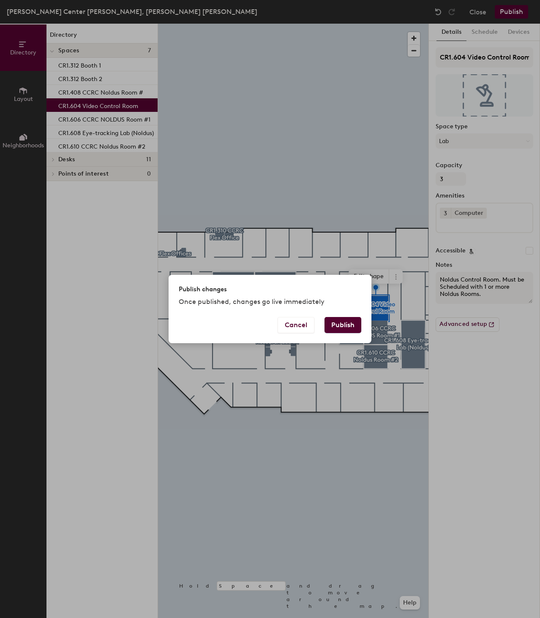
click at [342, 321] on button "Publish" at bounding box center [342, 325] width 37 height 16
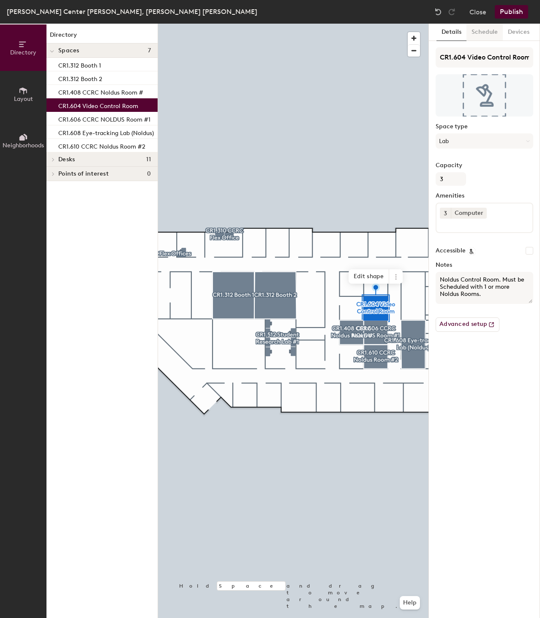
click at [484, 35] on button "Schedule" at bounding box center [484, 32] width 36 height 17
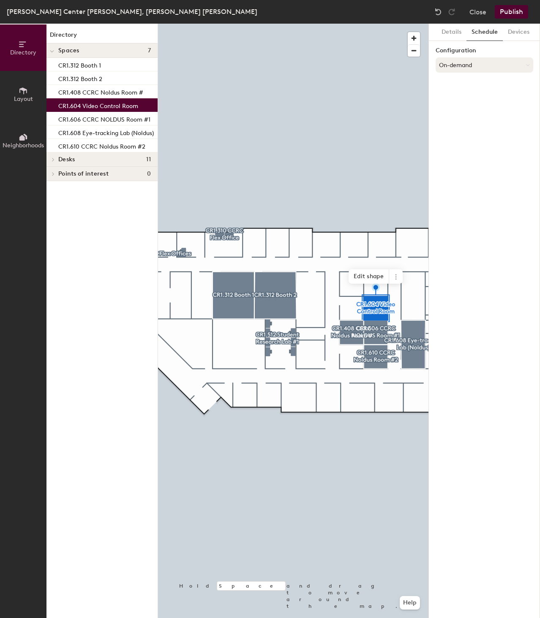
click at [484, 65] on button "On-demand" at bounding box center [484, 64] width 98 height 15
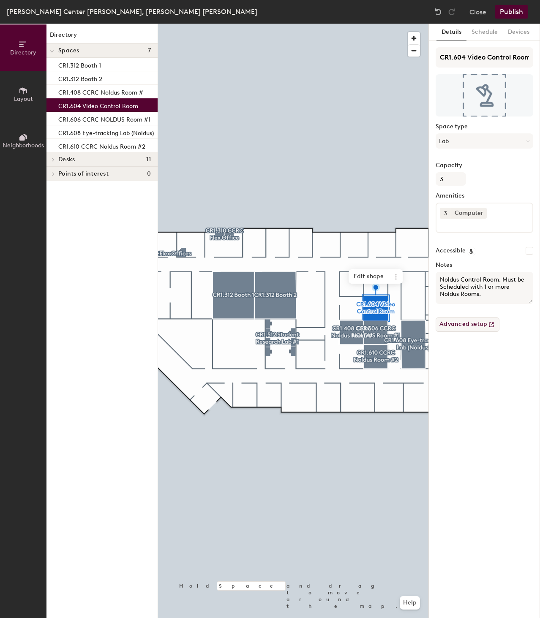
click at [464, 321] on button "Advanced setup" at bounding box center [467, 325] width 64 height 14
drag, startPoint x: 353, startPoint y: 283, endPoint x: 394, endPoint y: 274, distance: 42.5
click at [394, 274] on icon at bounding box center [395, 277] width 7 height 7
click at [479, 31] on button "Schedule" at bounding box center [484, 32] width 36 height 17
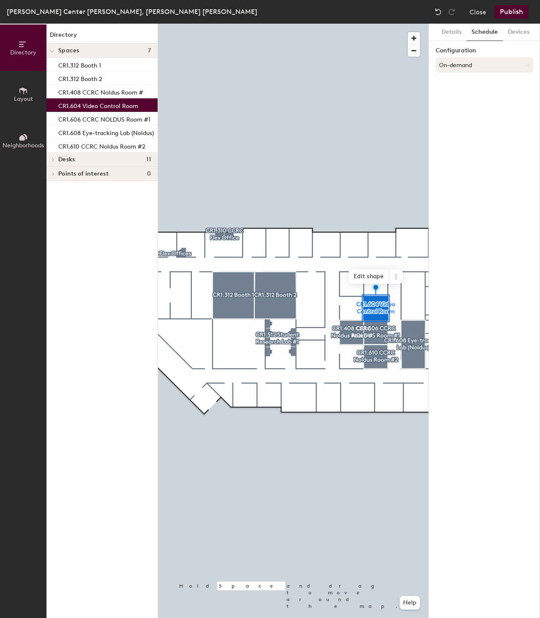
click at [477, 64] on button "On-demand" at bounding box center [484, 64] width 98 height 15
click at [463, 111] on div "Request-only" at bounding box center [484, 111] width 97 height 13
click at [476, 69] on button "Request-only" at bounding box center [484, 64] width 98 height 15
click at [469, 94] on div "Scheduled" at bounding box center [484, 98] width 97 height 13
click at [481, 64] on button "Scheduled" at bounding box center [484, 64] width 98 height 15
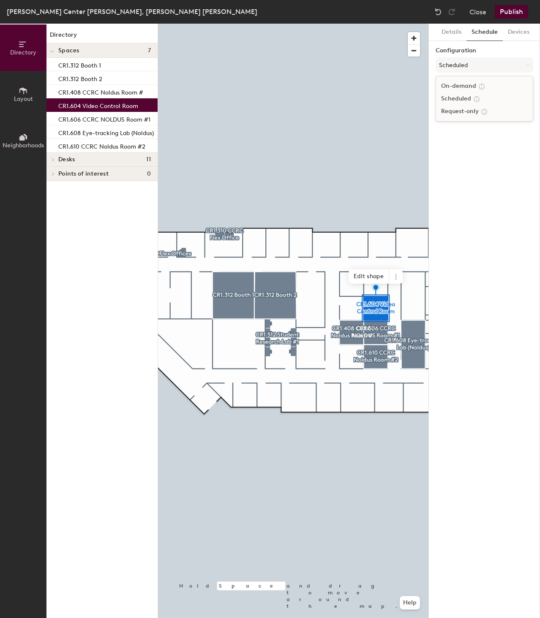
click at [469, 110] on div "Request-only" at bounding box center [484, 111] width 97 height 13
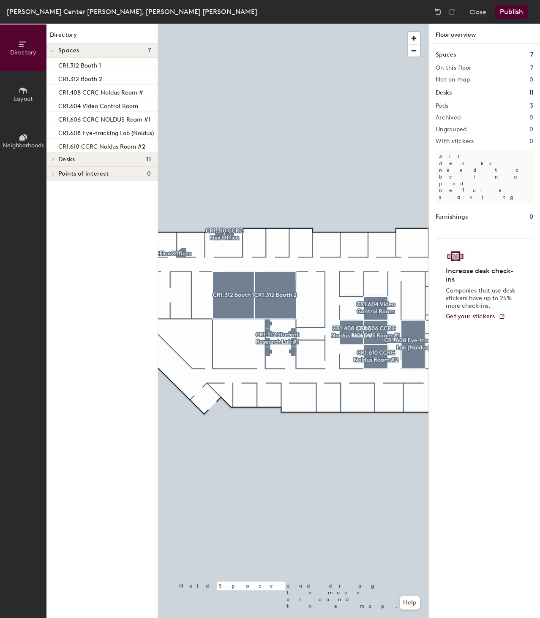
click at [515, 10] on button "Publish" at bounding box center [511, 12] width 33 height 14
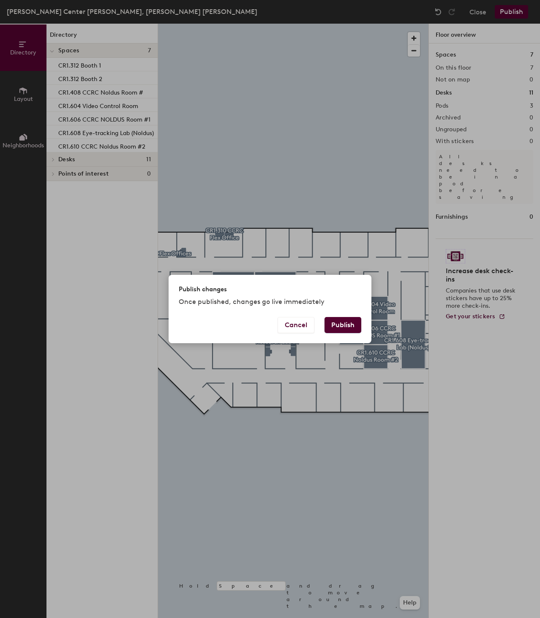
click at [348, 323] on button "Publish" at bounding box center [342, 325] width 37 height 16
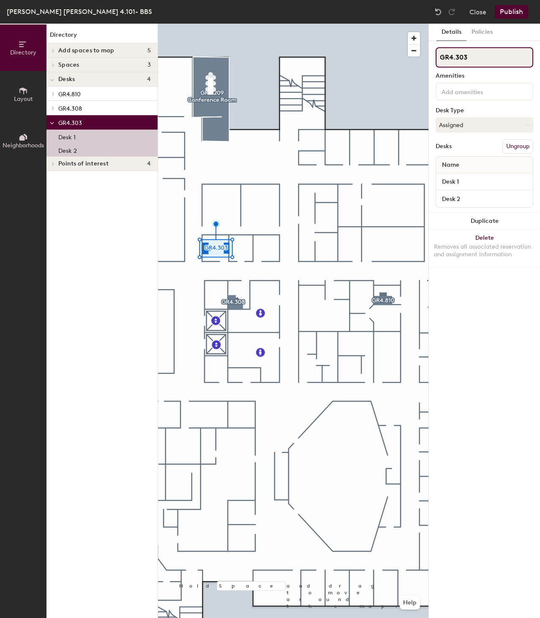
click at [481, 58] on input "GR4.303" at bounding box center [484, 57] width 98 height 20
type input "GR4.303 Flex"
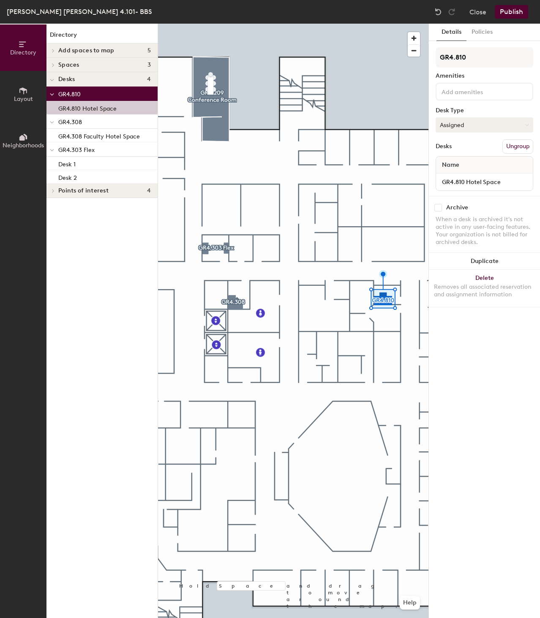
click at [525, 122] on button "Assigned" at bounding box center [484, 124] width 98 height 15
click at [497, 122] on button "Assigned" at bounding box center [484, 124] width 98 height 15
click at [527, 127] on icon at bounding box center [527, 125] width 4 height 4
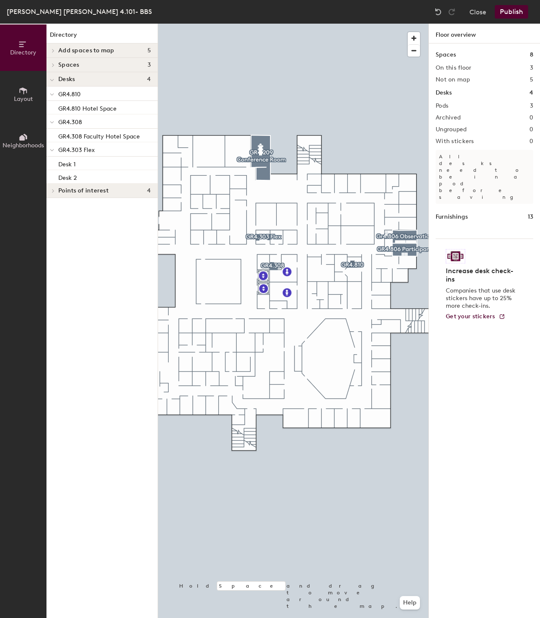
click at [404, 24] on div at bounding box center [293, 24] width 270 height 0
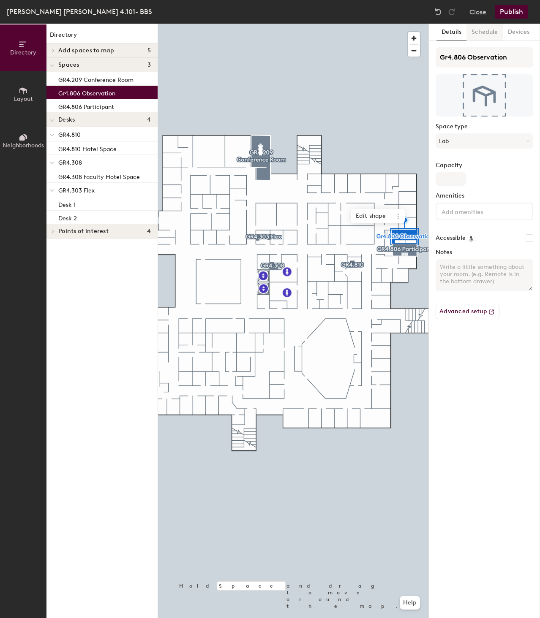
click at [483, 31] on button "Schedule" at bounding box center [484, 32] width 36 height 17
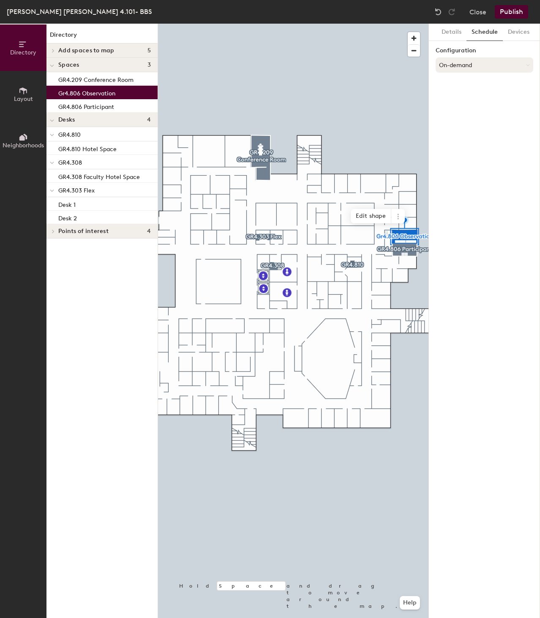
click at [475, 64] on button "On-demand" at bounding box center [484, 64] width 98 height 15
click at [463, 111] on div "Request-only" at bounding box center [484, 111] width 97 height 13
click at [444, 29] on button "Details" at bounding box center [451, 32] width 30 height 17
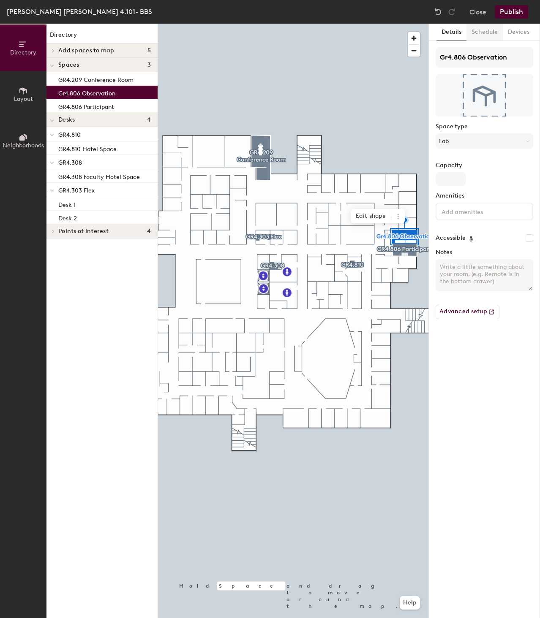
click at [489, 31] on button "Schedule" at bounding box center [484, 32] width 36 height 17
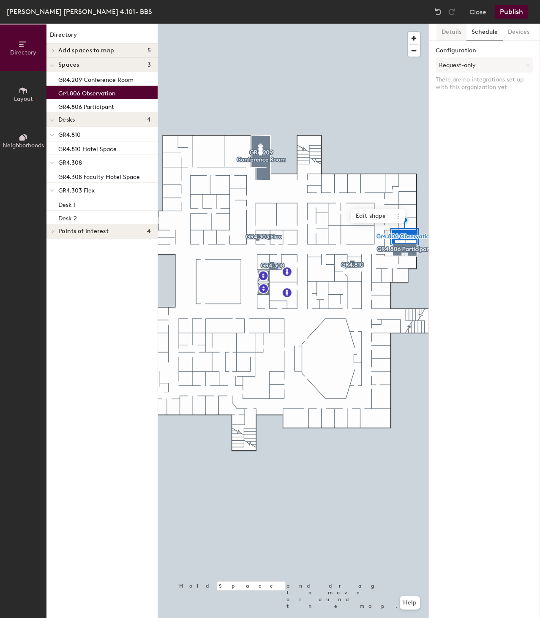
click at [452, 30] on button "Details" at bounding box center [451, 32] width 30 height 17
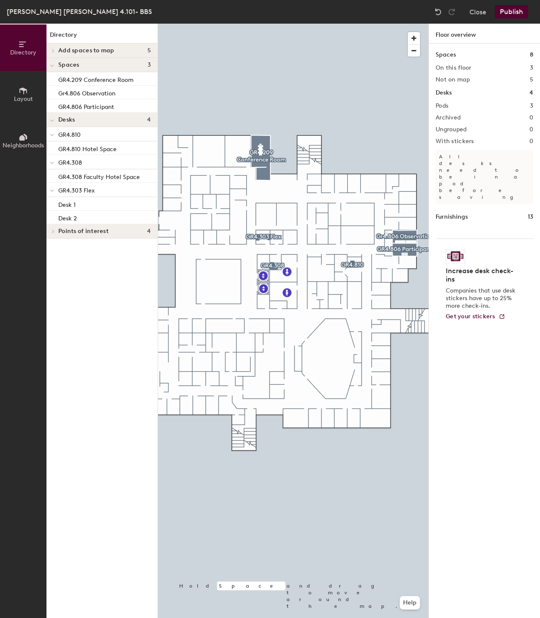
click at [518, 11] on button "Publish" at bounding box center [511, 12] width 33 height 14
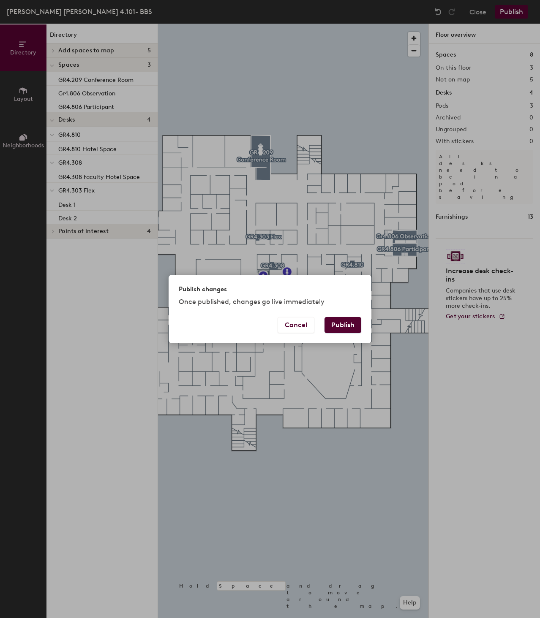
click at [345, 323] on button "Publish" at bounding box center [342, 325] width 37 height 16
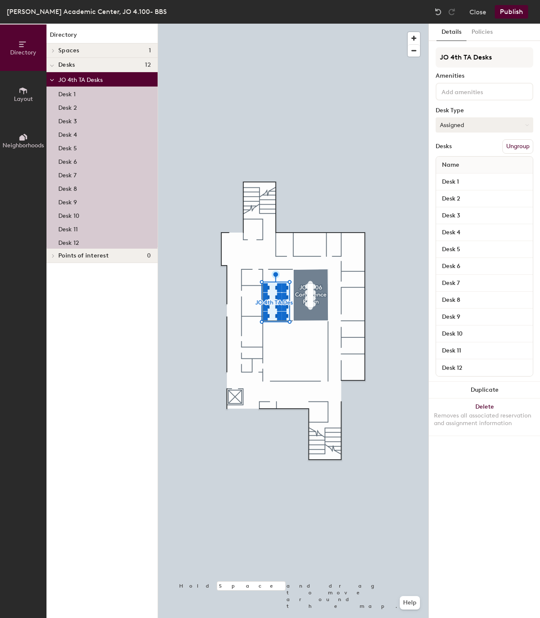
click at [483, 122] on button "Assigned" at bounding box center [484, 124] width 98 height 15
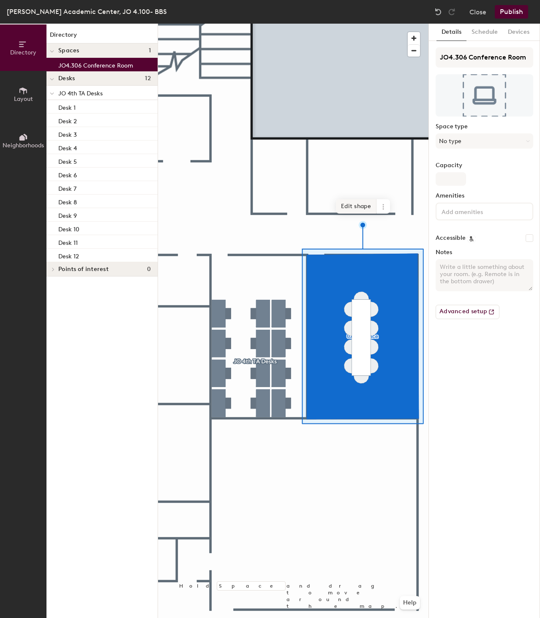
click at [354, 205] on span "Edit shape" at bounding box center [356, 206] width 41 height 14
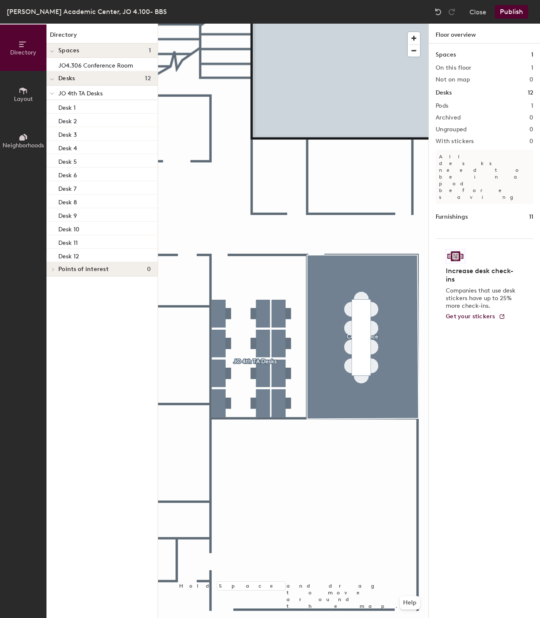
click at [324, 24] on div at bounding box center [293, 24] width 270 height 0
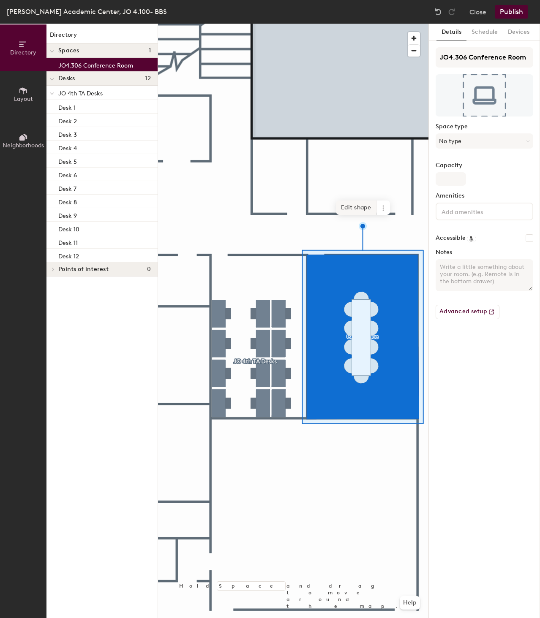
click at [347, 207] on span "Edit shape" at bounding box center [356, 208] width 41 height 14
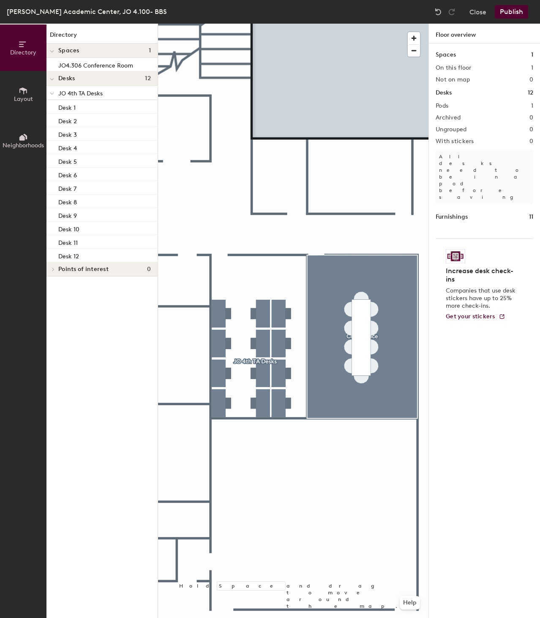
click at [511, 9] on button "Publish" at bounding box center [511, 12] width 33 height 14
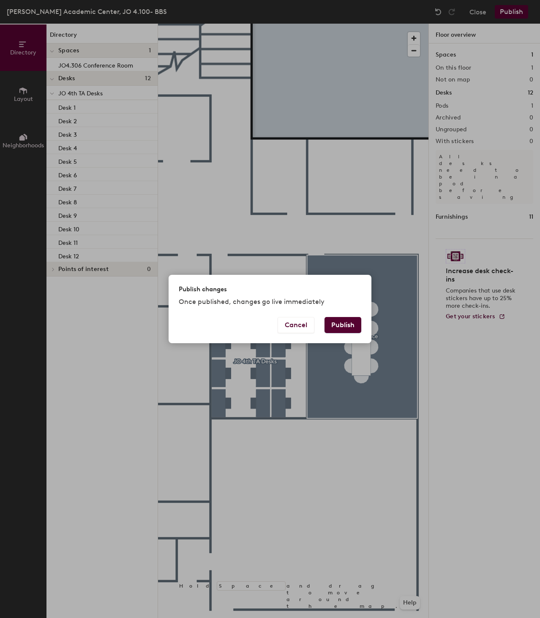
click at [346, 325] on button "Publish" at bounding box center [342, 325] width 37 height 16
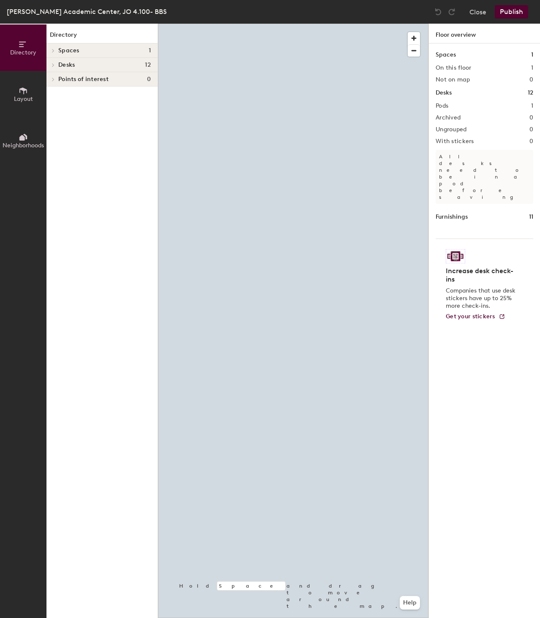
click at [21, 93] on icon at bounding box center [23, 90] width 9 height 9
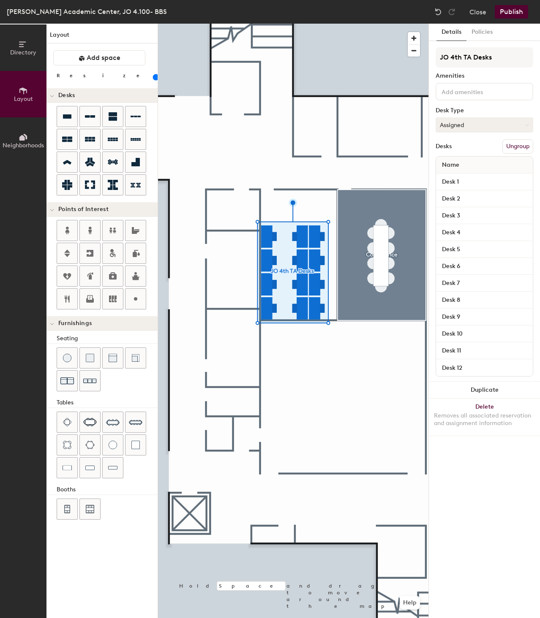
click at [504, 123] on button "Assigned" at bounding box center [484, 124] width 98 height 15
click at [504, 104] on div "JO 4th TA Desks Amenities Desk Type Assigned Desks Ungroup Name Desk 1 Desk 2 D…" at bounding box center [484, 214] width 98 height 335
click at [475, 144] on div "Desks Ungroup" at bounding box center [484, 146] width 98 height 14
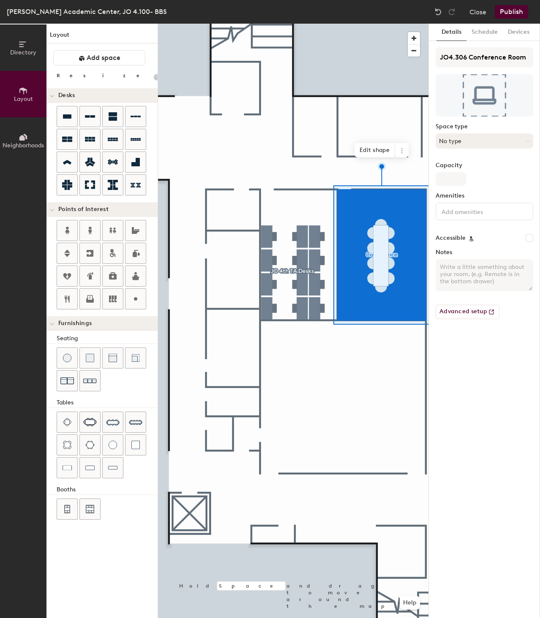
click at [516, 137] on button "No type" at bounding box center [484, 140] width 98 height 15
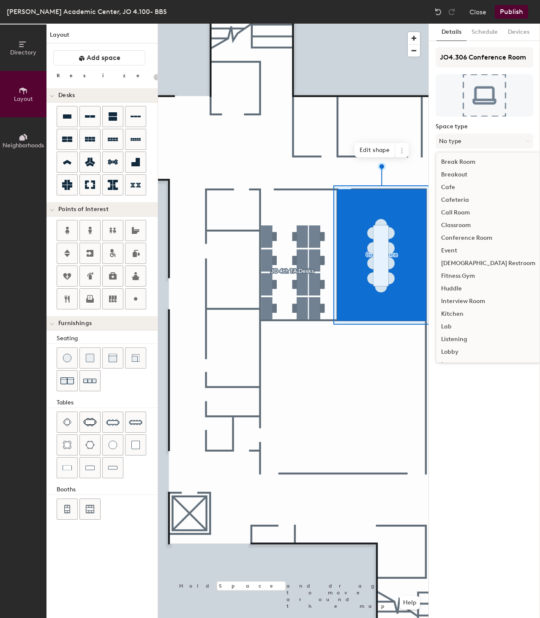
click at [466, 236] on div "Conference Room" at bounding box center [488, 238] width 104 height 13
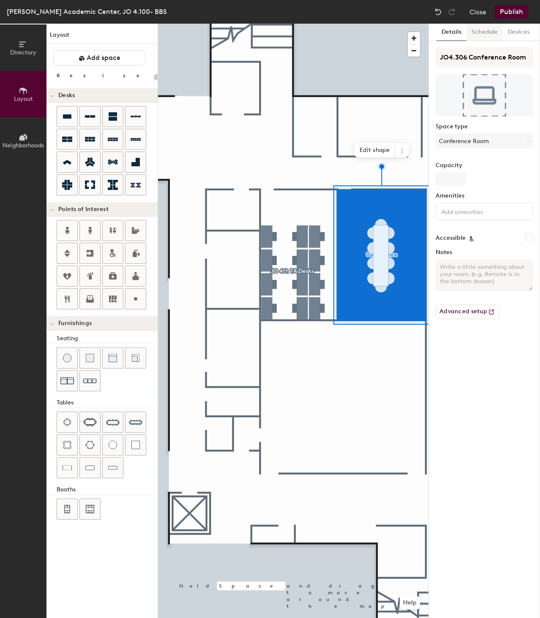
click at [484, 32] on button "Schedule" at bounding box center [484, 32] width 36 height 17
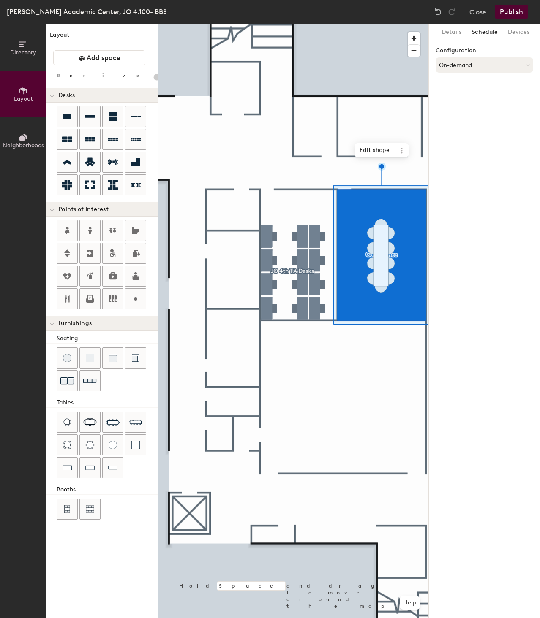
click at [480, 64] on button "On-demand" at bounding box center [484, 64] width 98 height 15
click at [464, 111] on div "Request-only" at bounding box center [484, 111] width 97 height 13
click at [508, 9] on button "Publish" at bounding box center [511, 12] width 33 height 14
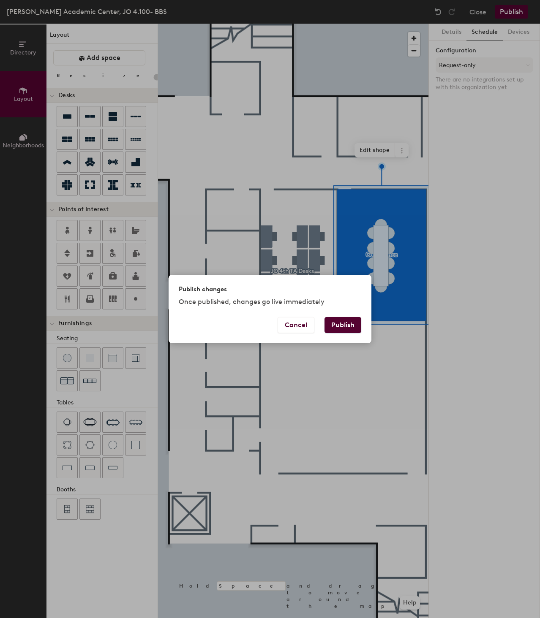
click at [345, 322] on button "Publish" at bounding box center [342, 325] width 37 height 16
type input "20"
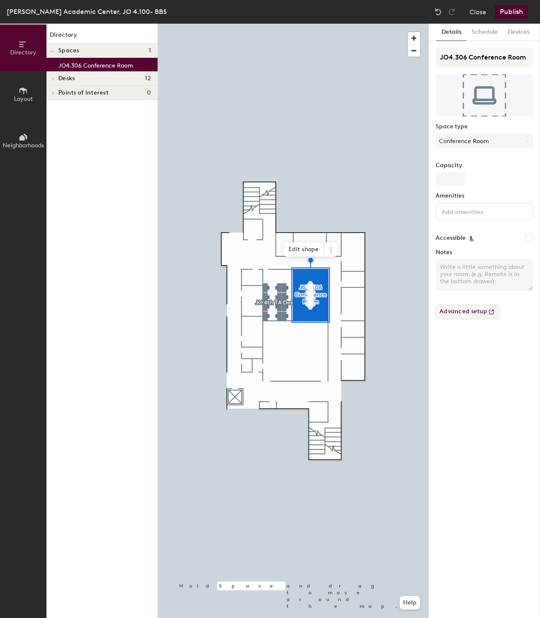
click at [458, 310] on button "Advanced setup" at bounding box center [467, 312] width 64 height 14
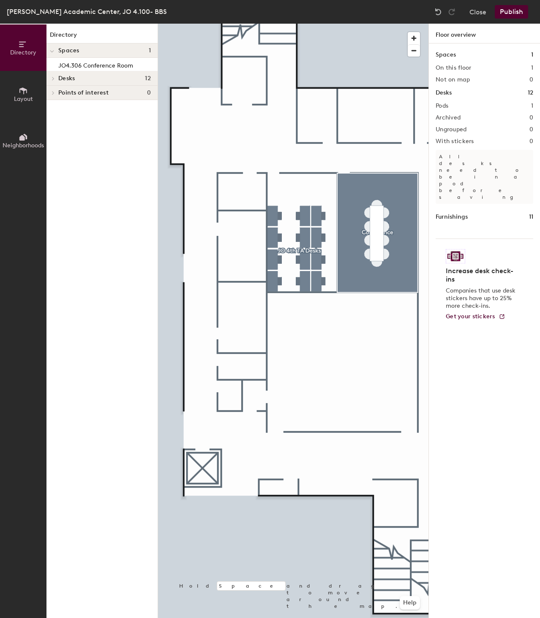
click at [25, 90] on icon at bounding box center [23, 90] width 8 height 7
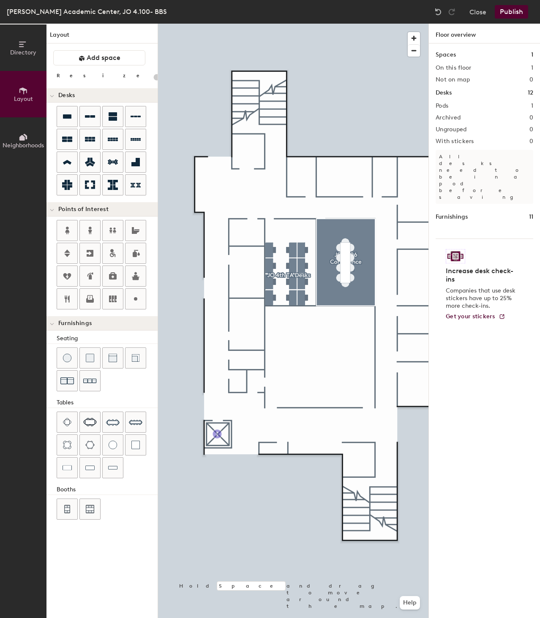
click at [217, 434] on div "Directory Layout Neighborhoods Layout Add space Resize Desks Points of Interest…" at bounding box center [270, 321] width 540 height 595
click at [292, 24] on div at bounding box center [293, 24] width 270 height 0
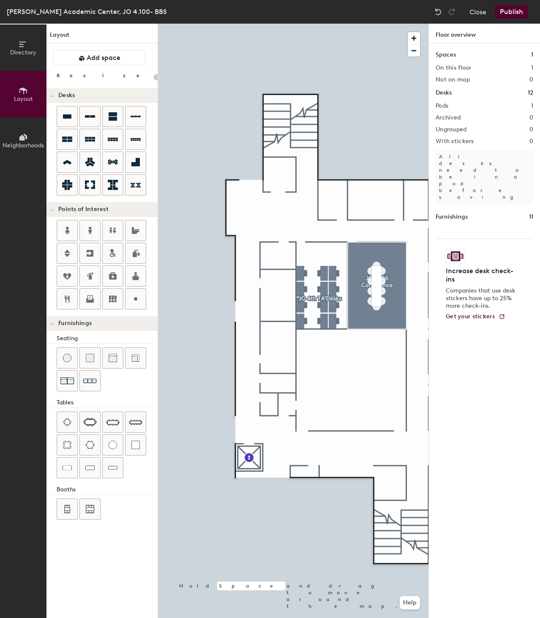
click at [443, 109] on h2 "Pods" at bounding box center [441, 106] width 13 height 7
click at [532, 103] on h2 "1" at bounding box center [532, 106] width 2 height 7
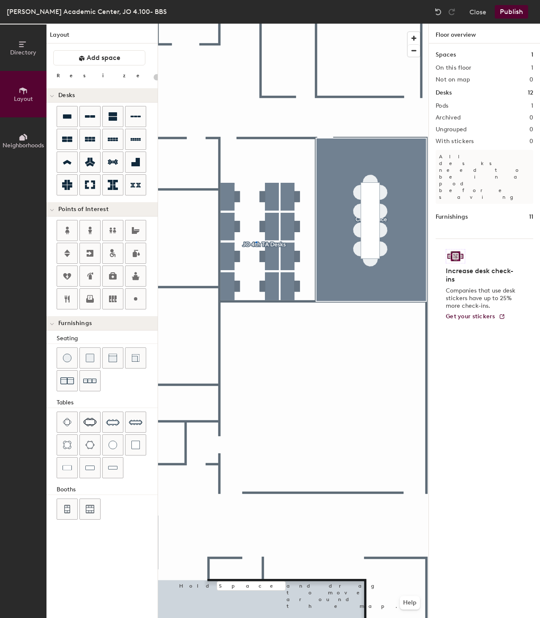
click at [256, 24] on div at bounding box center [293, 24] width 270 height 0
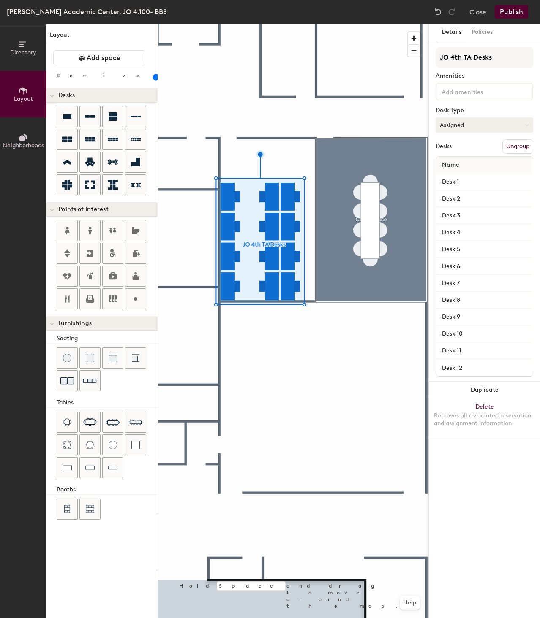
click at [528, 123] on icon at bounding box center [527, 125] width 4 height 4
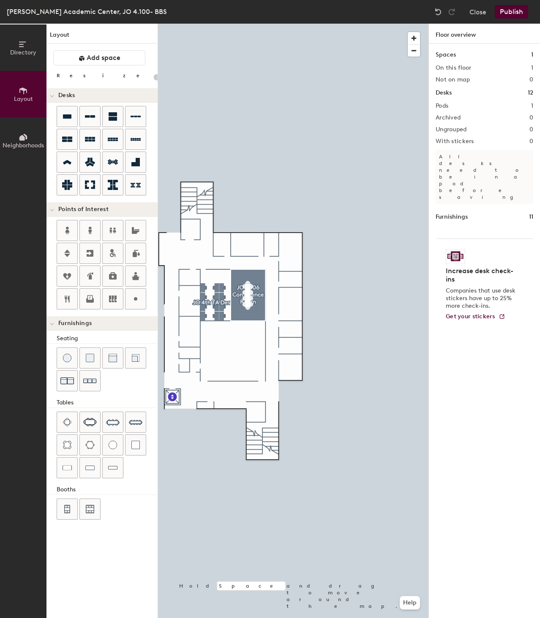
click at [509, 11] on button "Publish" at bounding box center [511, 12] width 33 height 14
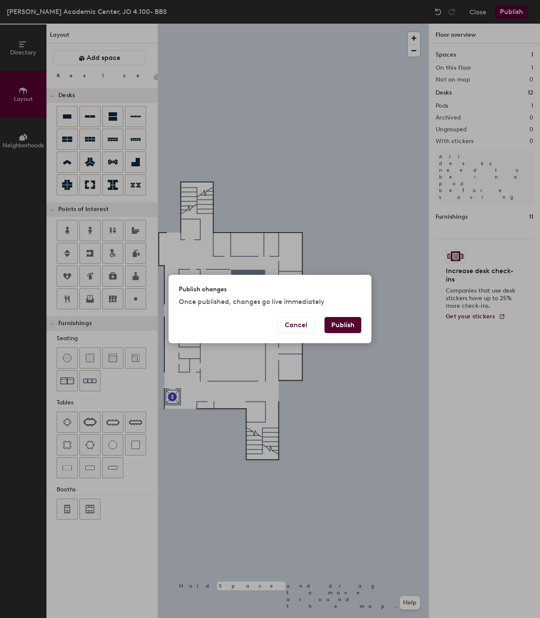
drag, startPoint x: 345, startPoint y: 323, endPoint x: 359, endPoint y: 318, distance: 14.2
click at [345, 323] on button "Publish" at bounding box center [342, 325] width 37 height 16
type input "20"
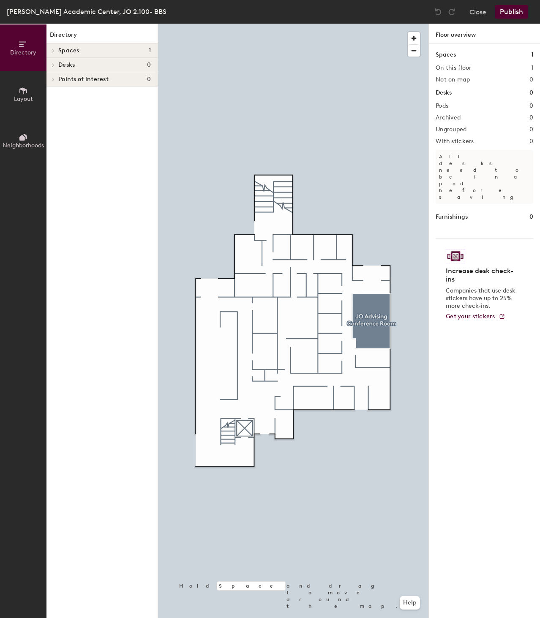
click at [375, 24] on div at bounding box center [293, 24] width 270 height 0
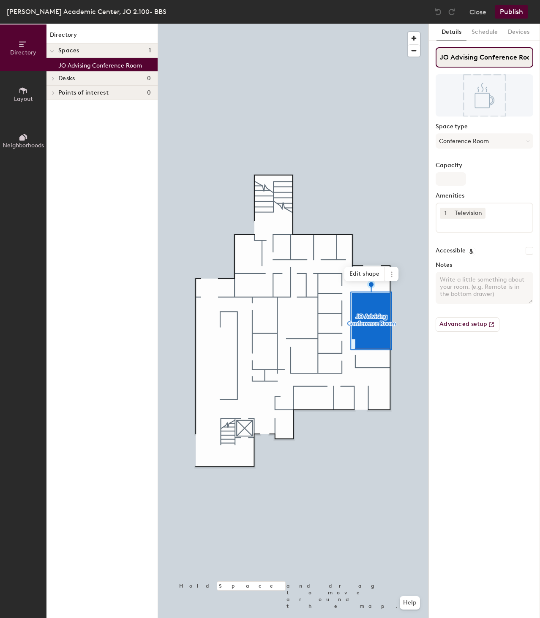
click at [440, 56] on input "JO Advising Conference Room" at bounding box center [484, 57] width 98 height 20
click at [447, 56] on input "JO Advising Conference Room" at bounding box center [484, 57] width 98 height 20
type input "JO2.114 Advising Conference Room"
click at [503, 154] on div "Space type Conference Room" at bounding box center [484, 139] width 98 height 32
click at [518, 11] on button "Publish" at bounding box center [511, 12] width 33 height 14
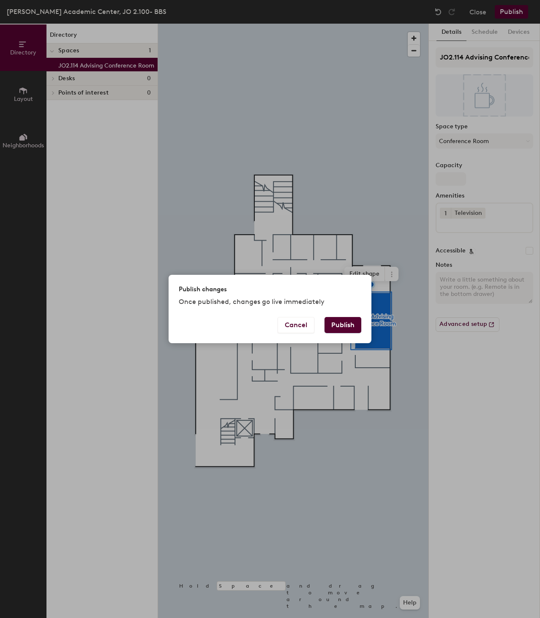
click at [348, 321] on button "Publish" at bounding box center [342, 325] width 37 height 16
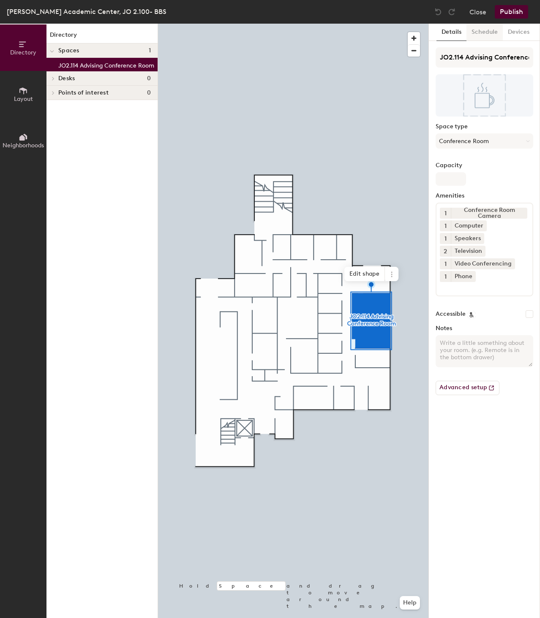
click at [477, 29] on button "Schedule" at bounding box center [484, 32] width 36 height 17
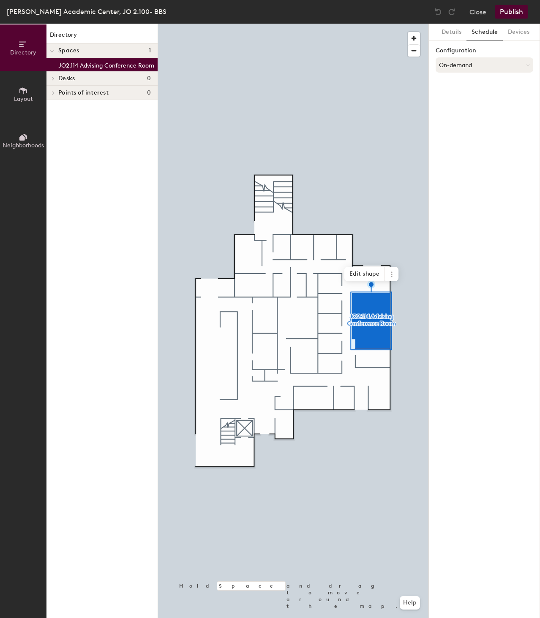
click at [460, 66] on button "On-demand" at bounding box center [484, 64] width 98 height 15
click at [460, 97] on div "Scheduled" at bounding box center [484, 98] width 97 height 13
click at [505, 11] on button "Publish" at bounding box center [511, 12] width 33 height 14
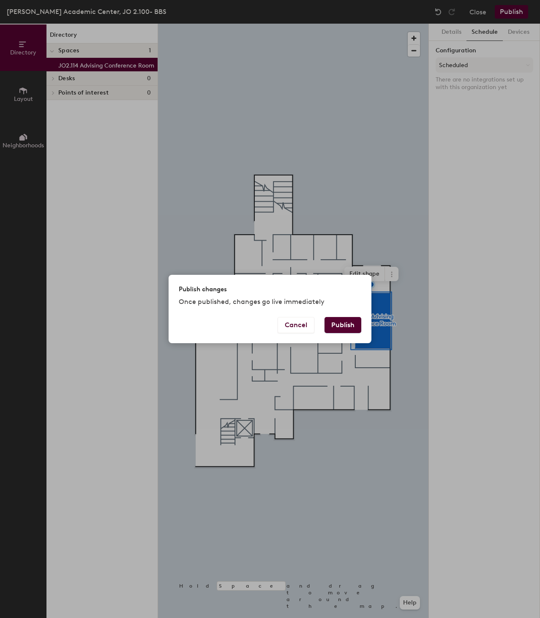
click at [342, 321] on button "Publish" at bounding box center [342, 325] width 37 height 16
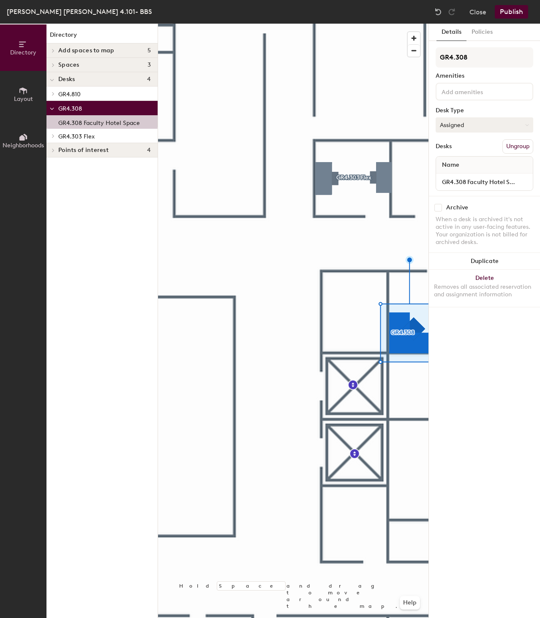
click at [512, 120] on button "Assigned" at bounding box center [484, 124] width 98 height 15
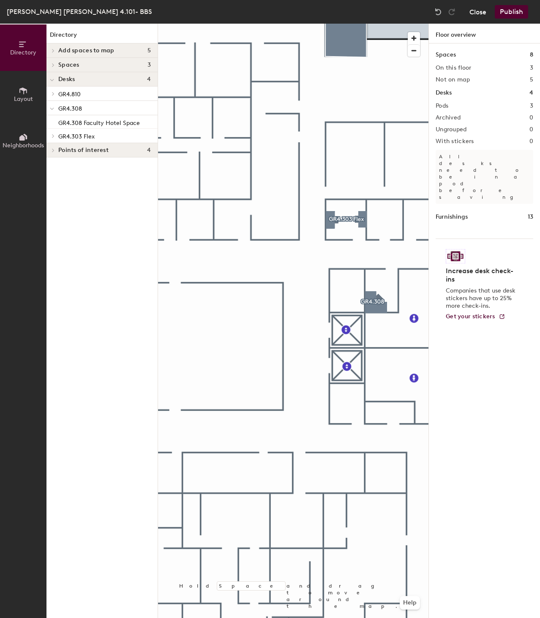
click at [480, 12] on button "Close" at bounding box center [477, 12] width 17 height 14
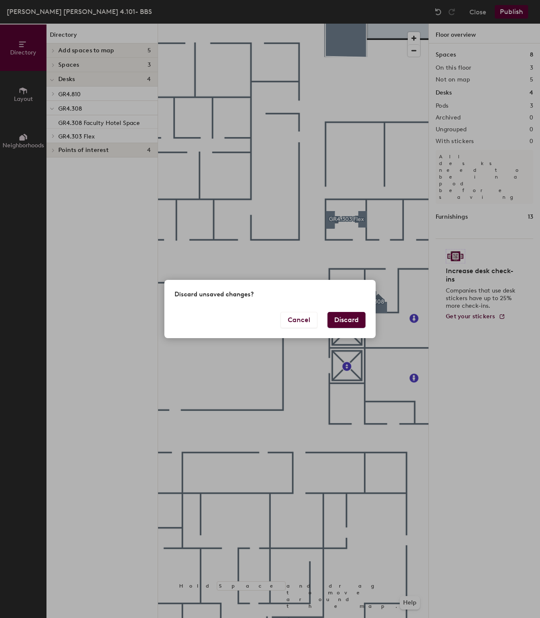
click at [351, 316] on button "Discard" at bounding box center [346, 320] width 38 height 16
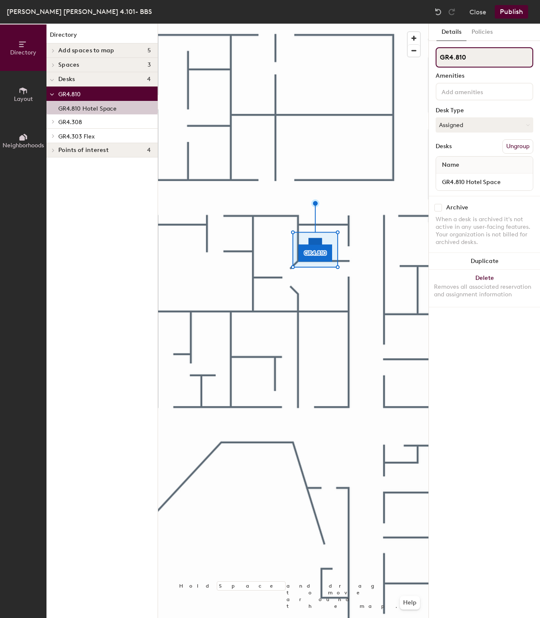
click at [479, 61] on input "GR4.810" at bounding box center [484, 57] width 98 height 20
drag, startPoint x: 473, startPoint y: 60, endPoint x: 490, endPoint y: 57, distance: 16.9
click at [475, 60] on input "GR4.810 FLex Office" at bounding box center [484, 57] width 98 height 20
type input "GR4.810 Flex Office"
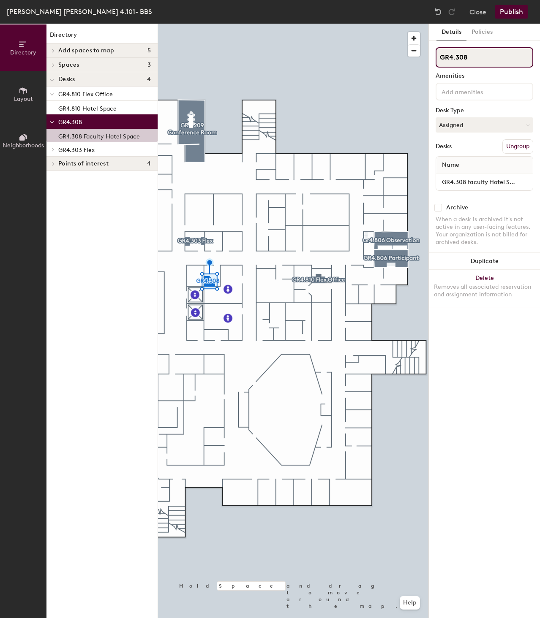
click at [483, 59] on input "GR4.308" at bounding box center [484, 57] width 98 height 20
type input "GR4.308 Faculty"
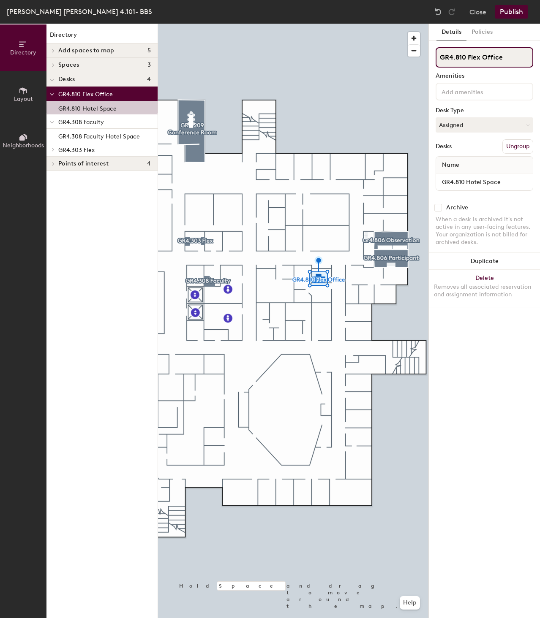
drag, startPoint x: 507, startPoint y: 58, endPoint x: 484, endPoint y: 63, distance: 24.0
click at [484, 63] on input "GR4.810 Flex Office" at bounding box center [484, 57] width 98 height 20
type input "GR4.810 Flex"
click at [521, 12] on button "Publish" at bounding box center [511, 12] width 33 height 14
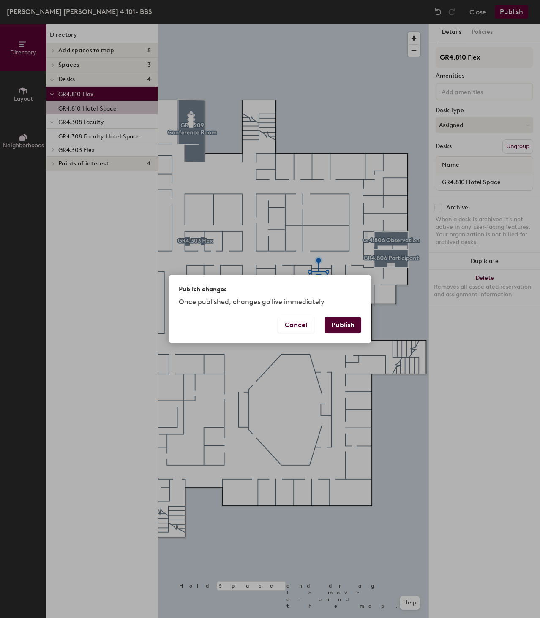
click at [342, 323] on button "Publish" at bounding box center [342, 325] width 37 height 16
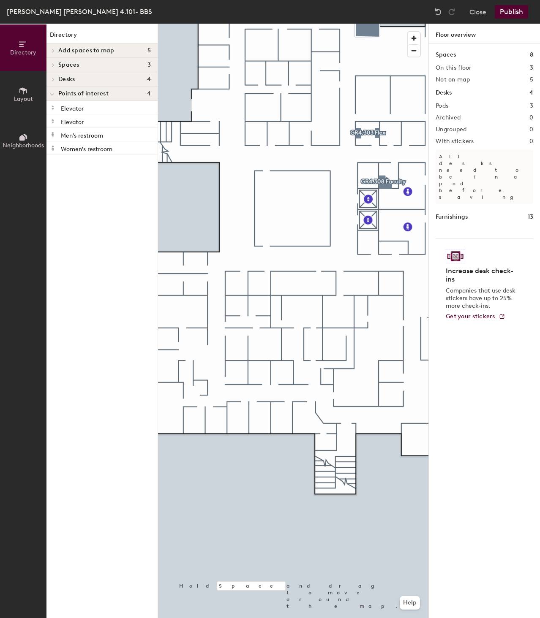
click at [514, 6] on button "Publish" at bounding box center [511, 12] width 33 height 14
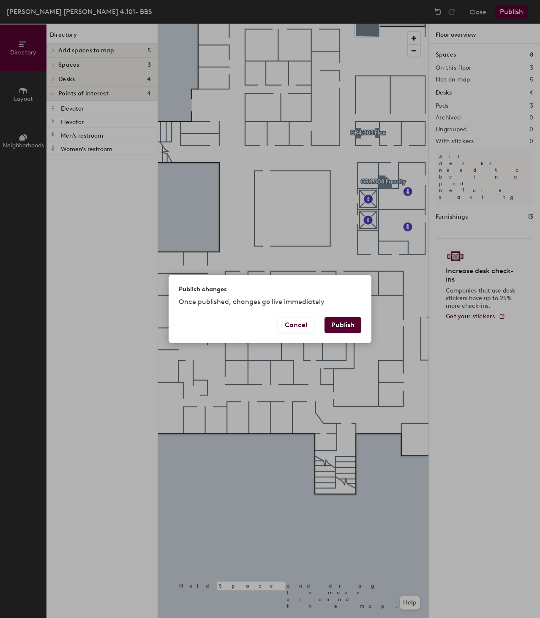
click at [337, 321] on button "Publish" at bounding box center [342, 325] width 37 height 16
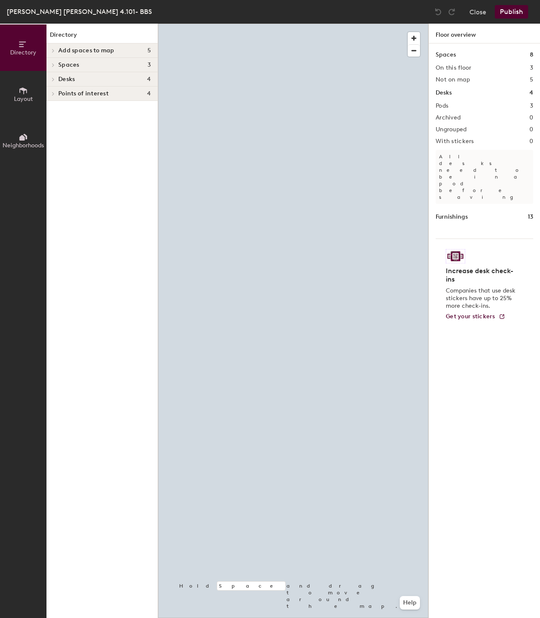
click at [11, 93] on button "Layout" at bounding box center [23, 94] width 46 height 46
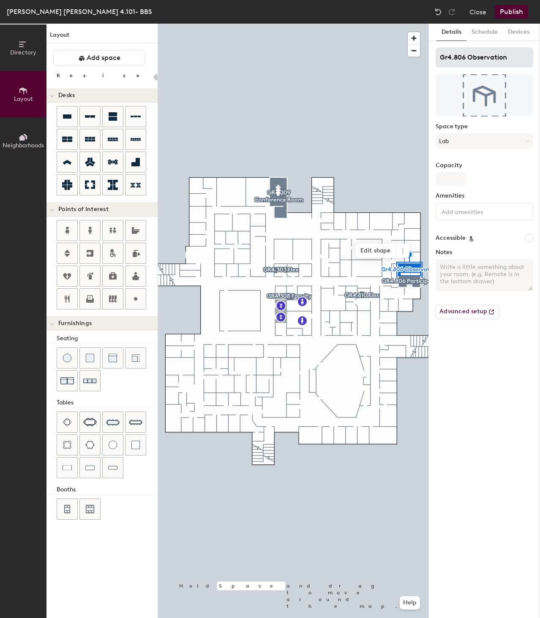
type input "20"
click at [446, 57] on input "Gr4.806 Observation" at bounding box center [484, 57] width 98 height 20
type input "G4.806 Observation"
type input "20"
type input "GR4.806 Observation"
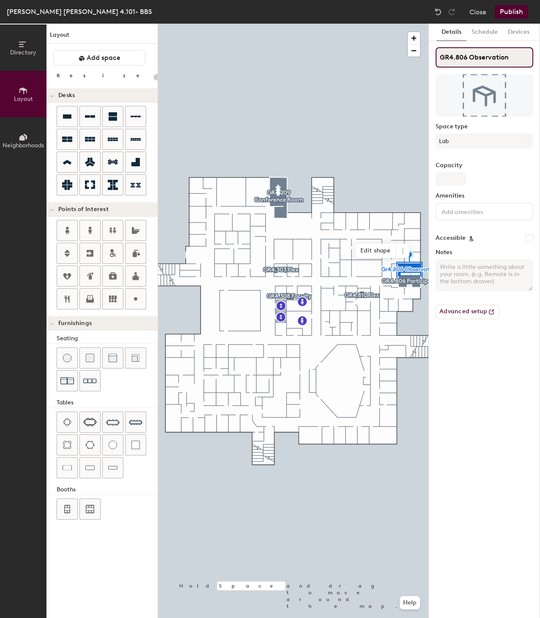
type input "20"
type input "GR4.806 Observation"
click at [377, 24] on div at bounding box center [293, 24] width 270 height 0
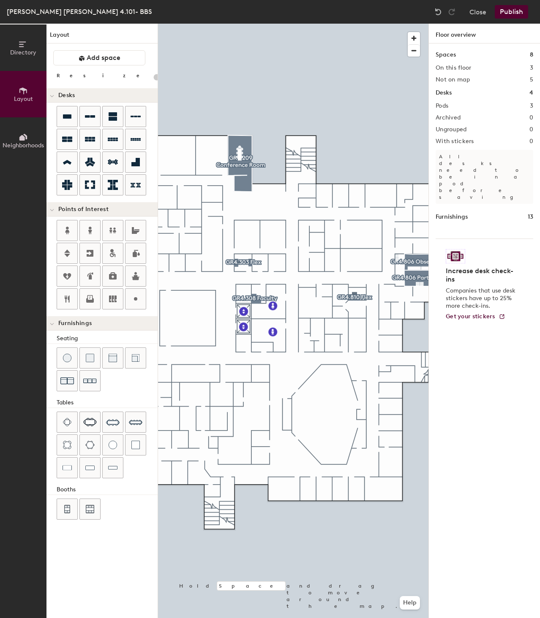
click at [509, 14] on button "Publish" at bounding box center [511, 12] width 33 height 14
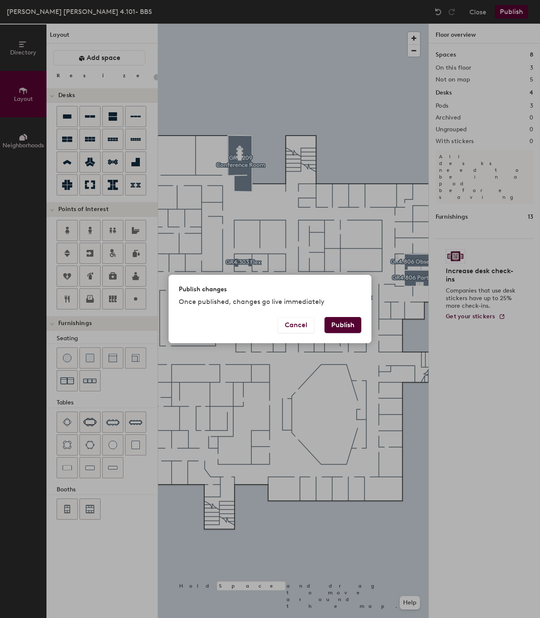
click at [338, 324] on button "Publish" at bounding box center [342, 325] width 37 height 16
type input "20"
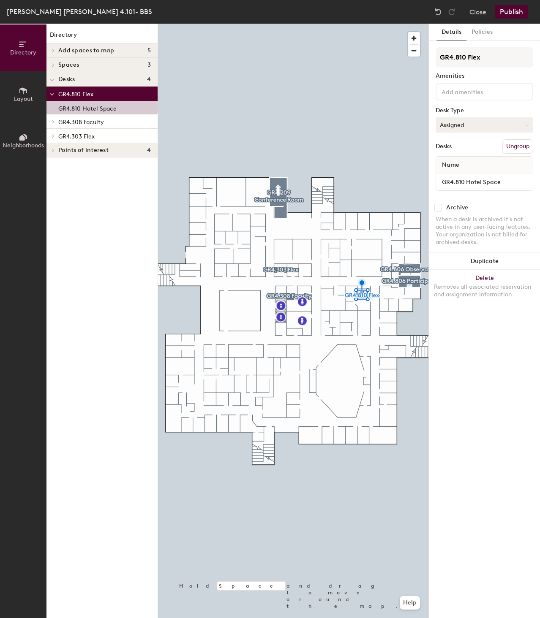
click at [508, 125] on button "Assigned" at bounding box center [484, 124] width 98 height 15
click at [461, 175] on div "Hoteled" at bounding box center [478, 176] width 84 height 13
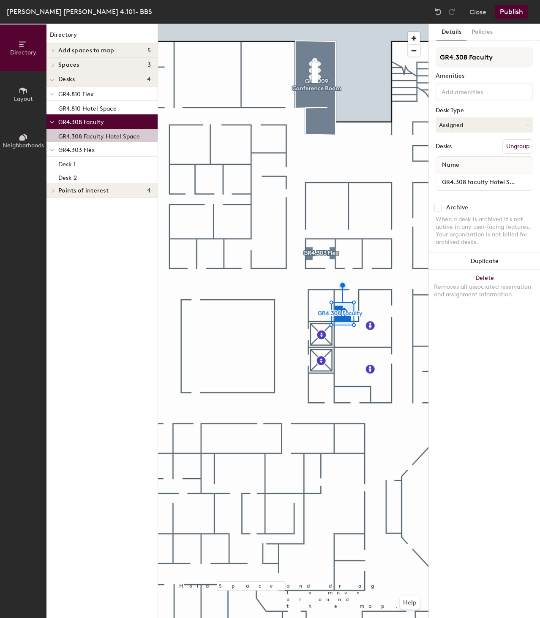
click at [512, 12] on button "Publish" at bounding box center [511, 12] width 33 height 14
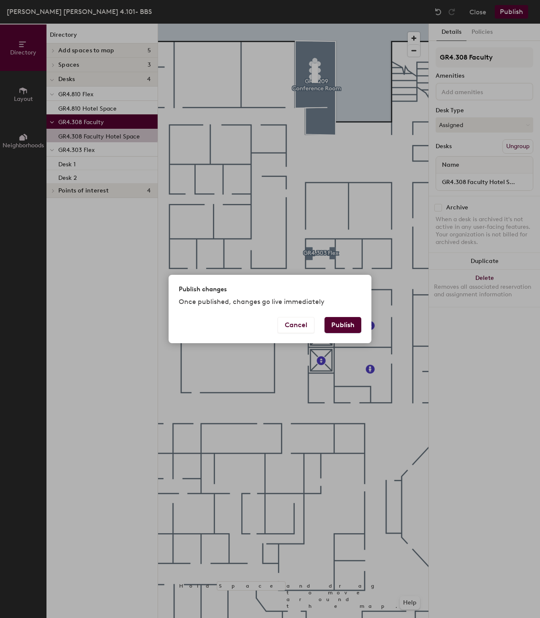
click at [346, 327] on button "Publish" at bounding box center [342, 325] width 37 height 16
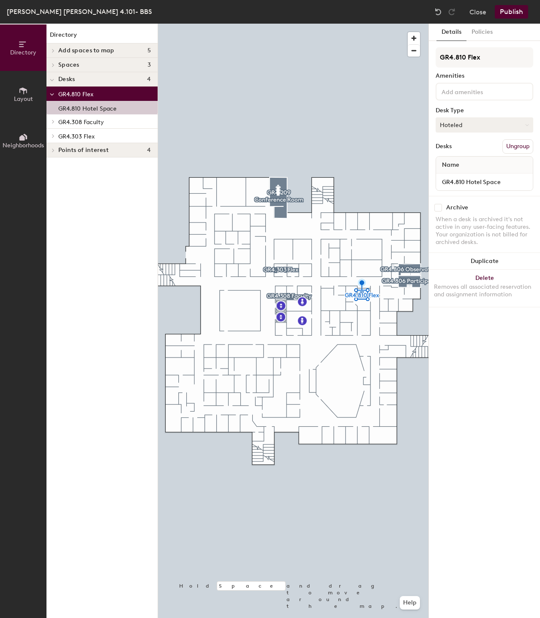
click at [486, 124] on button "Hoteled" at bounding box center [484, 124] width 98 height 15
click at [472, 122] on button "Hoteled" at bounding box center [484, 124] width 98 height 15
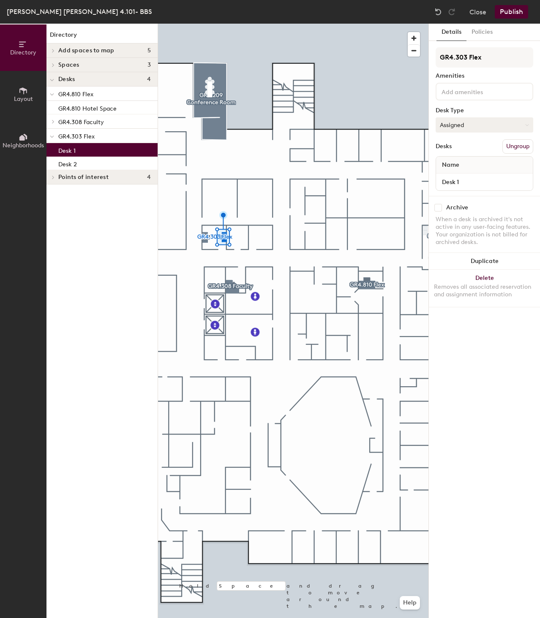
click at [514, 123] on button "Assigned" at bounding box center [484, 124] width 98 height 15
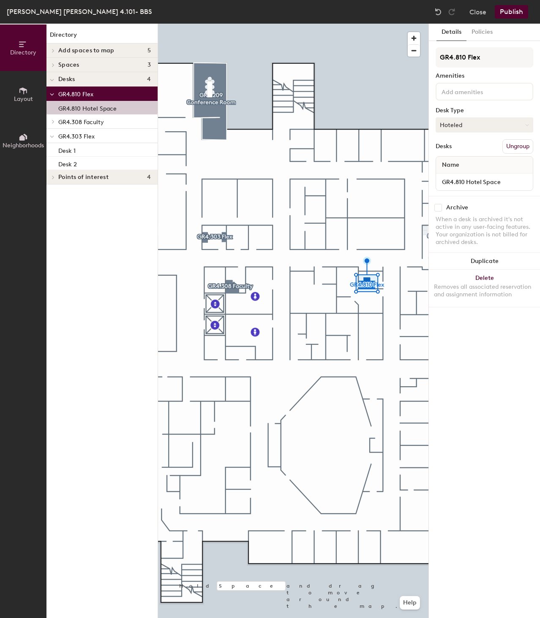
click at [515, 122] on button "Hoteled" at bounding box center [484, 124] width 98 height 15
click at [459, 150] on div "Assigned" at bounding box center [478, 151] width 84 height 13
click at [517, 11] on button "Publish" at bounding box center [511, 12] width 33 height 14
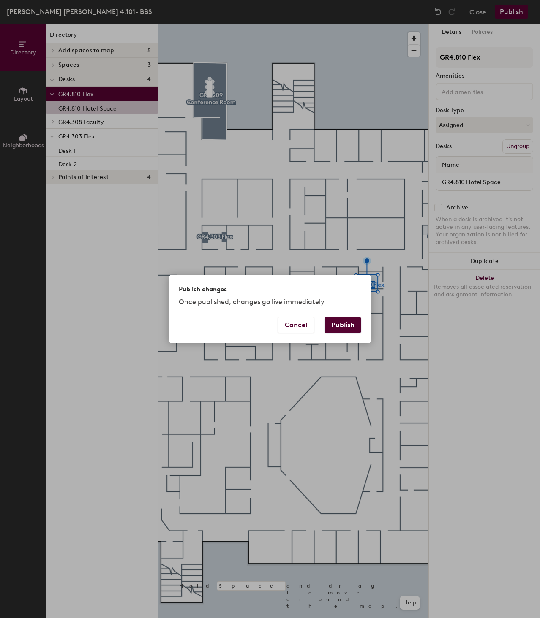
click at [341, 325] on button "Publish" at bounding box center [342, 325] width 37 height 16
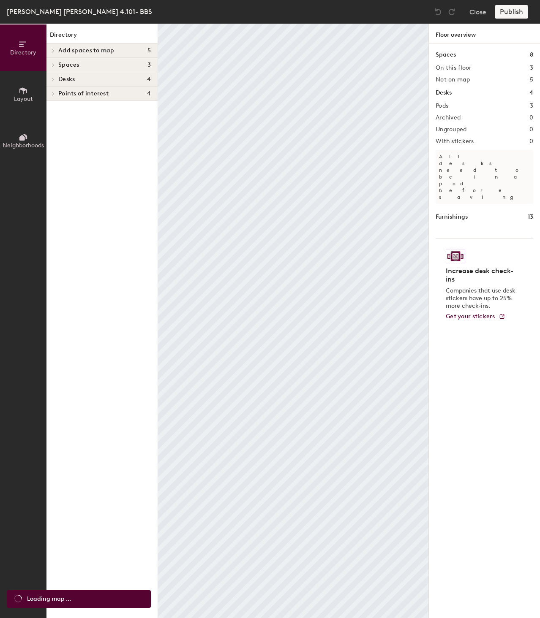
click at [28, 95] on button "Layout" at bounding box center [23, 94] width 46 height 46
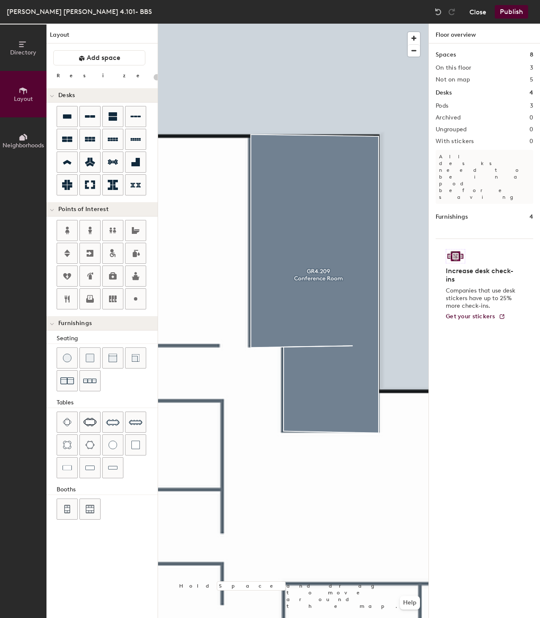
click at [478, 12] on button "Close" at bounding box center [477, 12] width 17 height 14
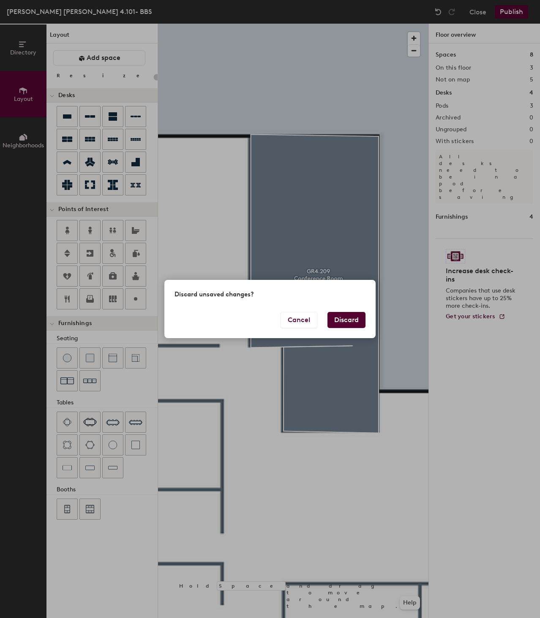
click at [353, 315] on button "Discard" at bounding box center [346, 320] width 38 height 16
type input "20"
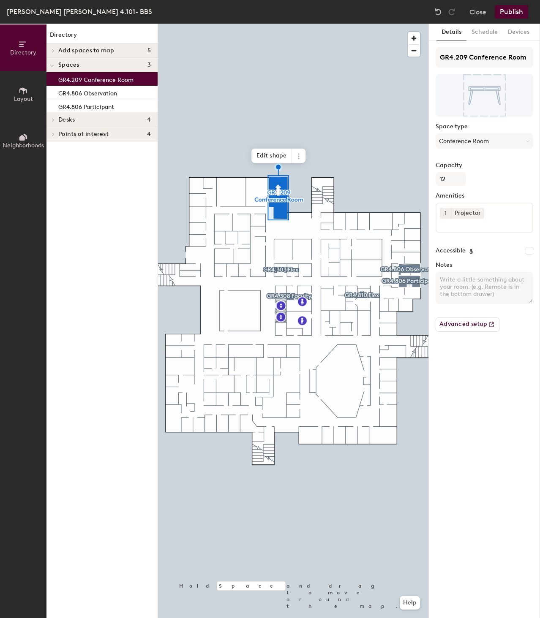
click at [22, 93] on icon at bounding box center [23, 90] width 9 height 9
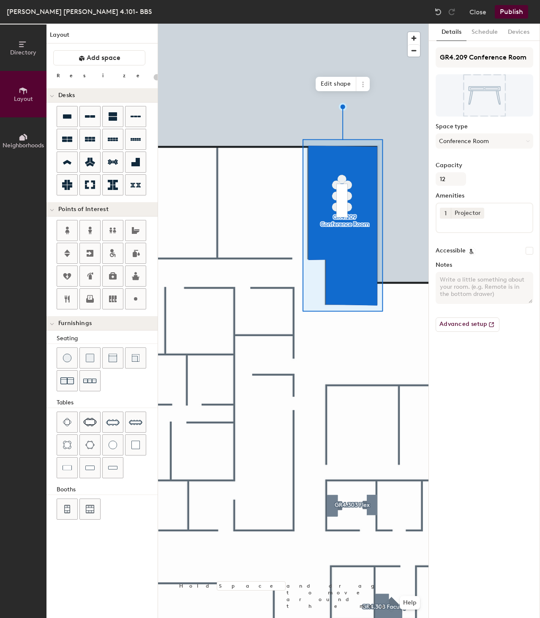
drag, startPoint x: 502, startPoint y: 296, endPoint x: 454, endPoint y: 294, distance: 48.6
click at [454, 294] on textarea "Notes" at bounding box center [484, 288] width 98 height 32
type textarea "G"
type input "20"
type textarea "GR"
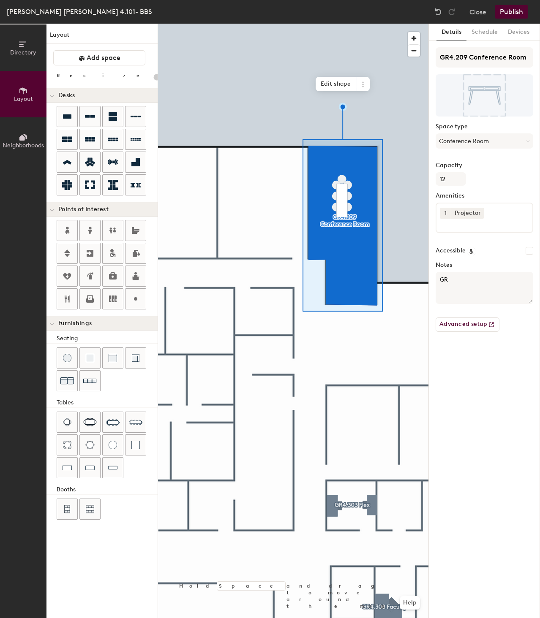
type input "20"
type textarea "GR4."
type input "20"
type textarea "GR4.2"
type input "20"
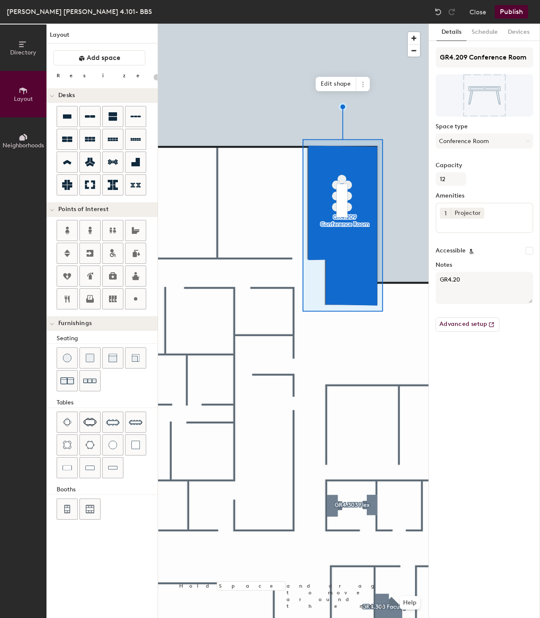
type textarea "GR4.209"
type input "20"
type textarea "GR4.209"
type input "20"
type textarea "GR4.209 Co"
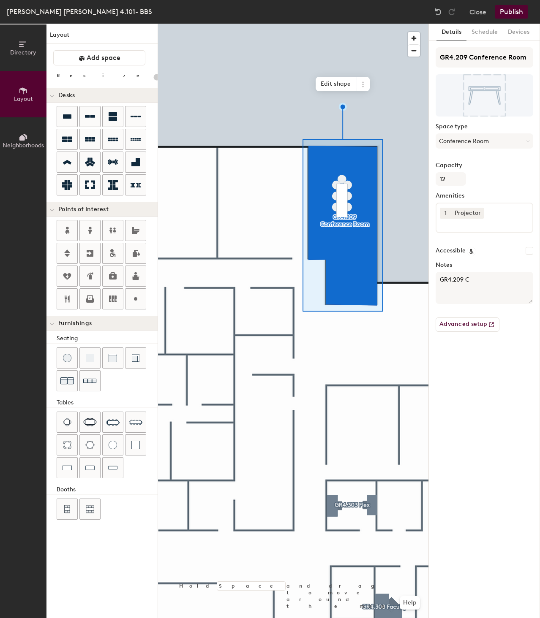
type input "20"
type textarea "GR4.209 Con"
type input "20"
type textarea "GR4.209 Conf"
type input "20"
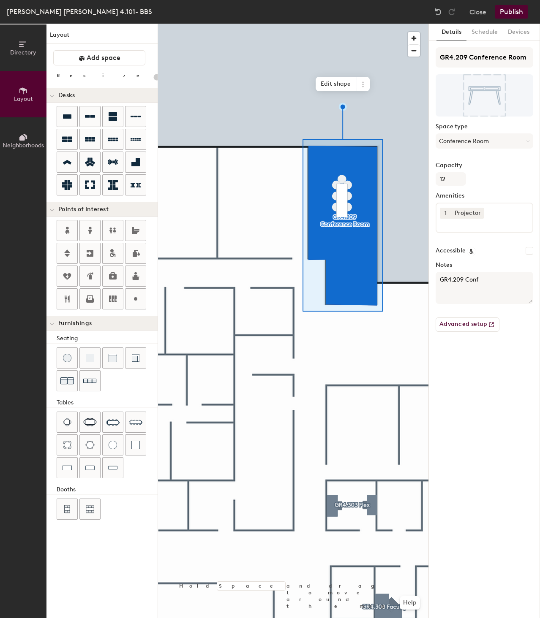
type textarea "GR4.209 Confe"
type input "20"
type textarea "GR4.209 Conference"
type input "20"
type textarea "GR4.209 Conference"
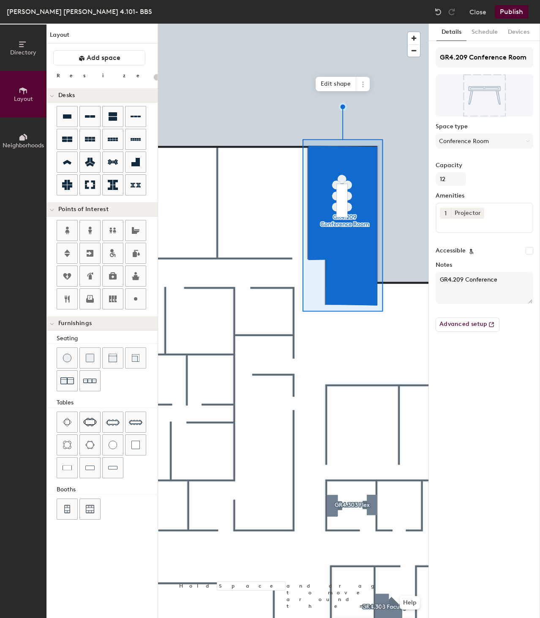
type input "20"
type textarea "GR4.209 Conference R"
type input "20"
type textarea "GR4.209 Conference Room"
type input "20"
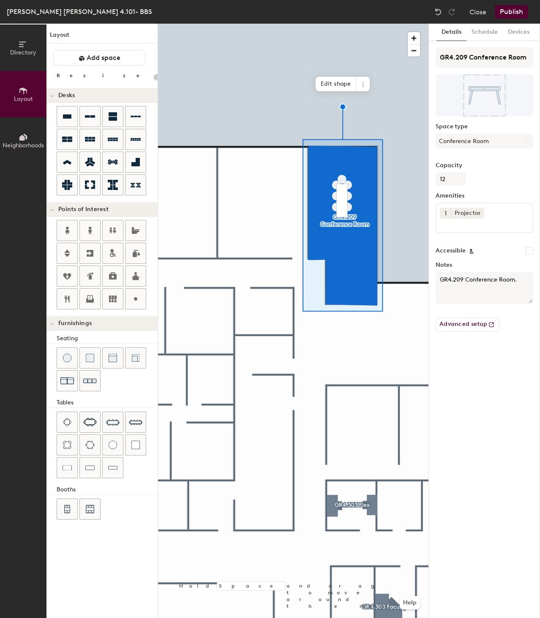
type textarea "GR4.209 Conference Room."
type input "20"
type textarea "GR4.209 Conference Room. T"
type input "20"
type textarea "GR4.209 Conference Room. This"
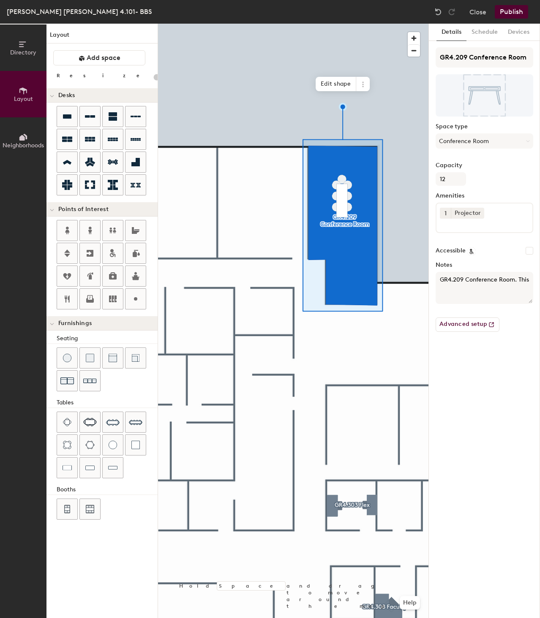
type input "20"
type textarea "GR4.209 Conference Room. This spac"
type input "20"
type textarea "GR4.209 Conference Room. This space"
type input "20"
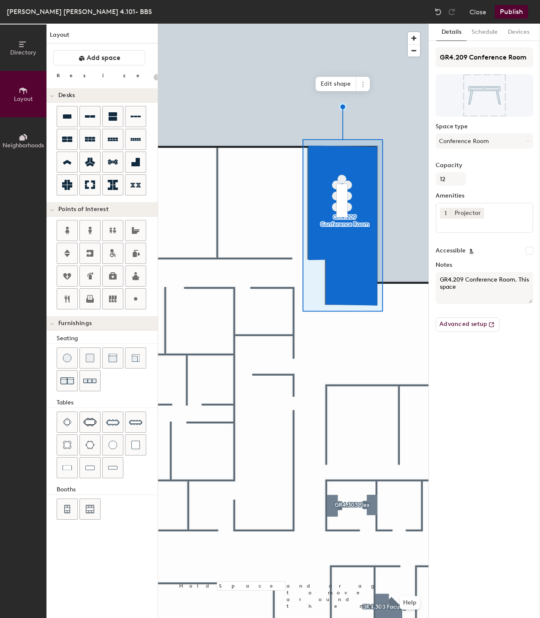
drag, startPoint x: 481, startPoint y: 293, endPoint x: 432, endPoint y: 270, distance: 54.4
click at [430, 271] on div "Details Schedule Devices GR4.209 Conference Room Space type Conference Room Cap…" at bounding box center [484, 321] width 111 height 595
click at [507, 11] on button "Publish" at bounding box center [511, 12] width 33 height 14
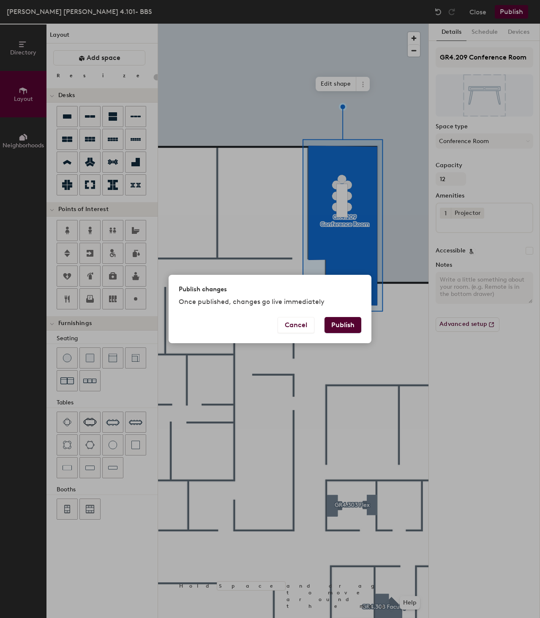
click at [343, 321] on button "Publish" at bounding box center [342, 325] width 37 height 16
type input "20"
